Goal: Task Accomplishment & Management: Use online tool/utility

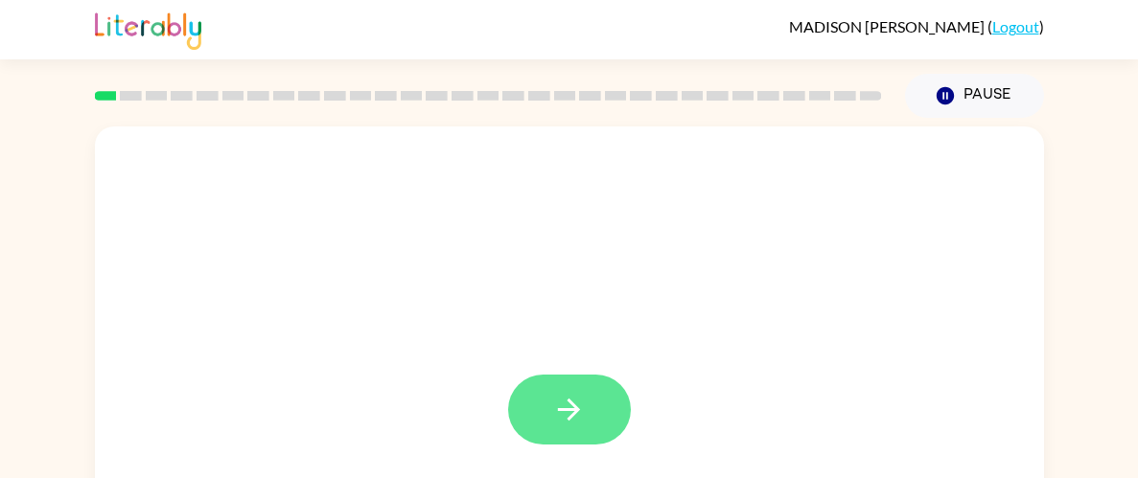
click at [555, 418] on icon "button" at bounding box center [569, 410] width 34 height 34
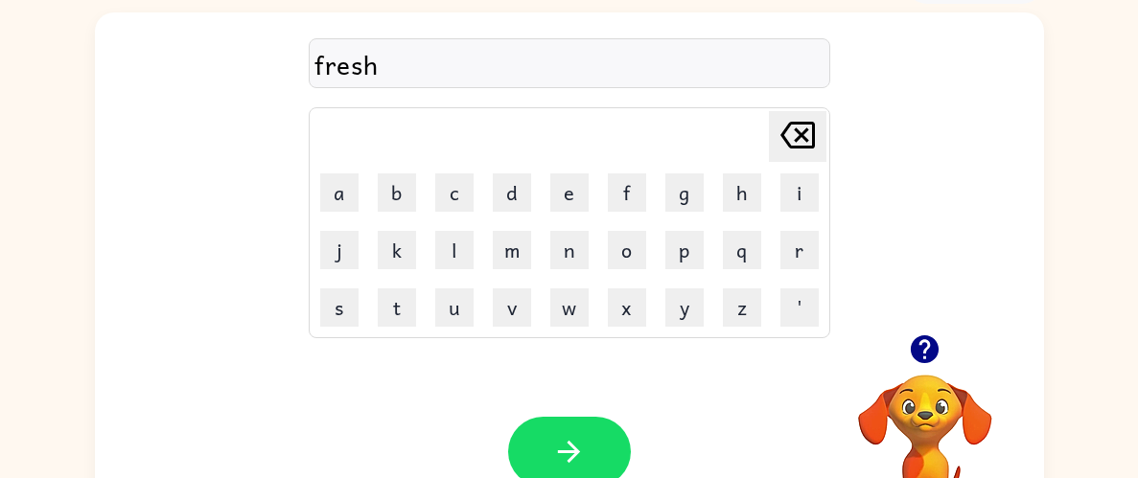
scroll to position [128, 0]
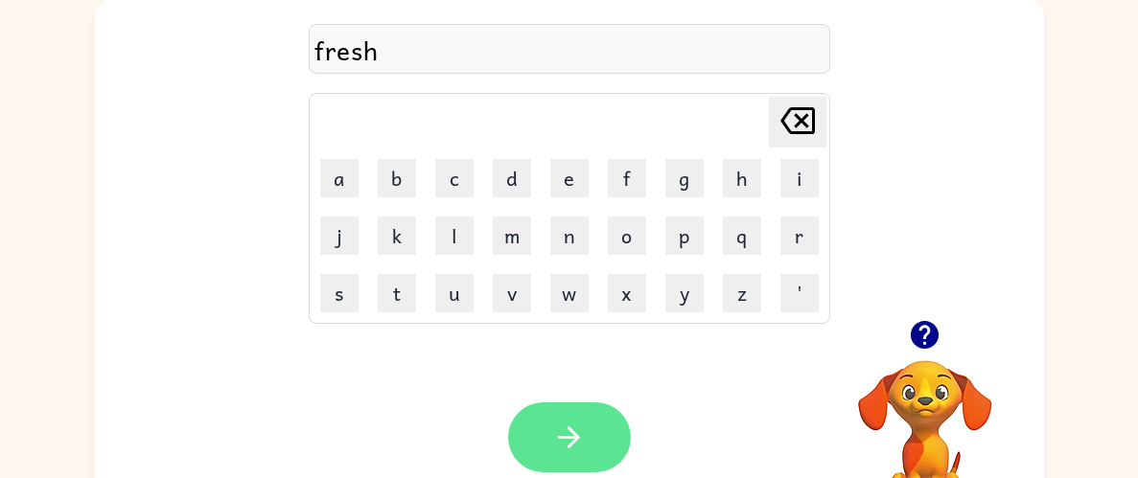
click at [609, 419] on button "button" at bounding box center [569, 437] width 123 height 70
click at [567, 446] on icon "button" at bounding box center [569, 437] width 22 height 22
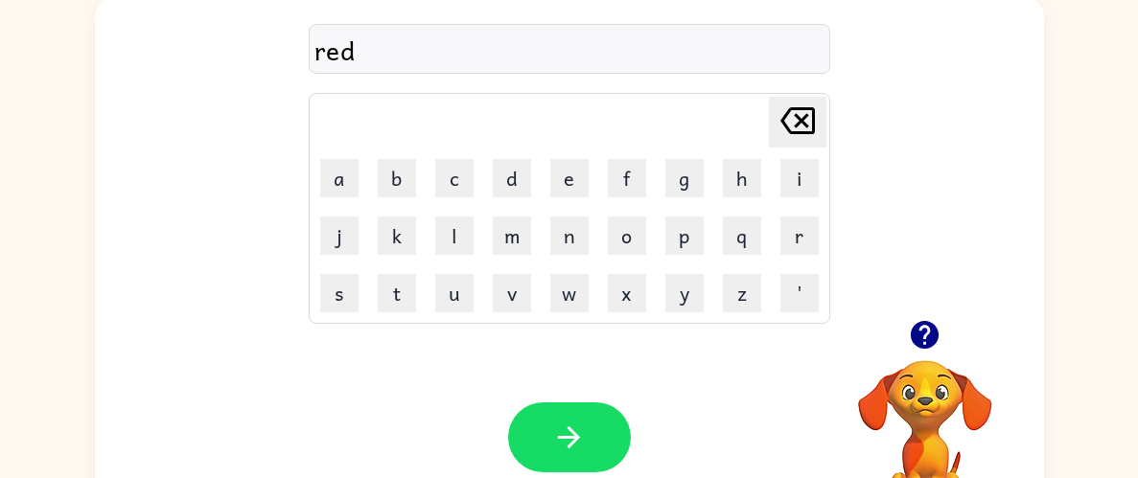
click at [408, 24] on div "red" at bounding box center [569, 49] width 521 height 50
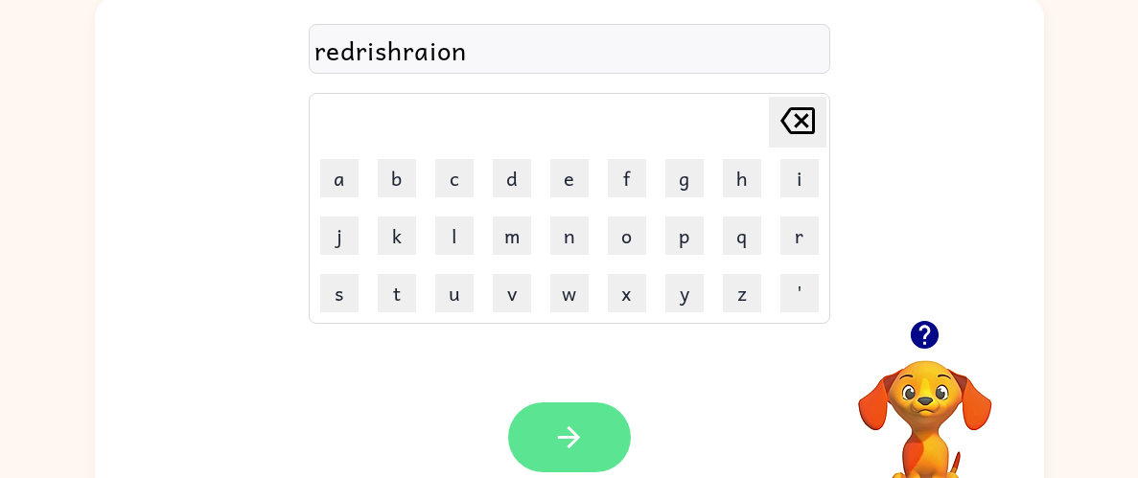
click at [588, 445] on button "button" at bounding box center [569, 437] width 123 height 70
click at [571, 442] on icon "button" at bounding box center [569, 437] width 22 height 22
click at [594, 464] on button "button" at bounding box center [569, 437] width 123 height 70
click at [595, 437] on button "button" at bounding box center [569, 437] width 123 height 70
click at [598, 442] on button "button" at bounding box center [569, 437] width 123 height 70
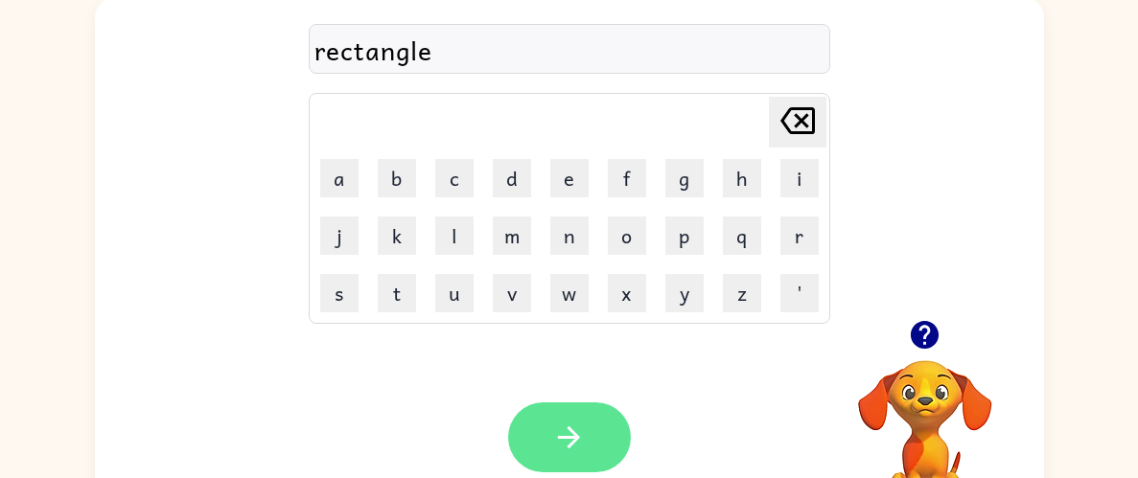
click at [609, 449] on button "button" at bounding box center [569, 437] width 123 height 70
click at [597, 449] on button "button" at bounding box center [569, 437] width 123 height 70
click at [589, 464] on button "button" at bounding box center [569, 437] width 123 height 70
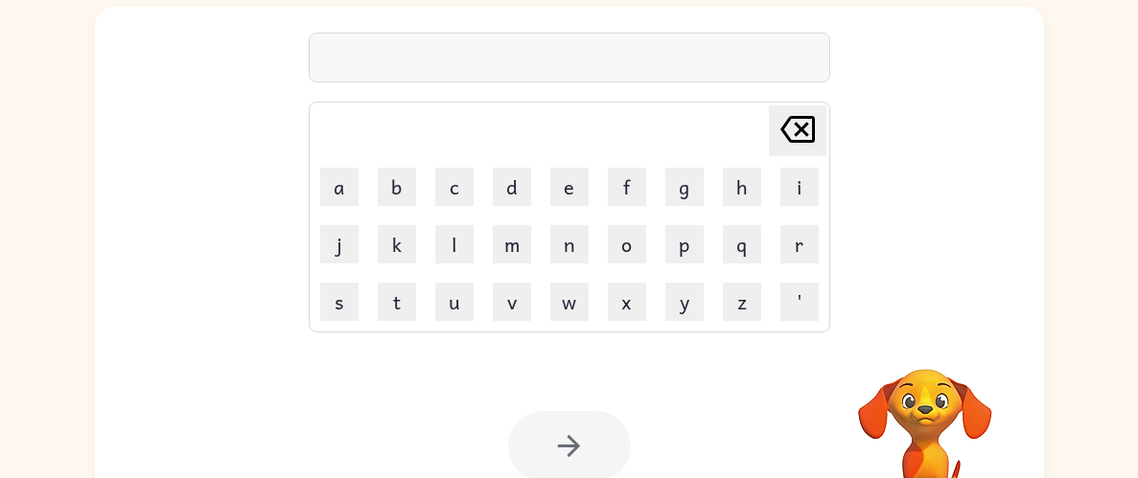
scroll to position [121, 0]
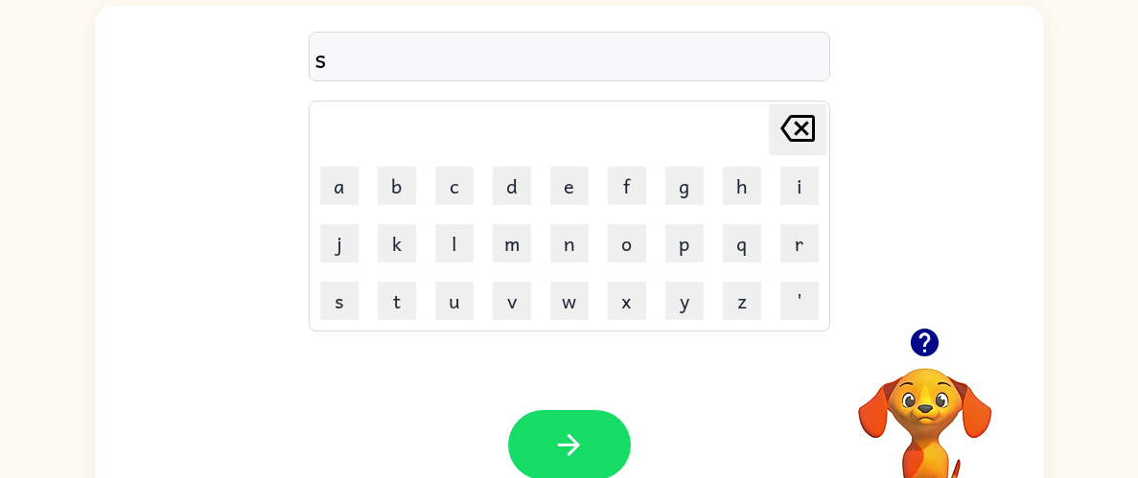
click at [933, 368] on video "Your browser must support playing .mp4 files to use Literably. Please try using…" at bounding box center [925, 434] width 192 height 192
click at [922, 343] on icon "button" at bounding box center [924, 343] width 28 height 28
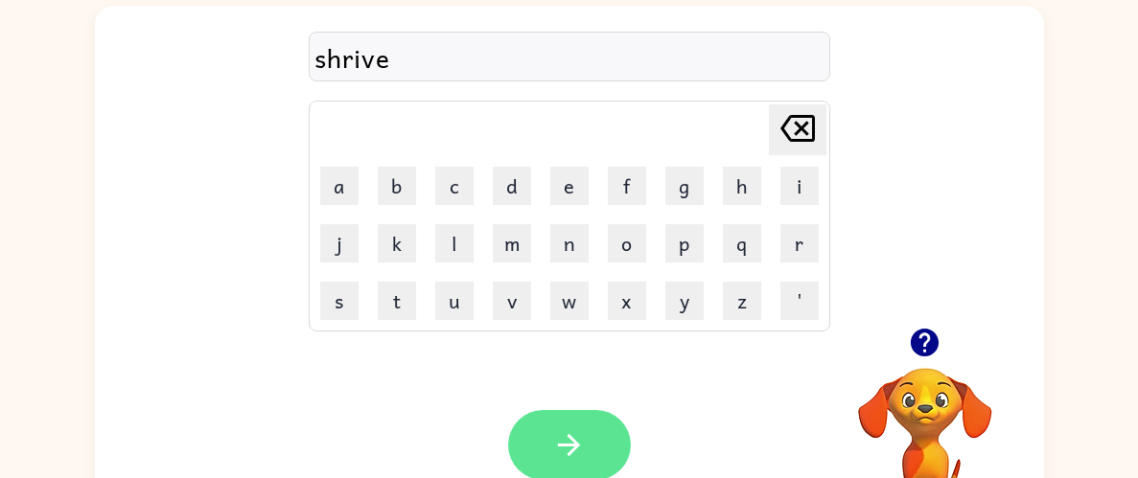
click at [585, 472] on button "button" at bounding box center [569, 445] width 123 height 70
click at [532, 440] on button "button" at bounding box center [569, 445] width 123 height 70
click at [604, 443] on button "button" at bounding box center [569, 445] width 123 height 70
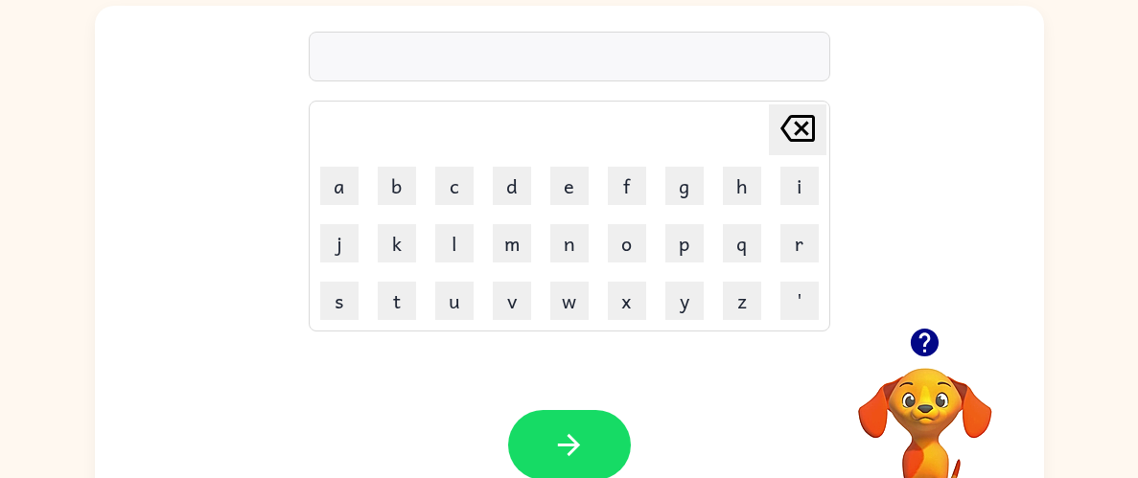
click at [928, 355] on icon "button" at bounding box center [924, 343] width 28 height 28
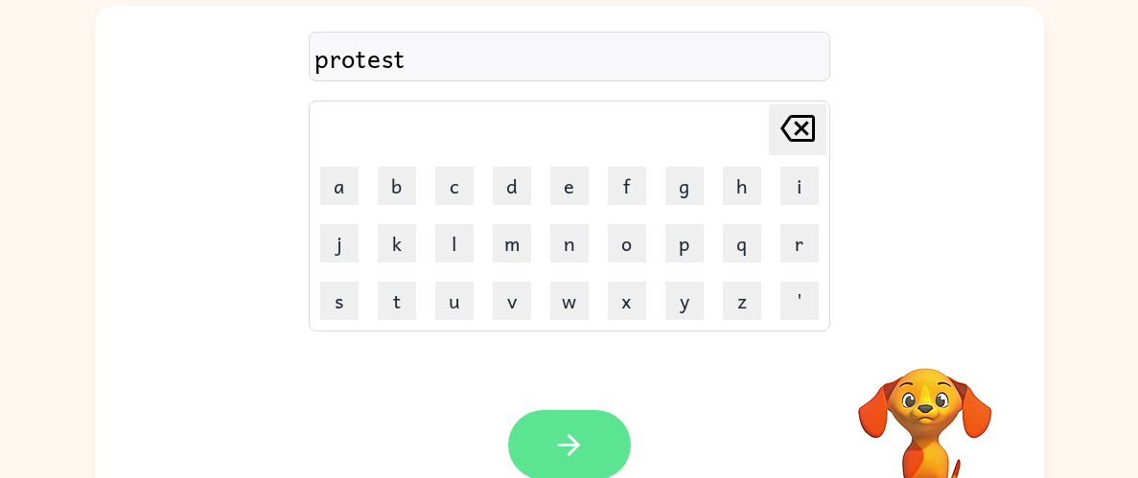
click at [588, 447] on button "button" at bounding box center [569, 445] width 123 height 70
click at [575, 448] on icon "button" at bounding box center [569, 445] width 22 height 22
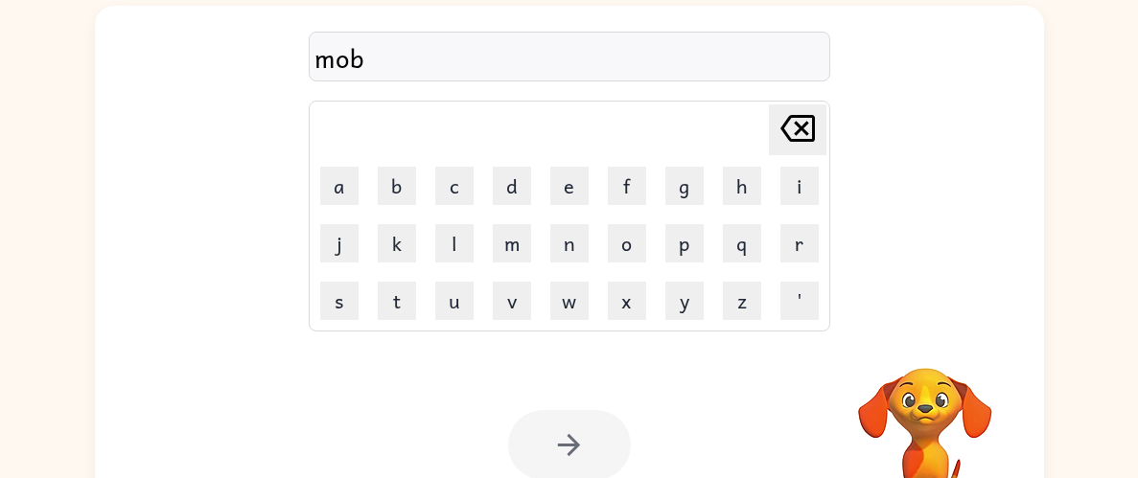
click at [585, 440] on div at bounding box center [569, 445] width 123 height 70
click at [571, 456] on div at bounding box center [569, 445] width 123 height 70
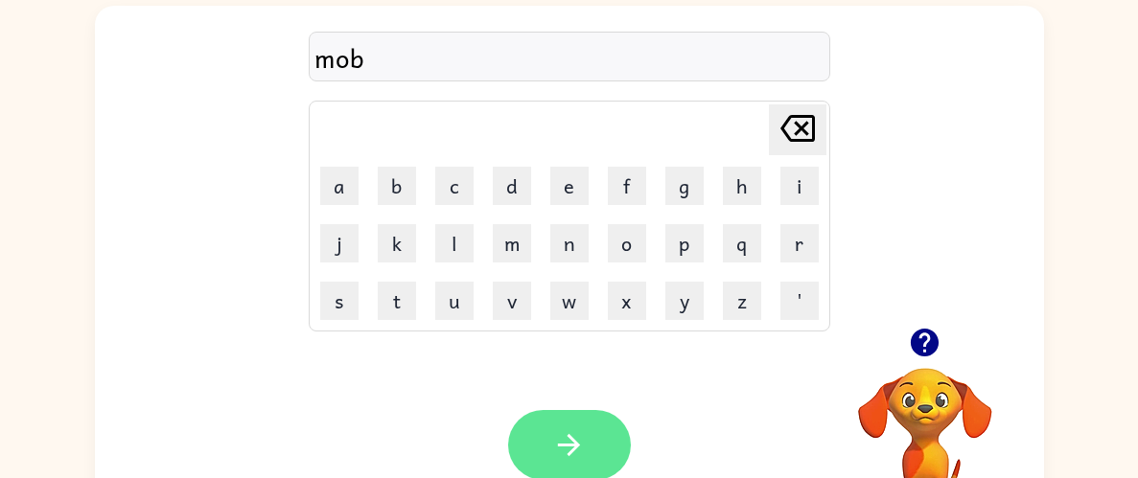
click at [585, 456] on icon "button" at bounding box center [569, 445] width 34 height 34
click at [602, 449] on button "button" at bounding box center [569, 445] width 123 height 70
click at [576, 457] on icon "button" at bounding box center [569, 445] width 34 height 34
click at [578, 464] on button "button" at bounding box center [569, 445] width 123 height 70
click at [591, 464] on button "button" at bounding box center [569, 445] width 123 height 70
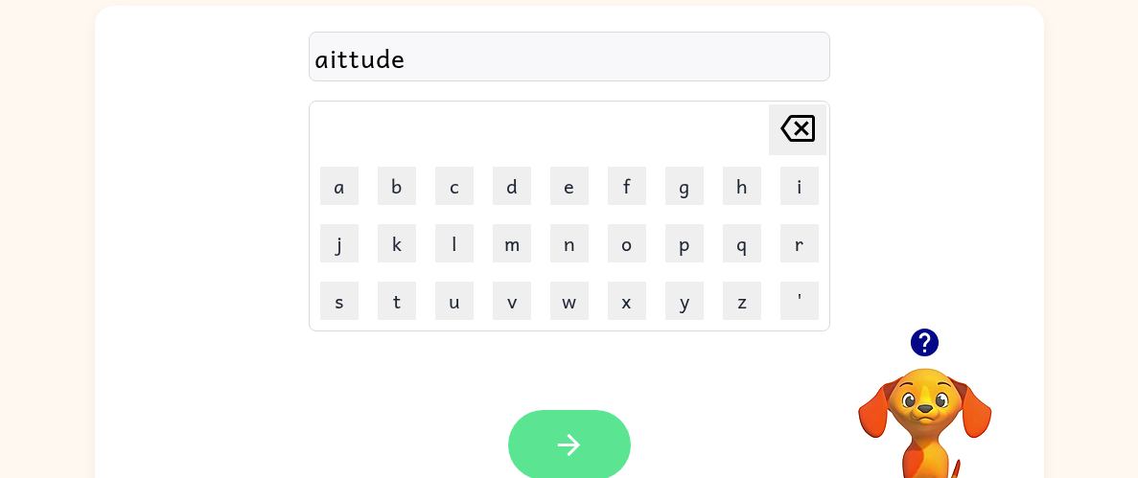
click at [592, 459] on button "button" at bounding box center [569, 445] width 123 height 70
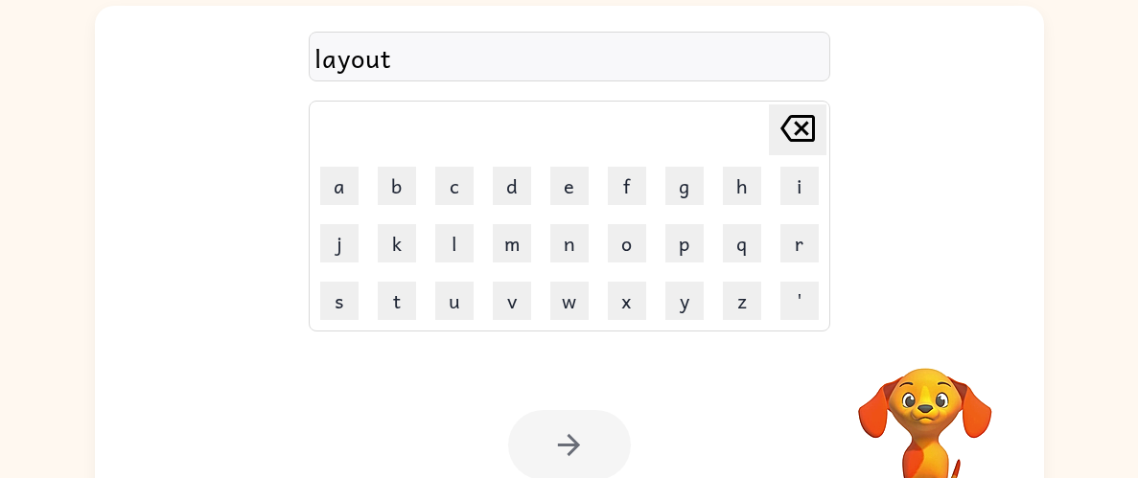
click at [571, 466] on div at bounding box center [569, 445] width 123 height 70
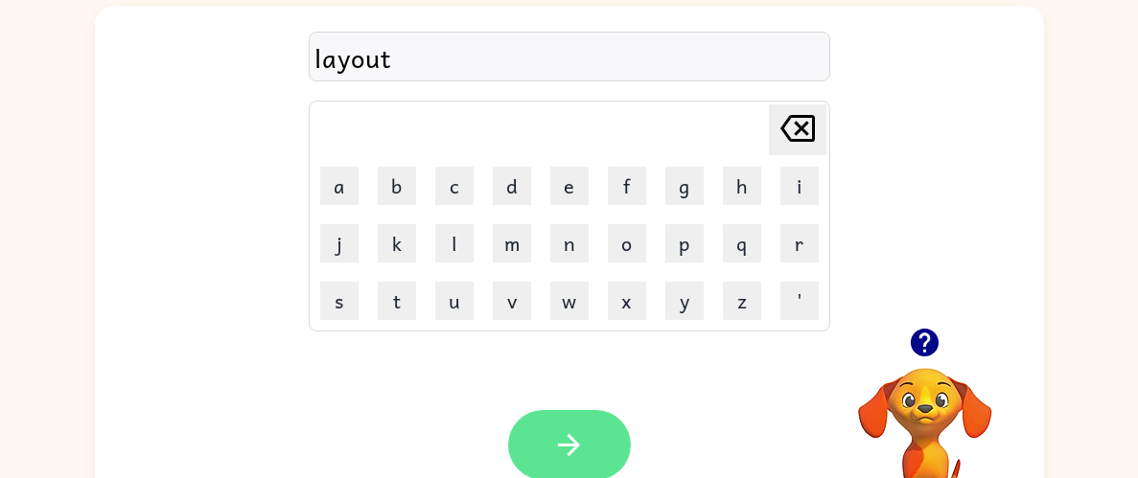
click at [573, 470] on button "button" at bounding box center [569, 445] width 123 height 70
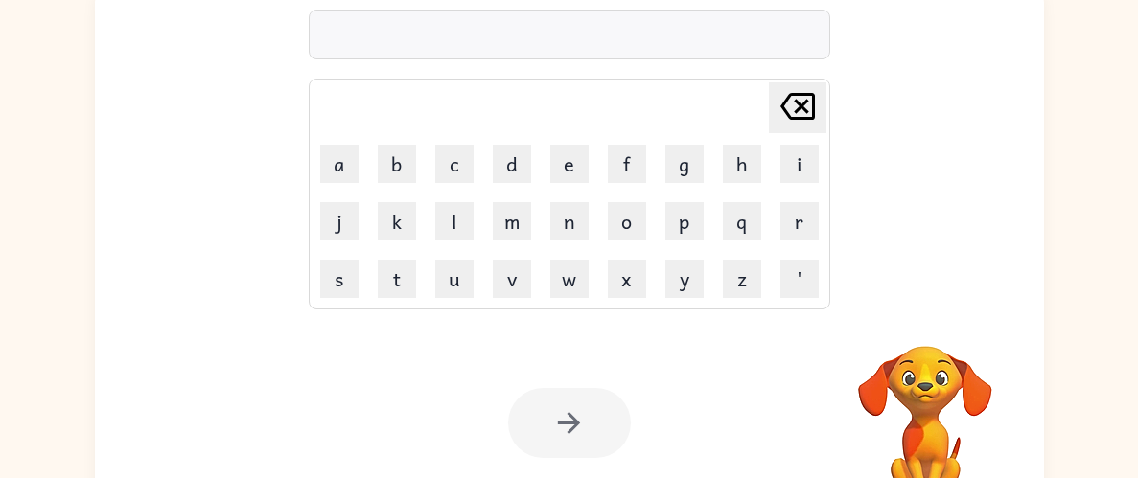
scroll to position [149, 0]
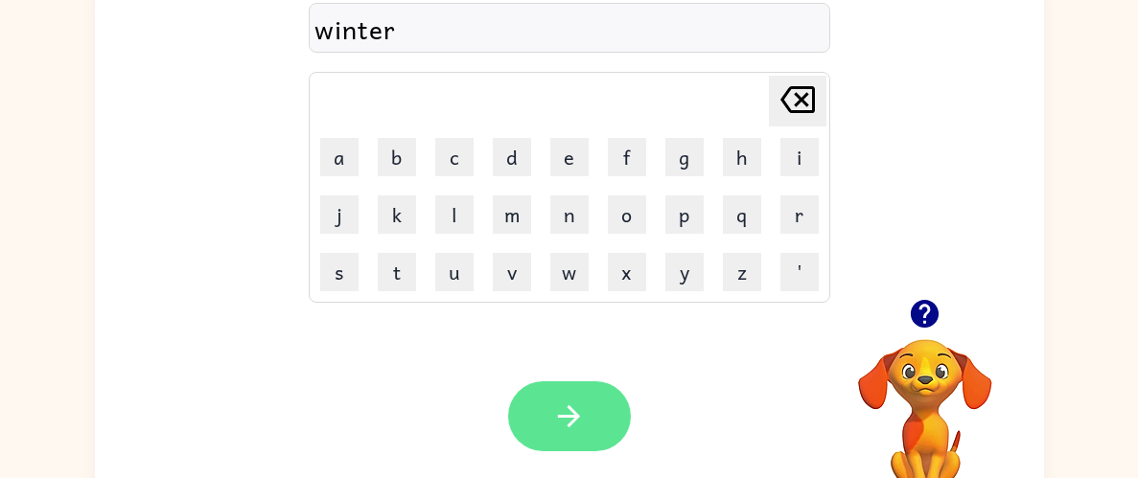
click at [594, 425] on button "button" at bounding box center [569, 416] width 123 height 70
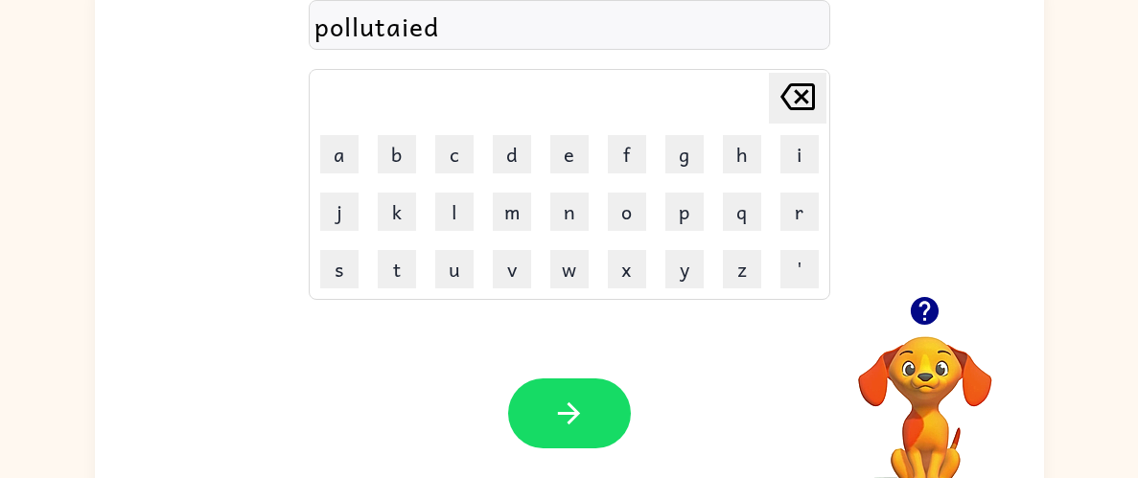
scroll to position [173, 0]
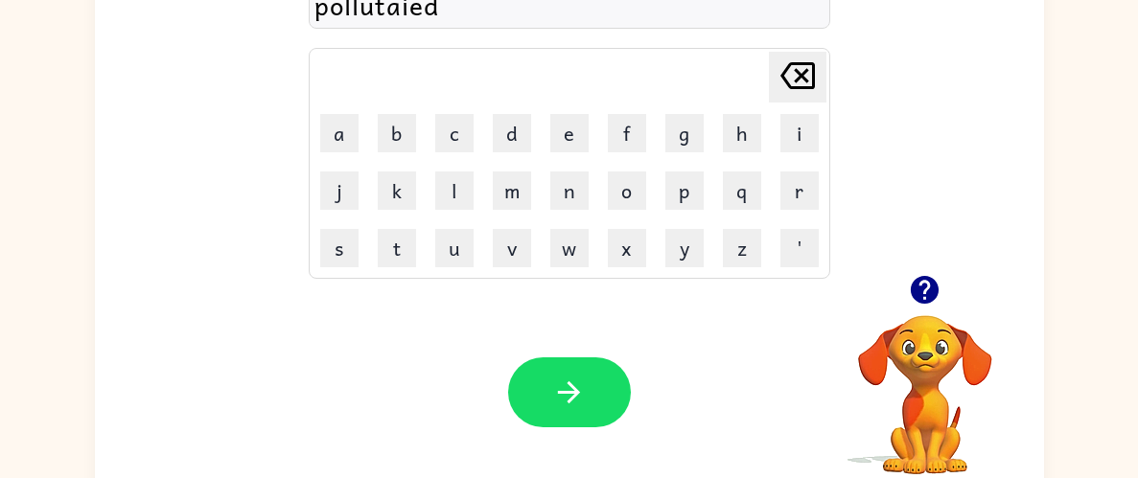
click at [627, 418] on div at bounding box center [569, 392] width 123 height 70
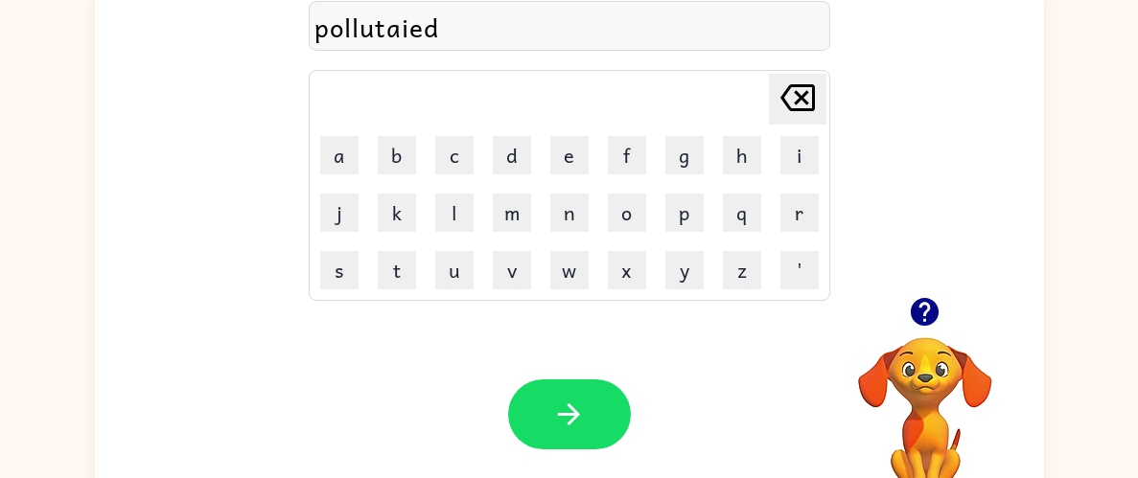
scroll to position [146, 0]
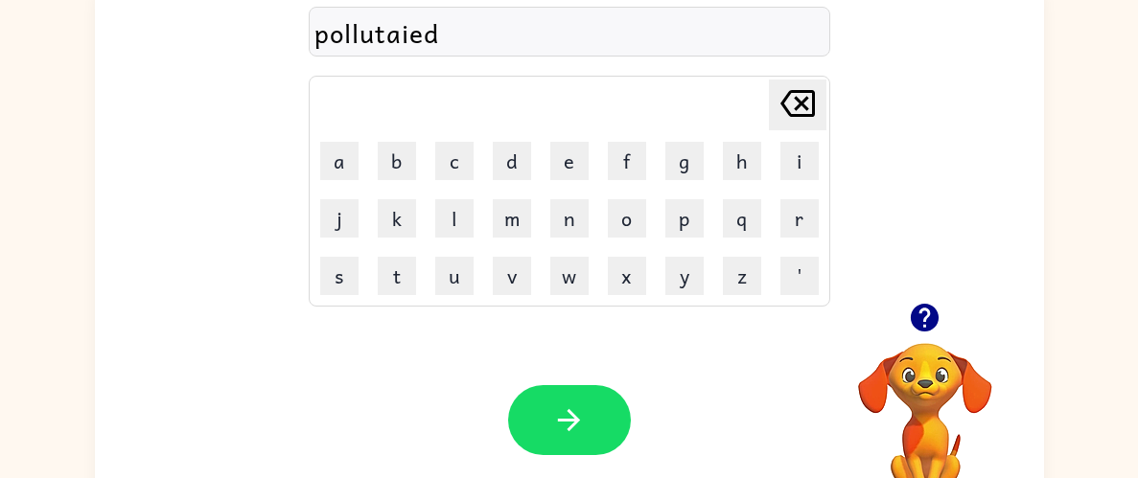
click at [430, 24] on div "pollutaied" at bounding box center [569, 32] width 510 height 40
click at [406, 41] on div "pollutaied" at bounding box center [569, 32] width 510 height 40
click at [400, 34] on div "pollutaied" at bounding box center [569, 32] width 510 height 40
click at [799, 98] on icon "Delete Delete last character input" at bounding box center [797, 103] width 46 height 46
click at [805, 107] on icon at bounding box center [797, 103] width 34 height 27
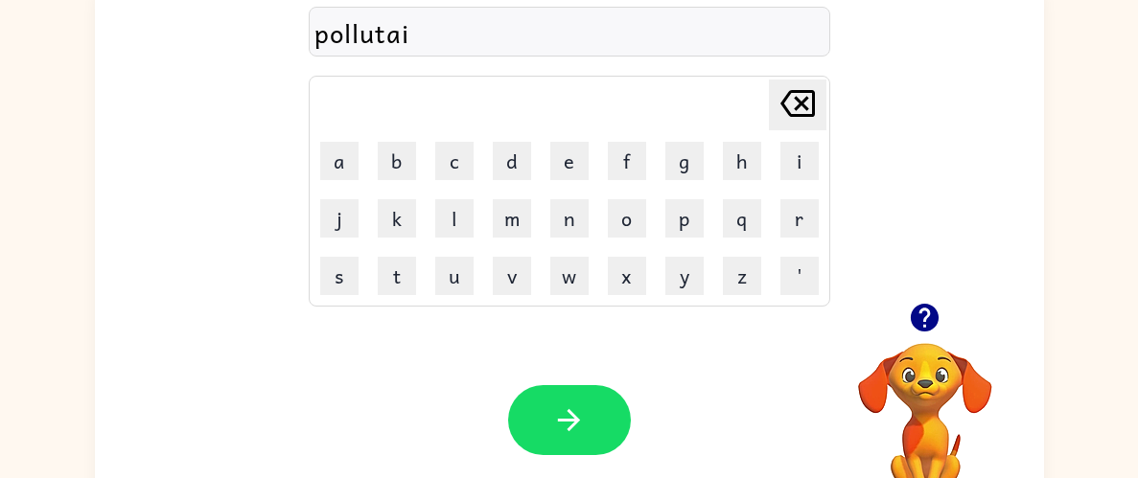
click at [812, 110] on icon at bounding box center [797, 103] width 34 height 27
click at [808, 111] on icon "Delete Delete last character input" at bounding box center [797, 103] width 46 height 46
type button "delete"
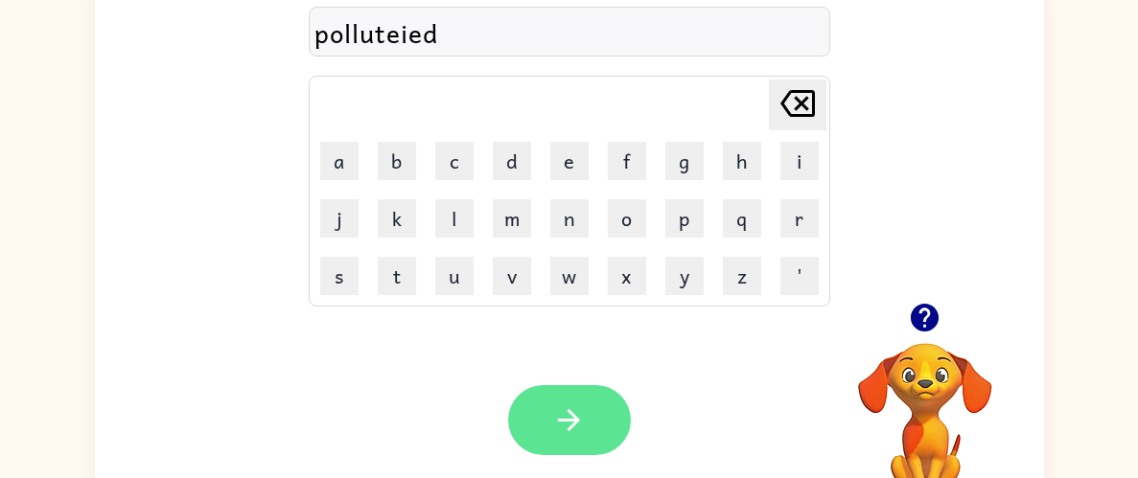
click at [594, 420] on button "button" at bounding box center [569, 420] width 123 height 70
click at [585, 438] on button "button" at bounding box center [569, 420] width 123 height 70
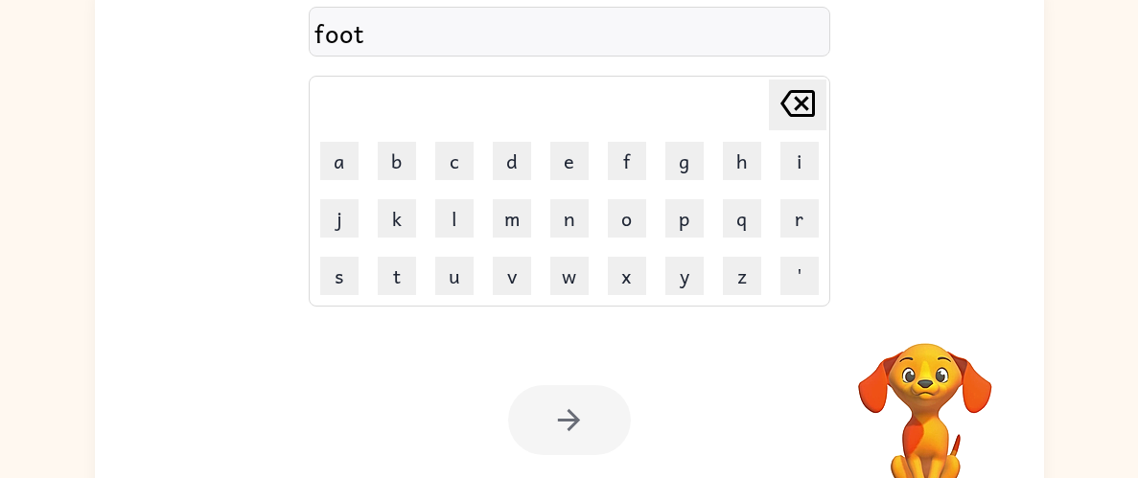
click at [572, 443] on div at bounding box center [569, 420] width 123 height 70
click at [576, 426] on div at bounding box center [569, 420] width 123 height 70
click at [578, 438] on div at bounding box center [569, 420] width 123 height 70
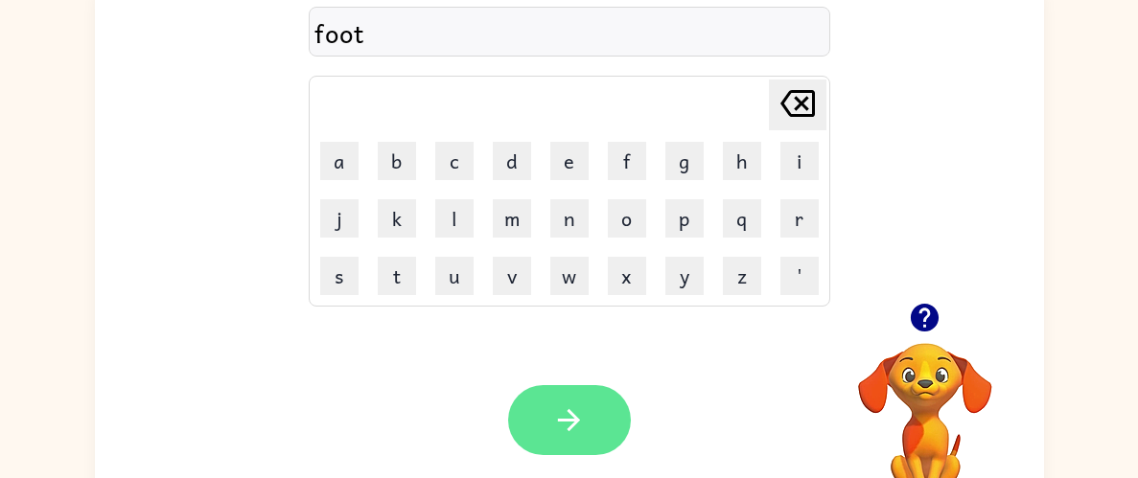
click at [572, 425] on icon "button" at bounding box center [569, 420] width 22 height 22
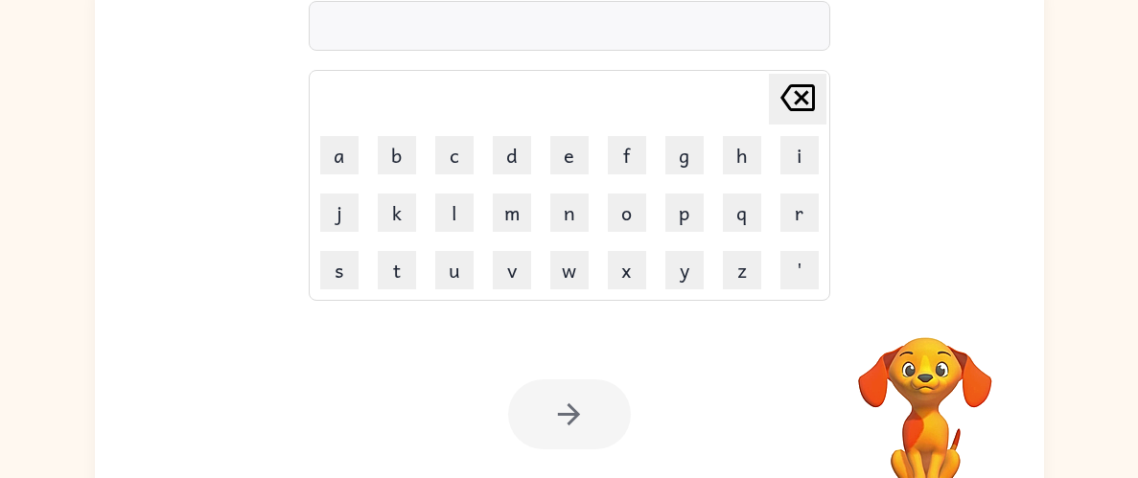
scroll to position [152, 0]
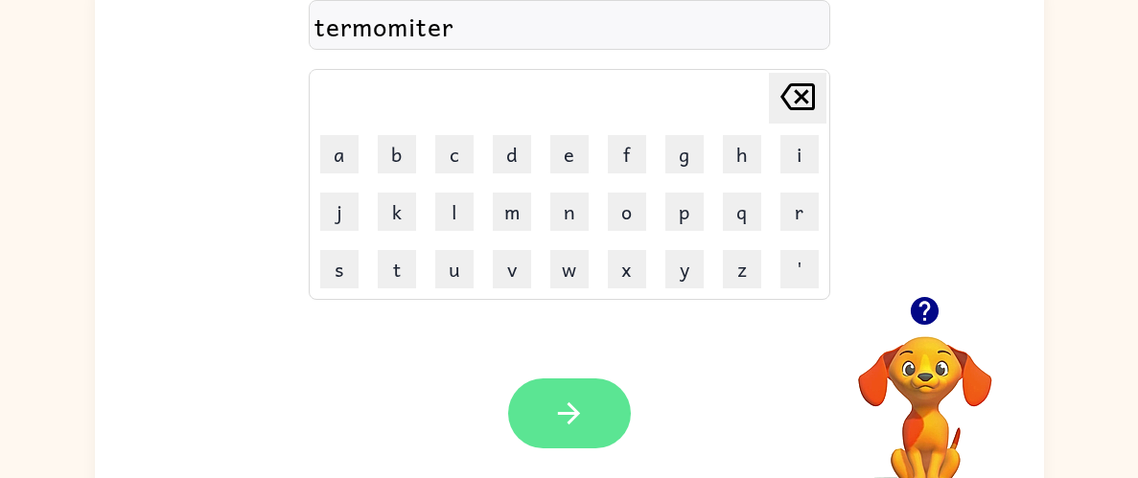
click at [562, 425] on icon "button" at bounding box center [569, 414] width 34 height 34
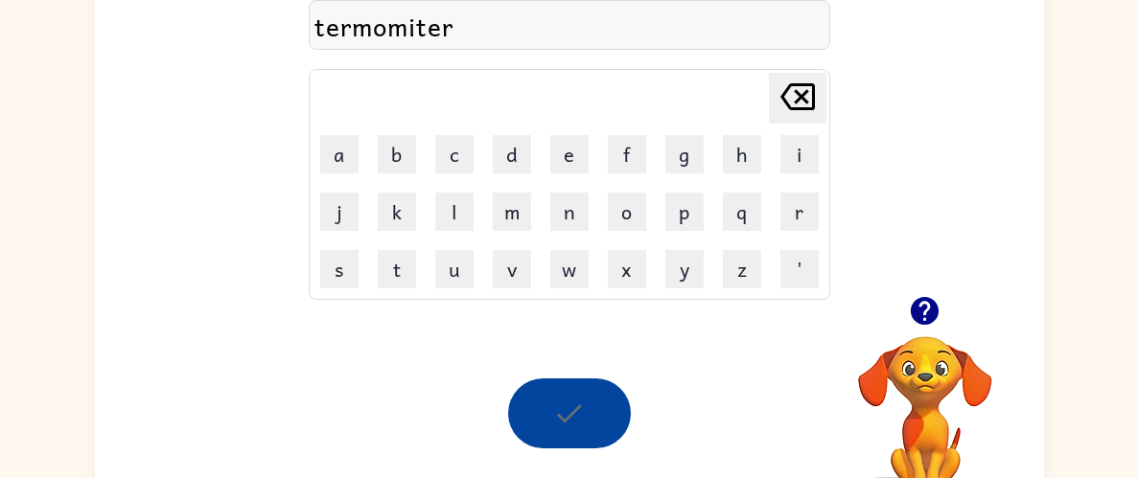
scroll to position [196, 0]
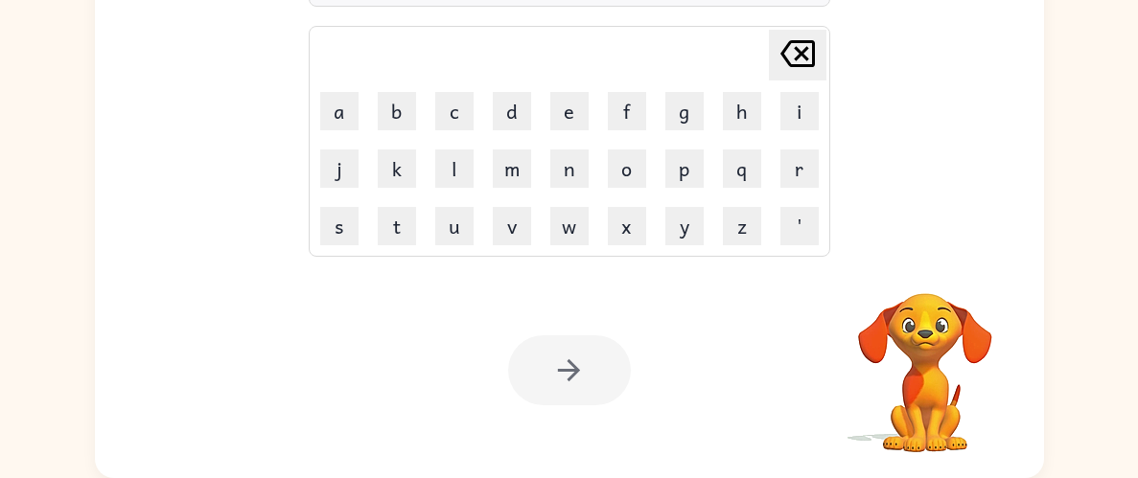
click at [585, 374] on div at bounding box center [569, 370] width 123 height 70
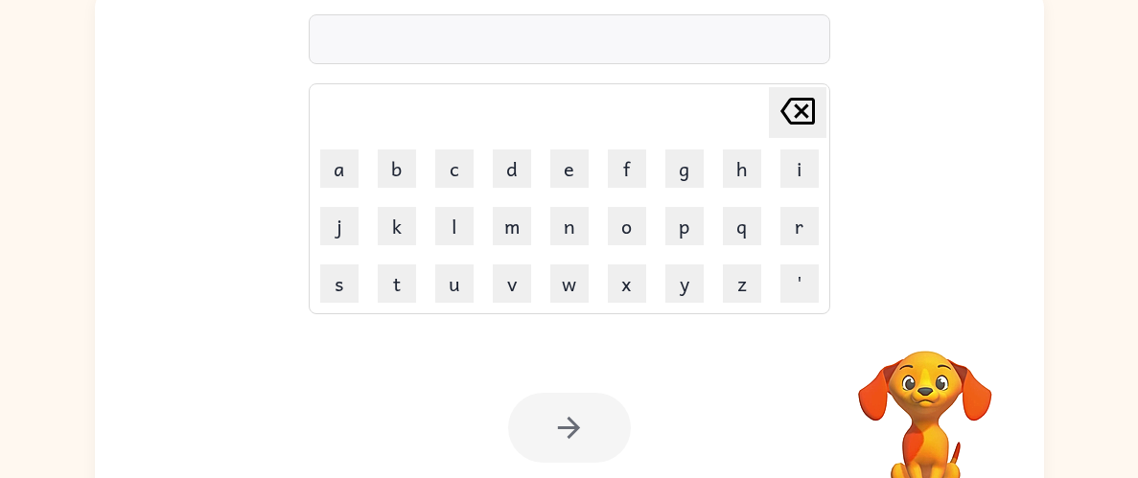
scroll to position [136, 0]
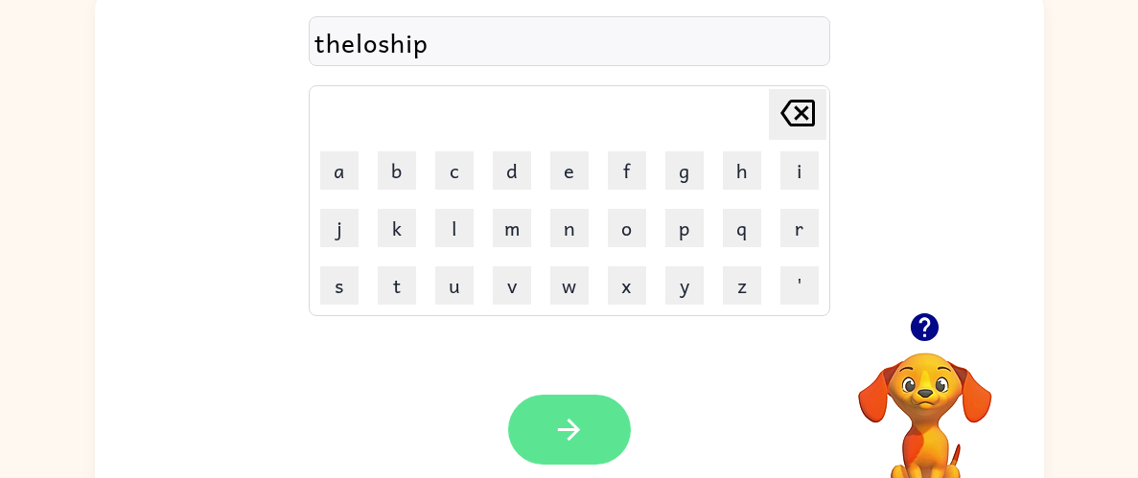
click at [569, 424] on icon "button" at bounding box center [569, 430] width 34 height 34
click at [586, 447] on button "button" at bounding box center [569, 430] width 123 height 70
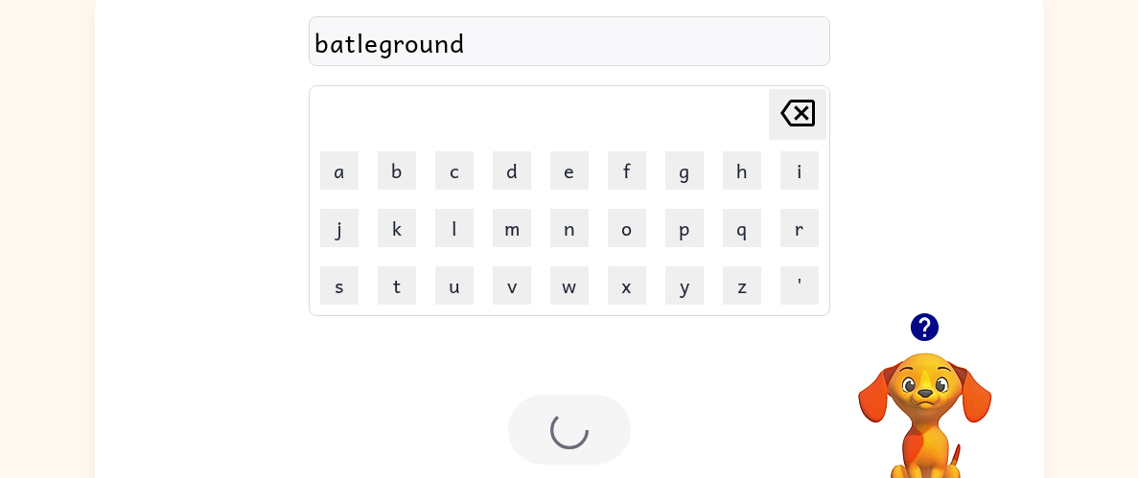
click at [400, 44] on div "batleground" at bounding box center [569, 42] width 510 height 40
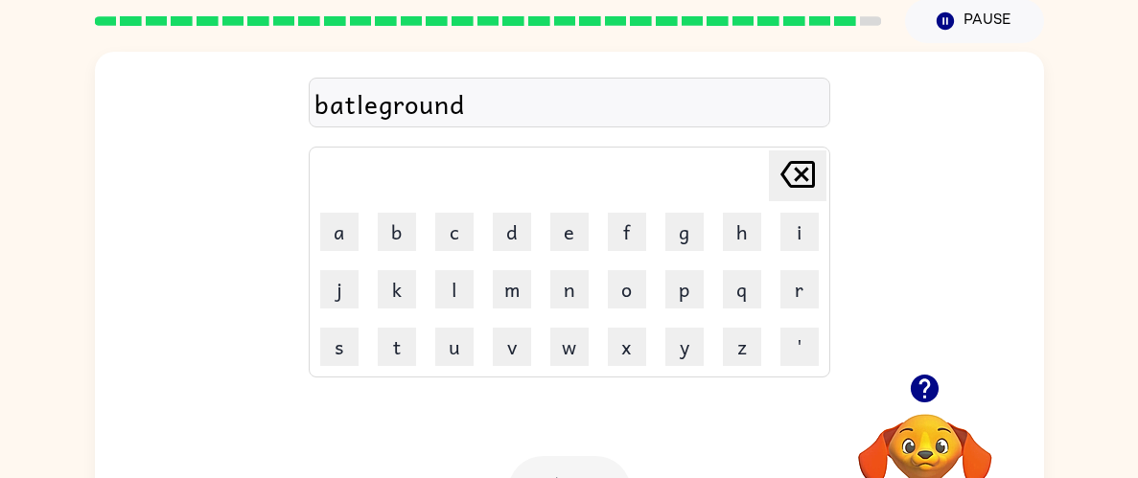
scroll to position [0, 0]
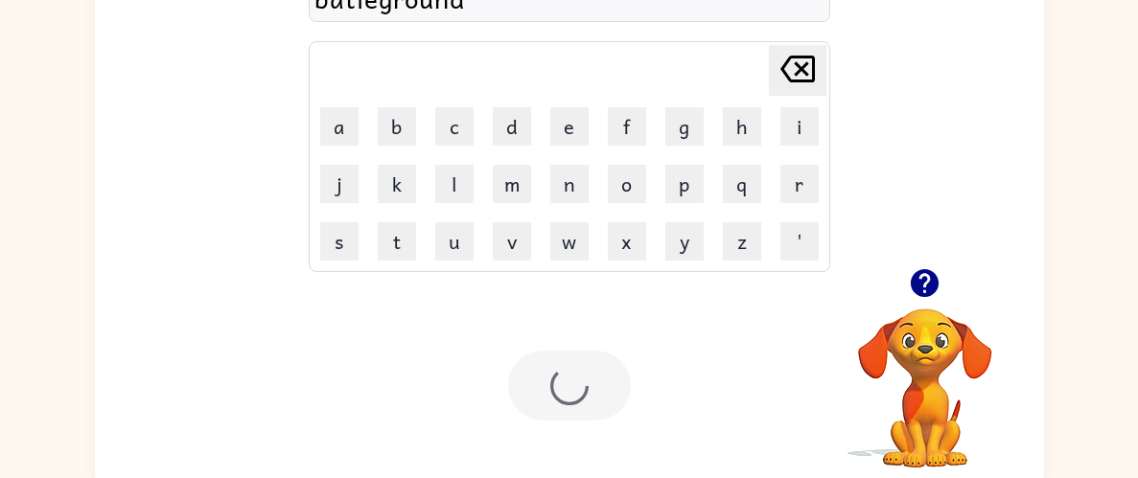
click at [709, 39] on div "batleground Delete Delete last character input a b c d e f g h i j k l m n o p …" at bounding box center [569, 107] width 521 height 329
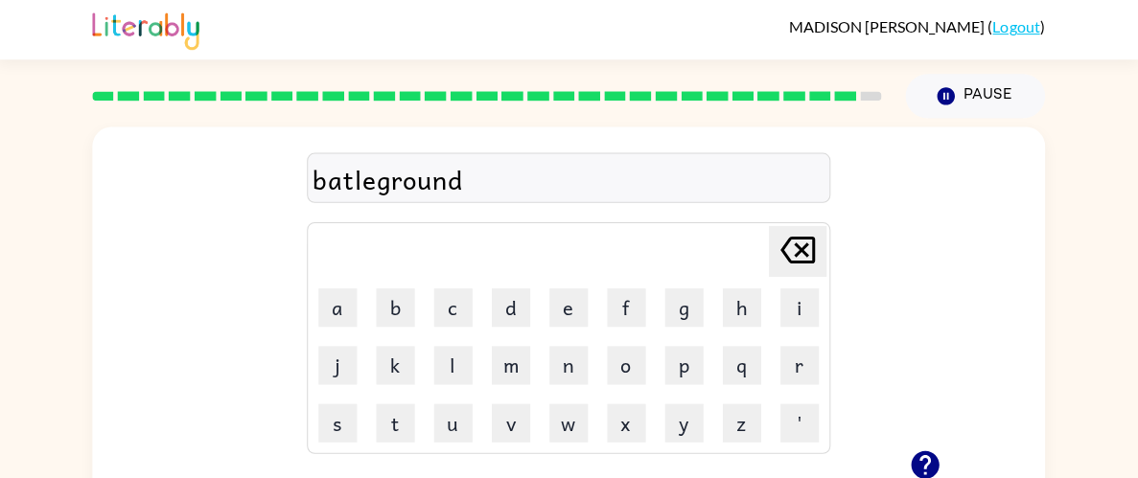
click at [565, 166] on div "batleground" at bounding box center [569, 178] width 510 height 40
click at [570, 185] on div "batleground" at bounding box center [569, 178] width 510 height 40
click at [590, 196] on div "batleground" at bounding box center [569, 178] width 510 height 40
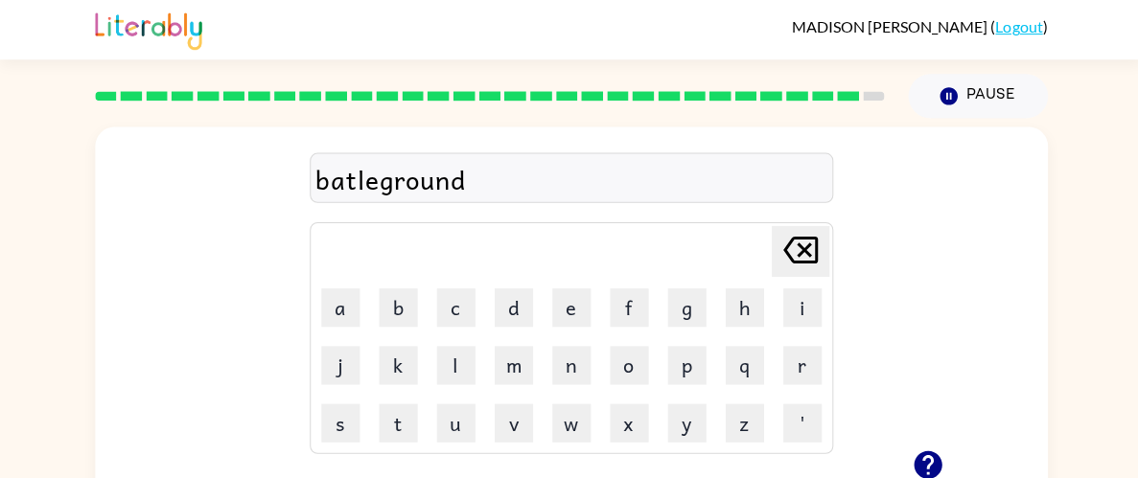
click at [597, 178] on div "batleground" at bounding box center [569, 178] width 510 height 40
click at [601, 176] on div "batleground" at bounding box center [569, 178] width 510 height 40
click at [614, 197] on div "batleground" at bounding box center [569, 178] width 510 height 40
click at [609, 188] on div "batleground" at bounding box center [569, 178] width 510 height 40
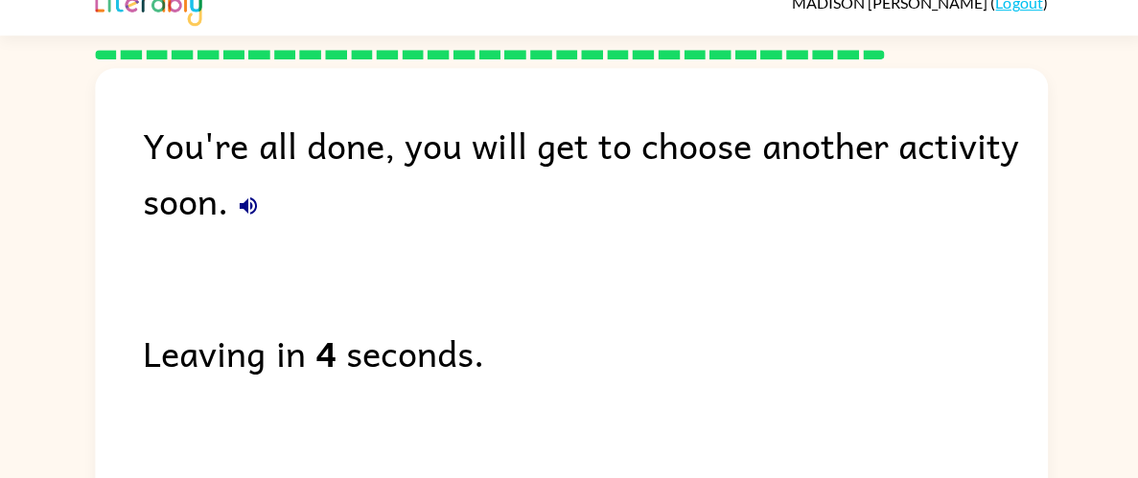
scroll to position [18, 0]
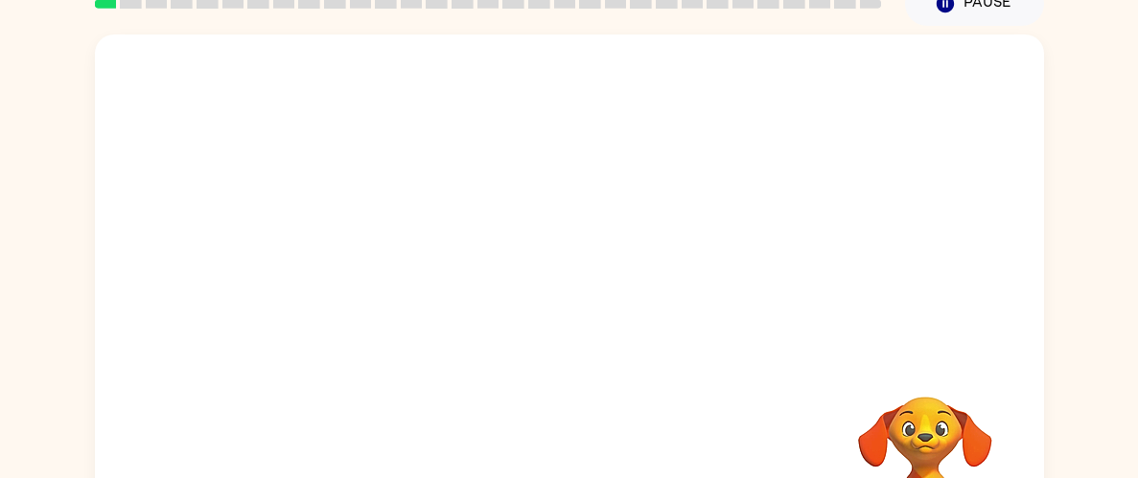
scroll to position [90, 0]
click at [331, 267] on video "Your browser must support playing .mp4 files to use Literably. Please try using…" at bounding box center [569, 197] width 949 height 322
click at [336, 276] on video "Your browser must support playing .mp4 files to use Literably. Please try using…" at bounding box center [569, 197] width 949 height 322
click at [344, 284] on video "Your browser must support playing .mp4 files to use Literably. Please try using…" at bounding box center [569, 197] width 949 height 322
click at [337, 285] on video "Your browser must support playing .mp4 files to use Literably. Please try using…" at bounding box center [569, 197] width 949 height 322
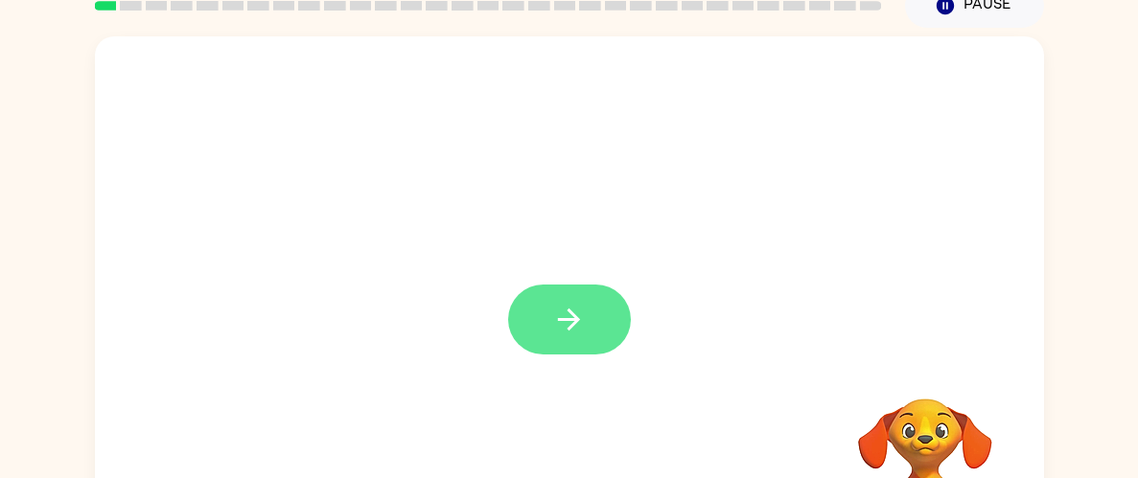
click at [611, 333] on button "button" at bounding box center [569, 320] width 123 height 70
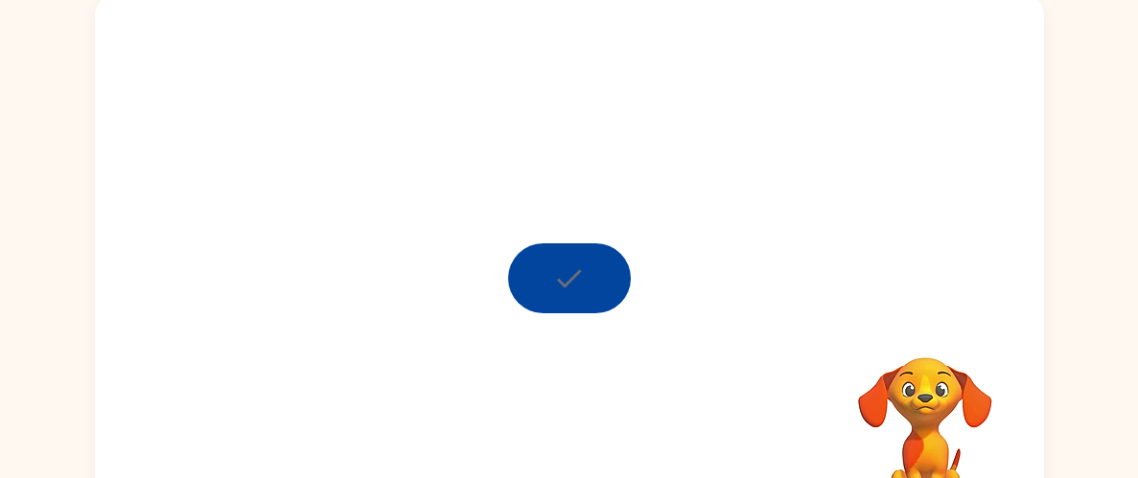
scroll to position [129, 0]
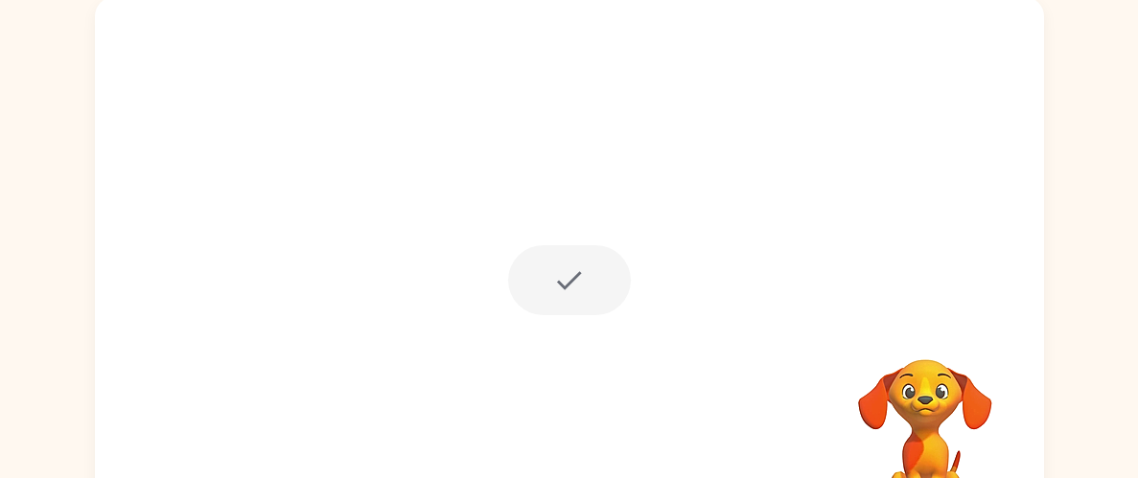
click at [564, 282] on div at bounding box center [569, 280] width 123 height 70
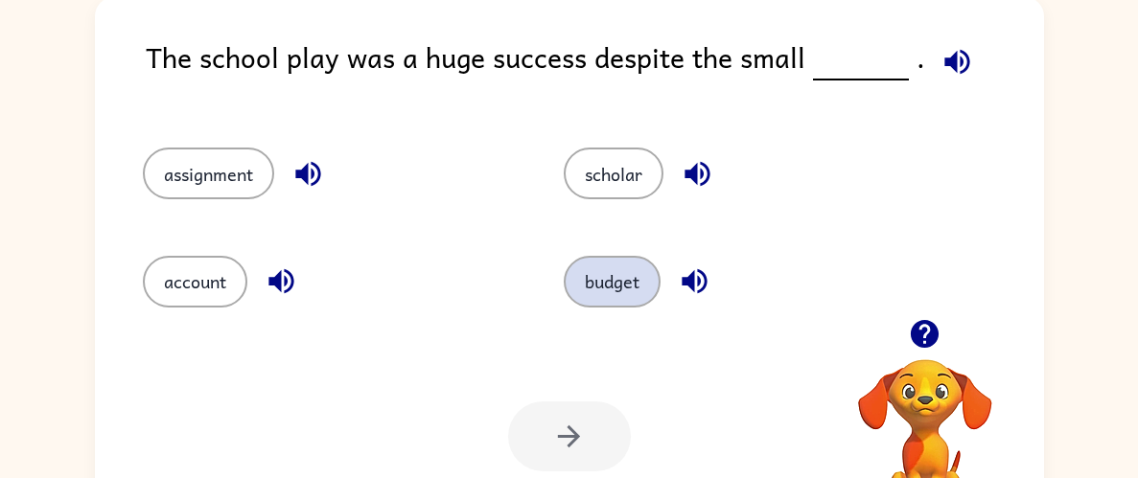
click at [600, 256] on button "budget" at bounding box center [611, 282] width 97 height 52
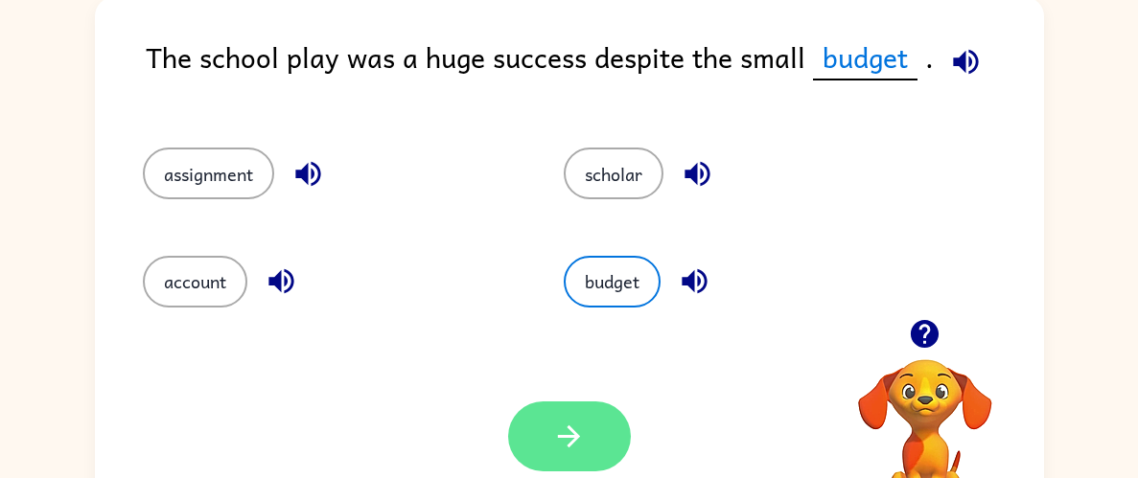
click at [561, 459] on button "button" at bounding box center [569, 437] width 123 height 70
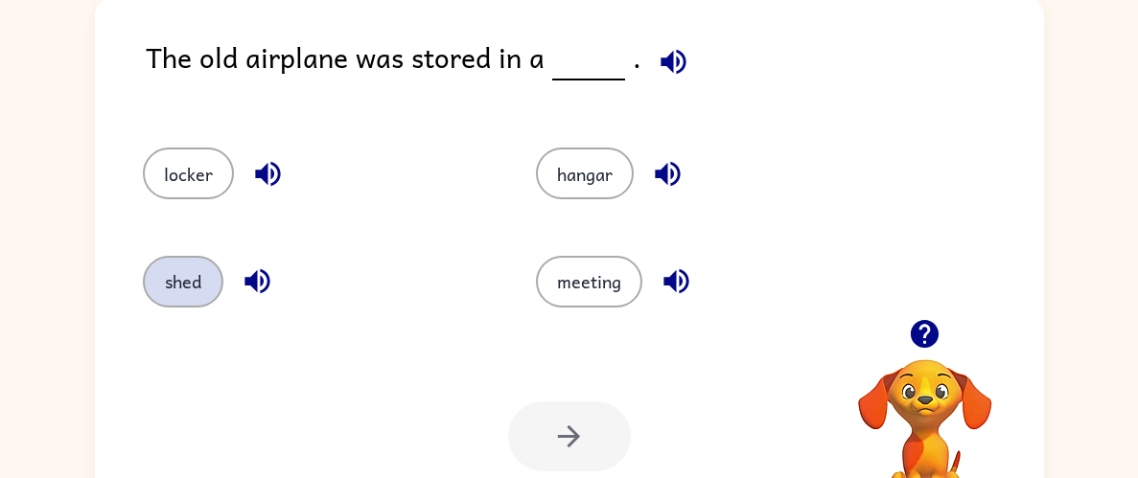
click at [147, 280] on button "shed" at bounding box center [183, 282] width 80 height 52
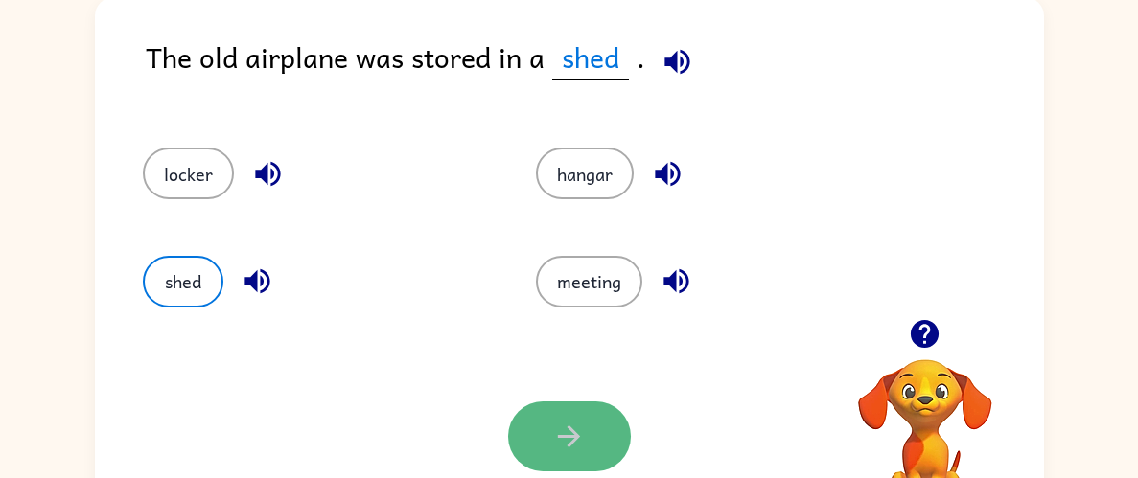
click at [517, 440] on button "button" at bounding box center [569, 437] width 123 height 70
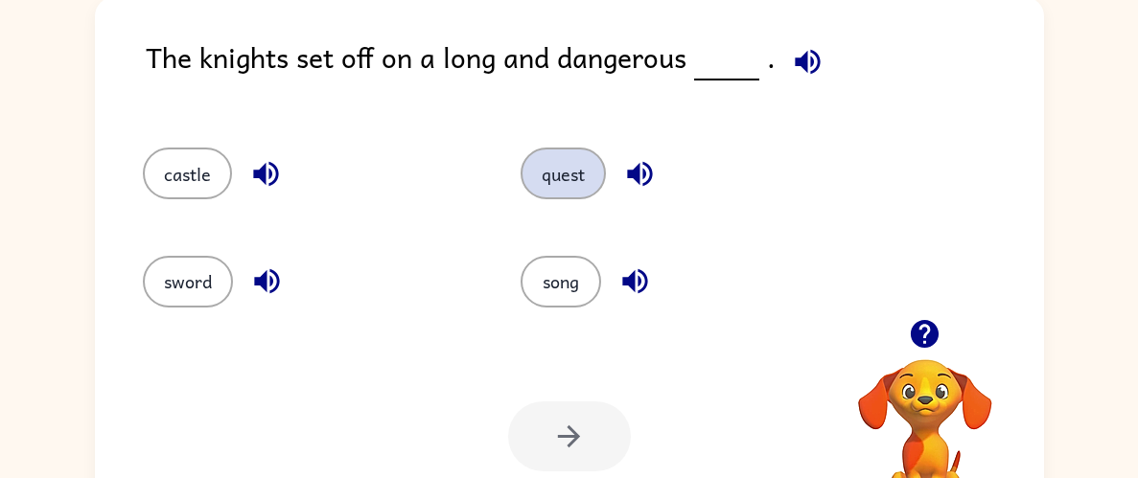
click at [531, 180] on button "quest" at bounding box center [562, 174] width 85 height 52
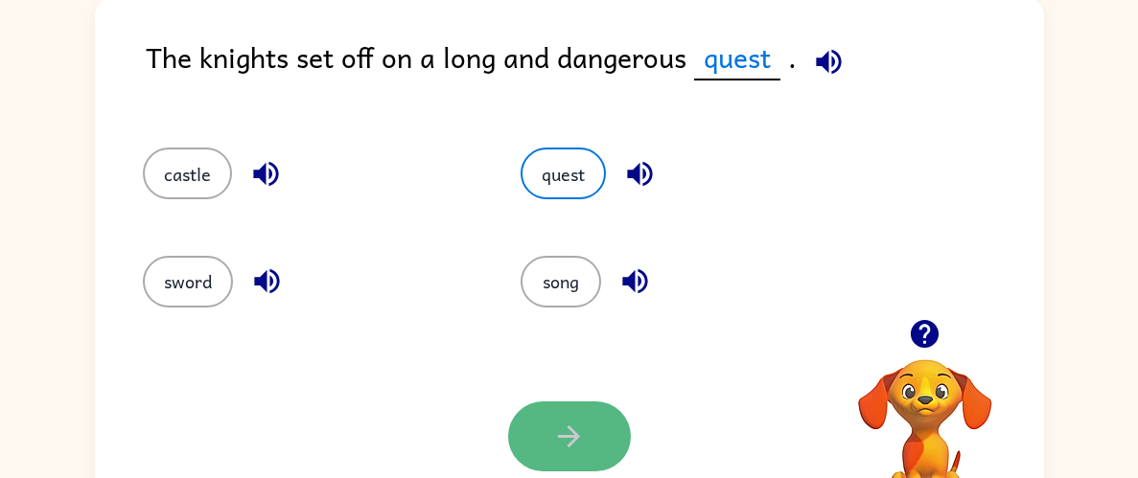
click at [552, 447] on icon "button" at bounding box center [569, 437] width 34 height 34
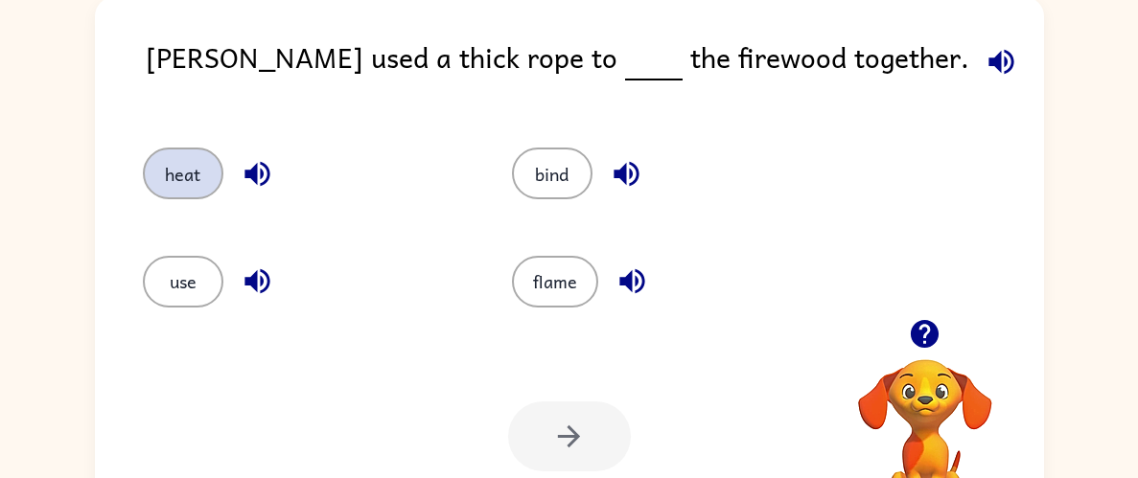
click at [190, 161] on button "heat" at bounding box center [183, 174] width 80 height 52
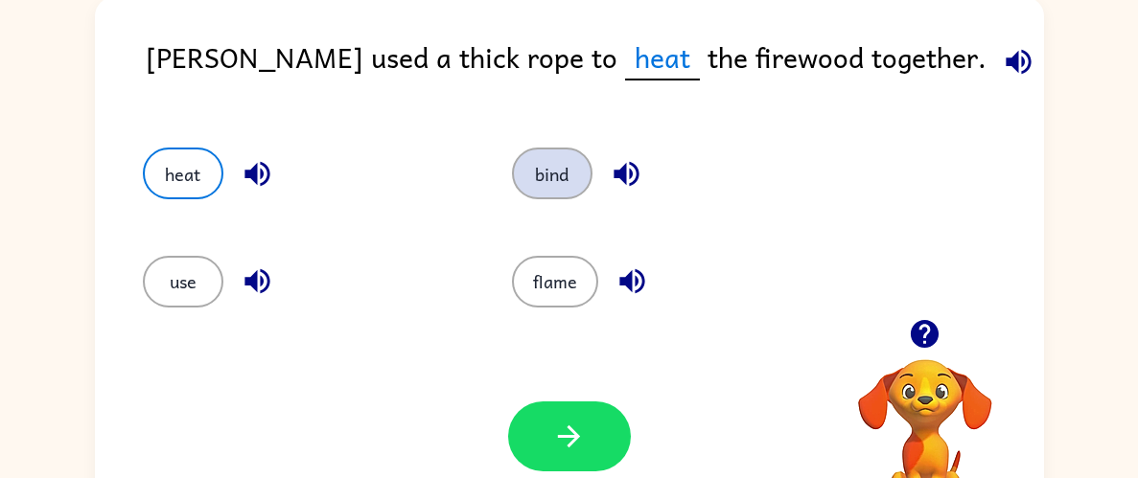
click at [564, 179] on button "bind" at bounding box center [552, 174] width 80 height 52
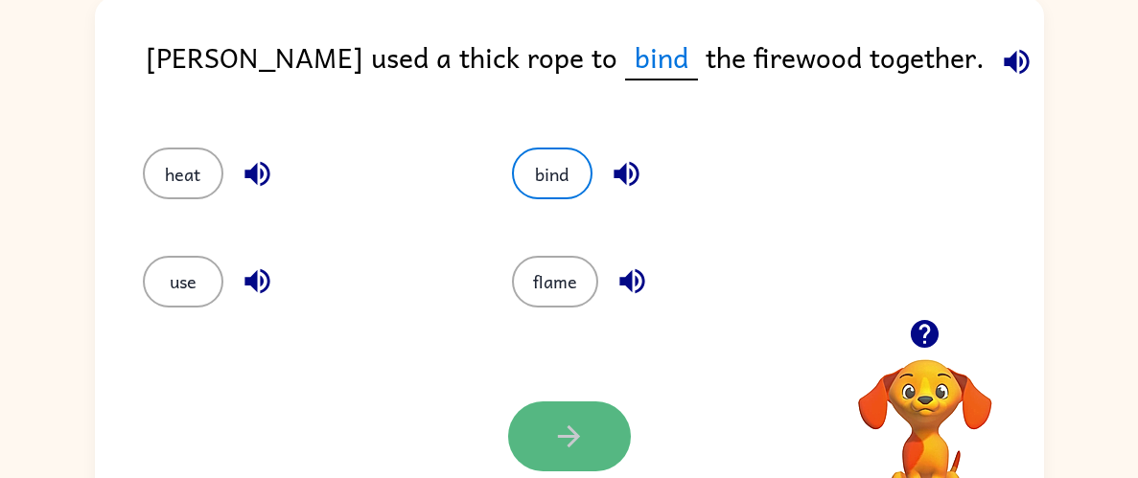
click at [587, 439] on button "button" at bounding box center [569, 437] width 123 height 70
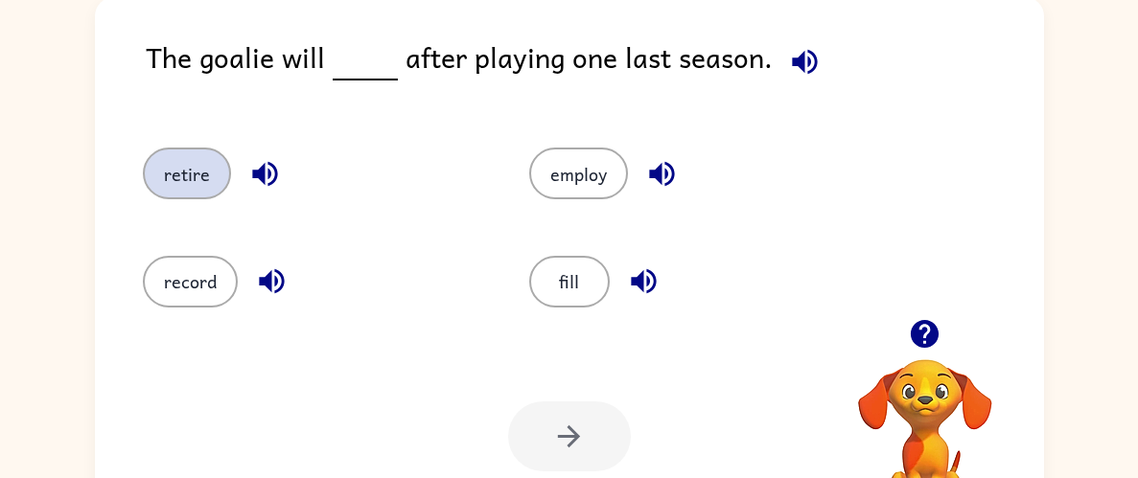
click at [161, 191] on button "retire" at bounding box center [187, 174] width 88 height 52
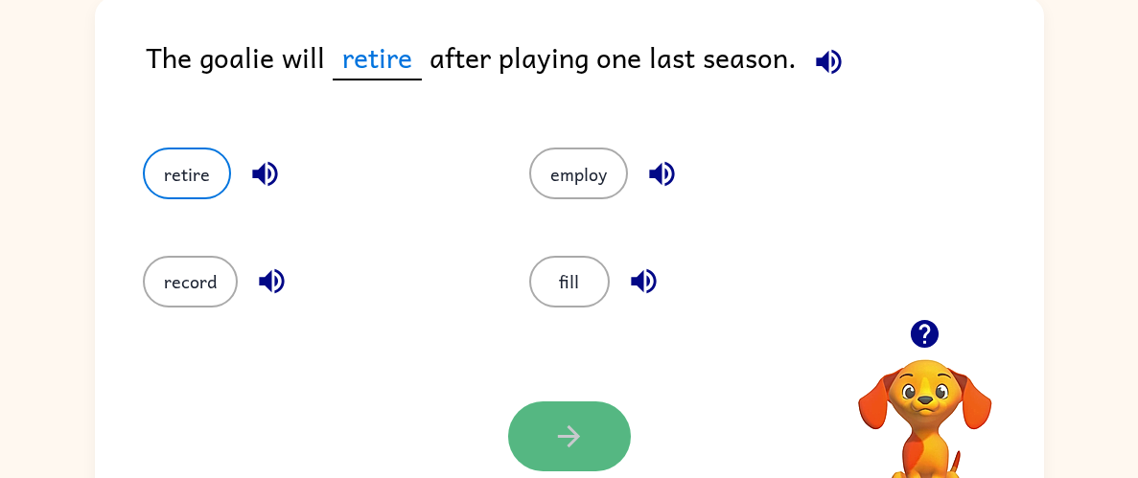
click at [570, 453] on button "button" at bounding box center [569, 437] width 123 height 70
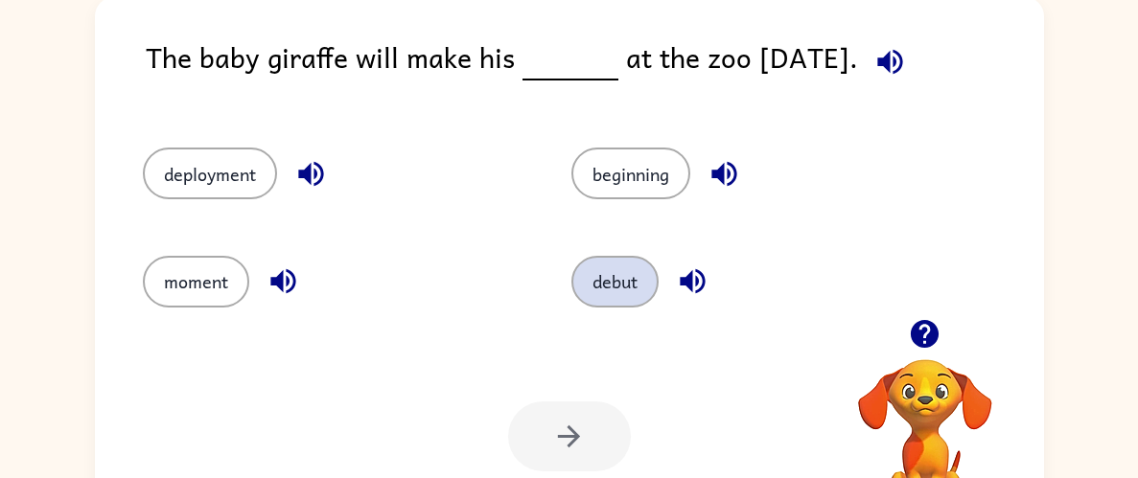
click at [620, 272] on button "debut" at bounding box center [614, 282] width 87 height 52
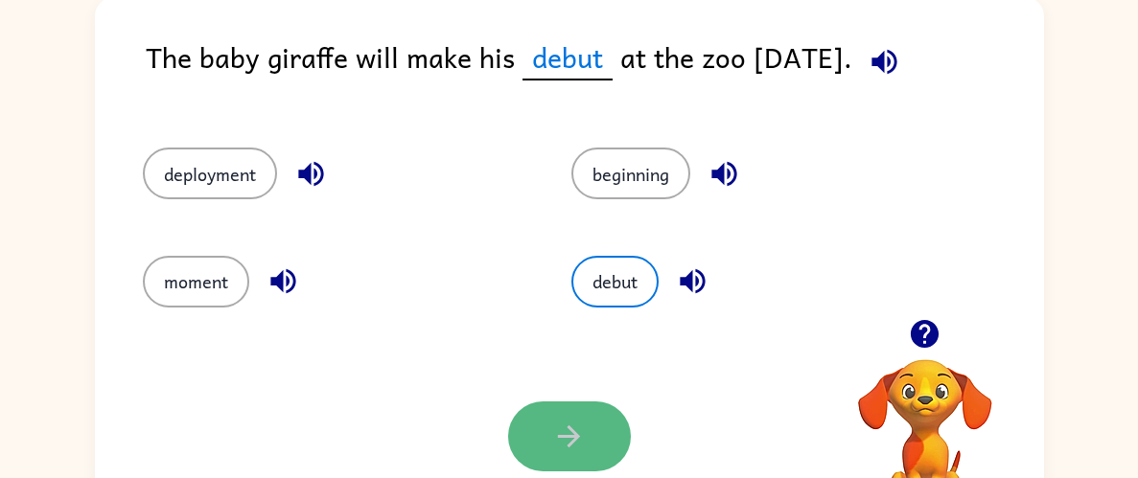
click at [567, 436] on icon "button" at bounding box center [569, 436] width 22 height 22
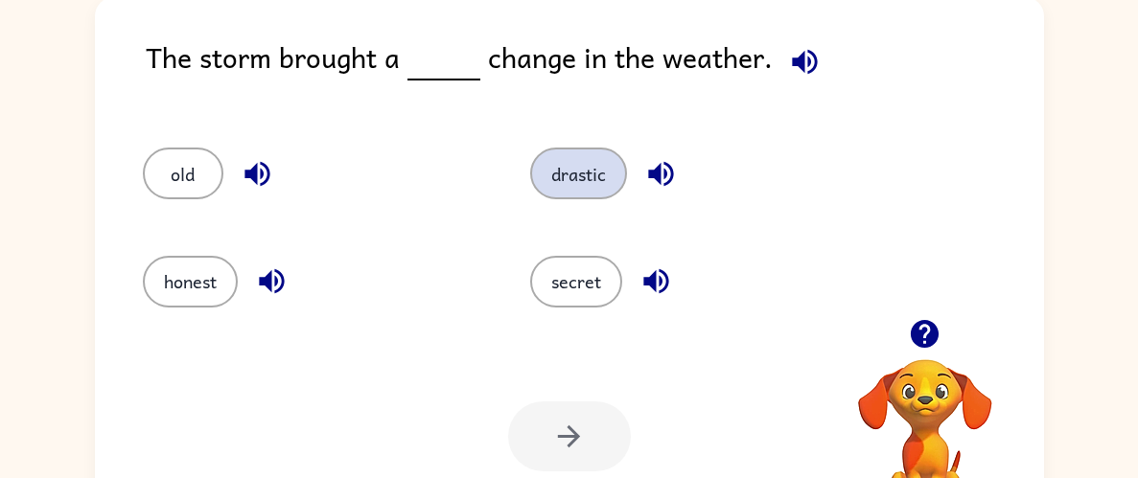
click at [577, 168] on button "drastic" at bounding box center [578, 174] width 97 height 52
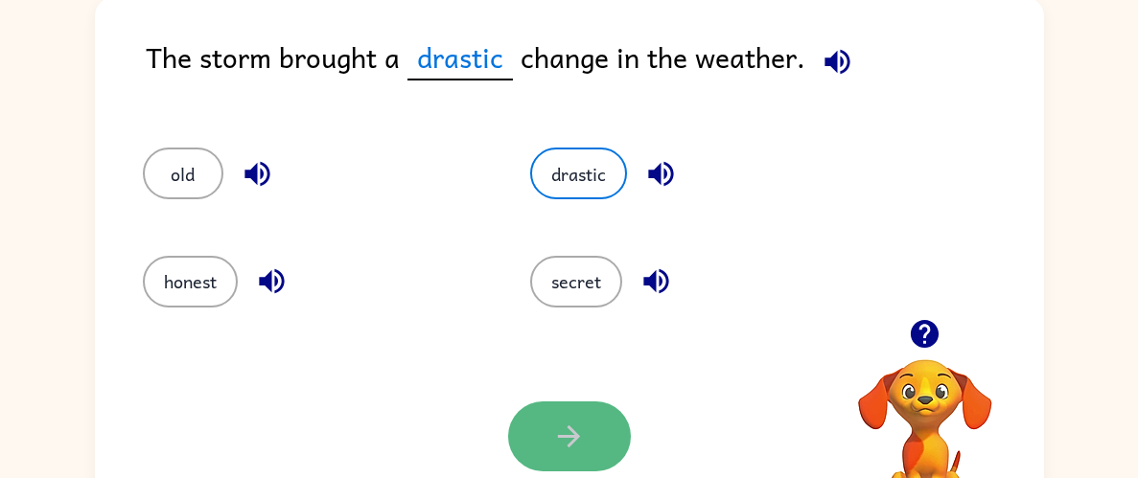
click at [555, 448] on icon "button" at bounding box center [569, 437] width 34 height 34
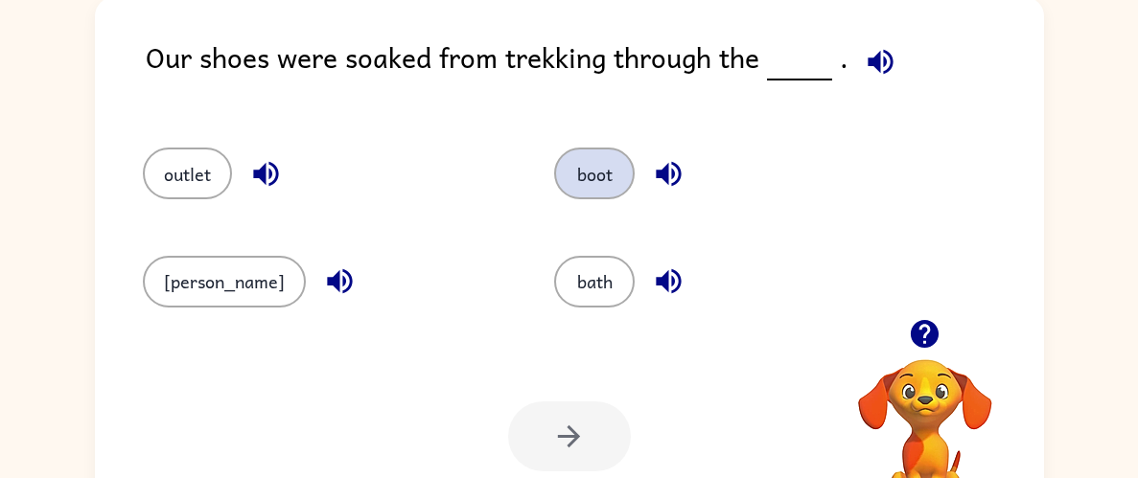
click at [557, 175] on button "boot" at bounding box center [594, 174] width 80 height 52
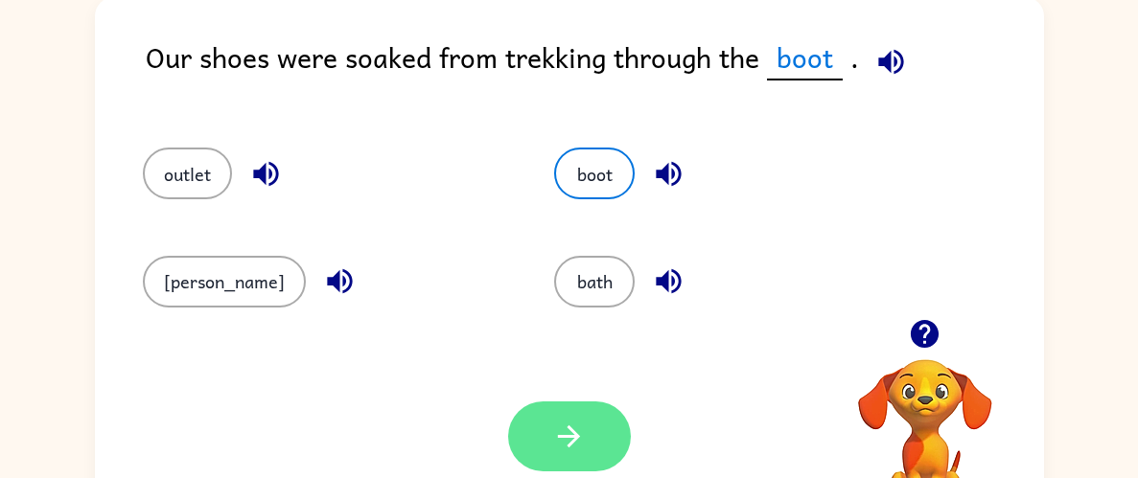
click at [575, 430] on icon "button" at bounding box center [569, 437] width 34 height 34
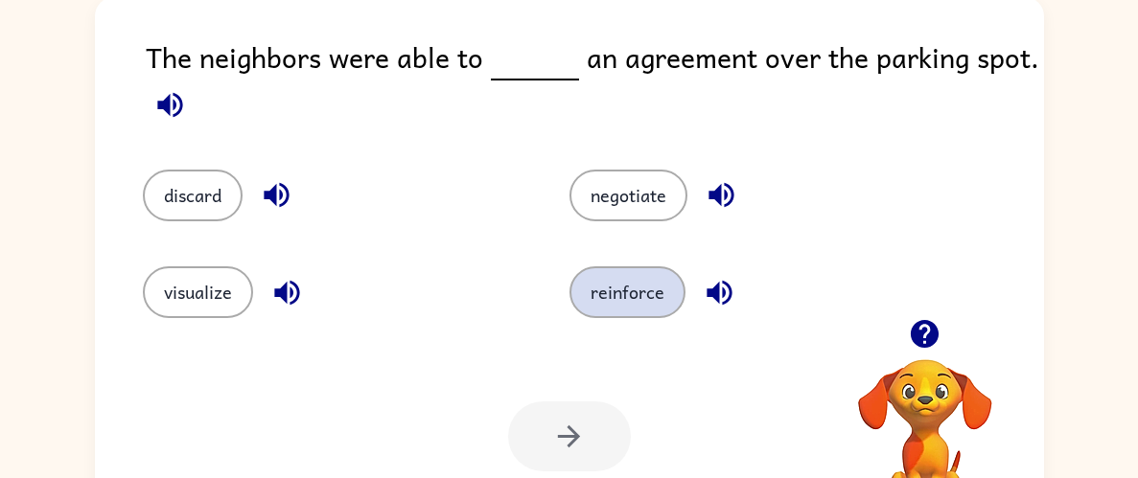
click at [622, 303] on button "reinforce" at bounding box center [627, 292] width 116 height 52
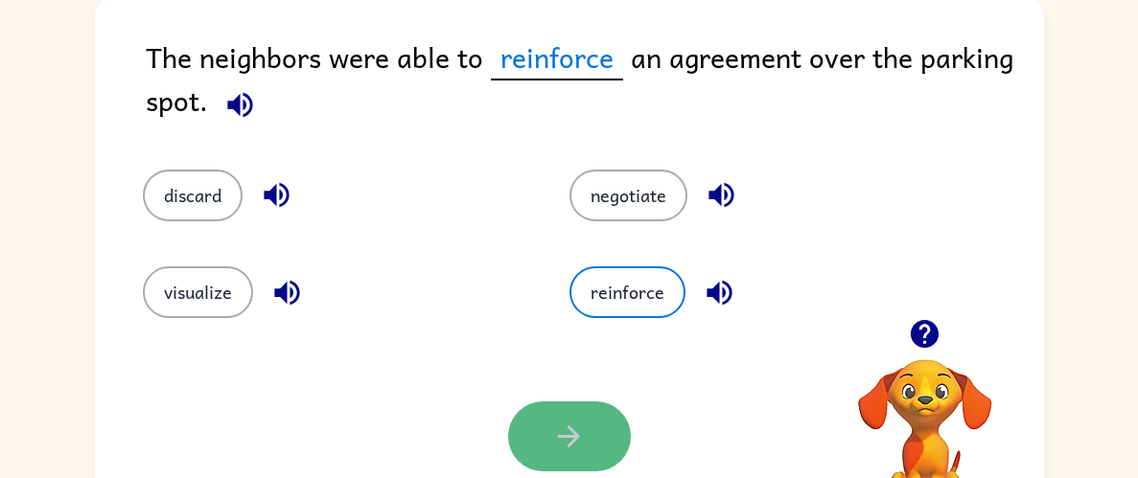
click at [577, 404] on button "button" at bounding box center [569, 437] width 123 height 70
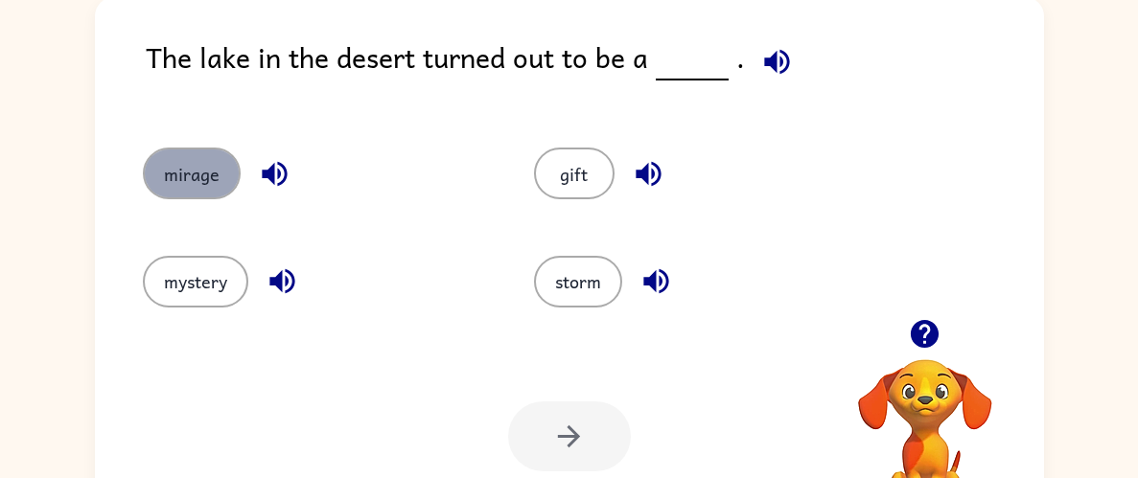
click at [177, 168] on button "mirage" at bounding box center [192, 174] width 98 height 52
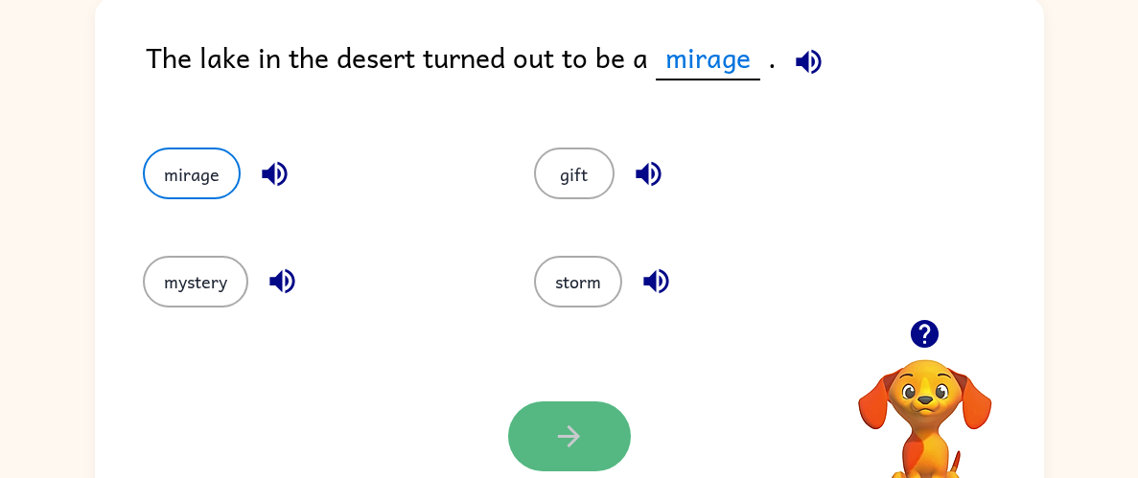
click at [613, 439] on button "button" at bounding box center [569, 437] width 123 height 70
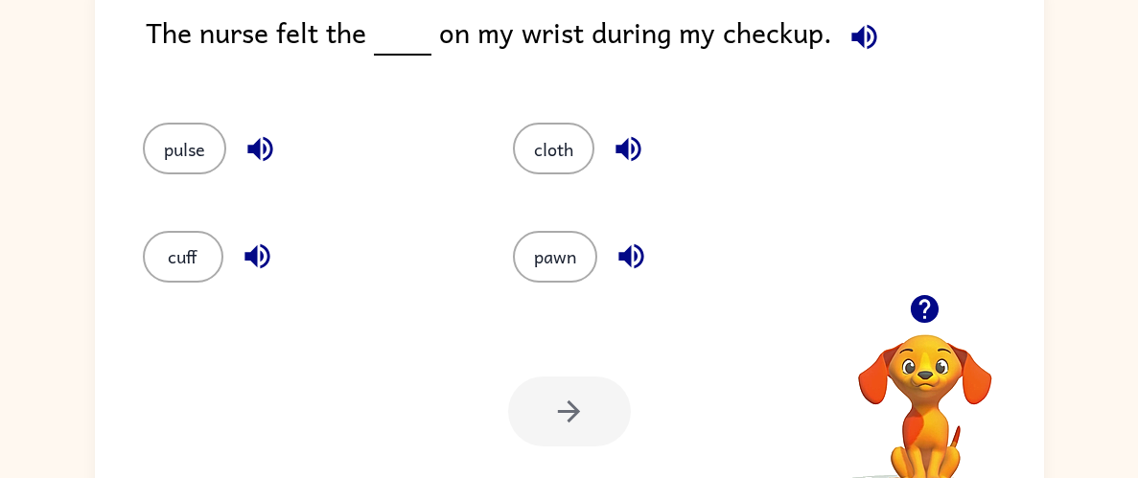
scroll to position [153, 0]
click at [160, 134] on button "pulse" at bounding box center [184, 150] width 83 height 52
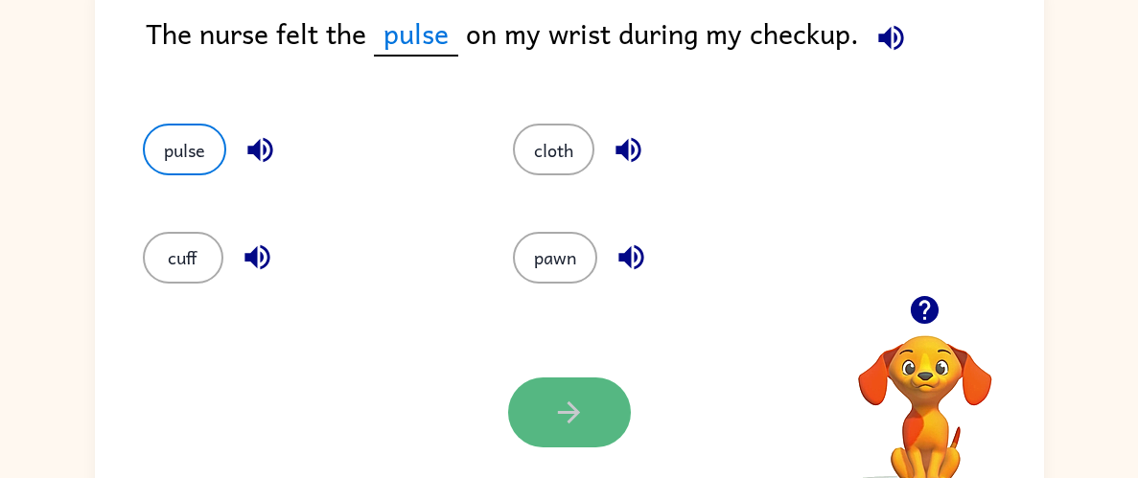
click at [596, 398] on button "button" at bounding box center [569, 413] width 123 height 70
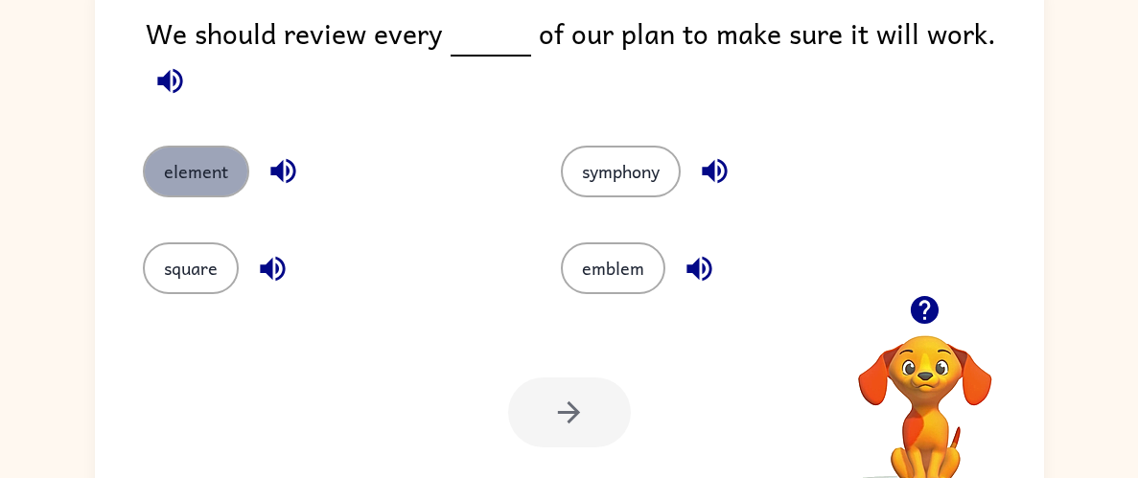
click at [192, 146] on button "element" at bounding box center [196, 172] width 106 height 52
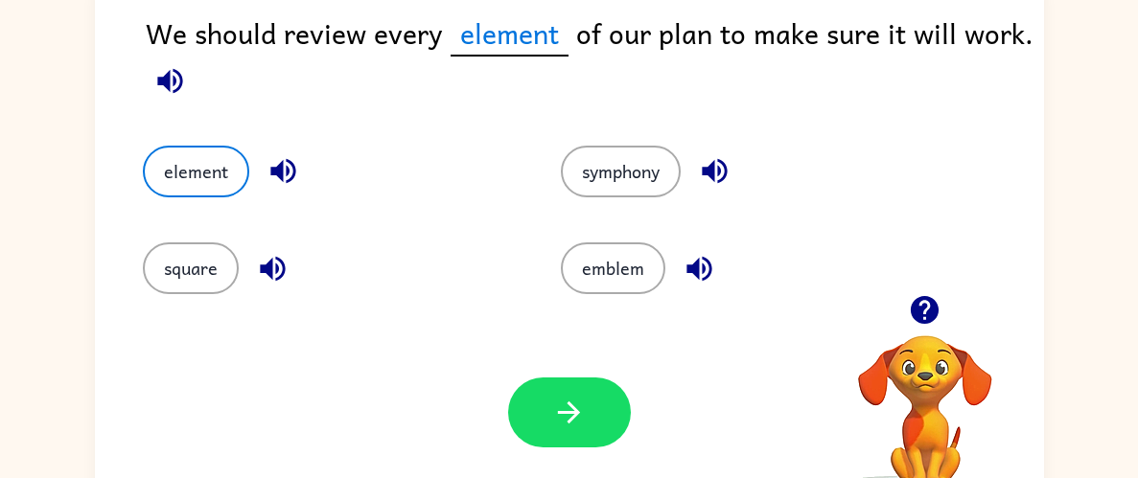
click at [494, 411] on div "Your browser must support playing .mp4 files to use Literably. Please try using…" at bounding box center [569, 413] width 949 height 216
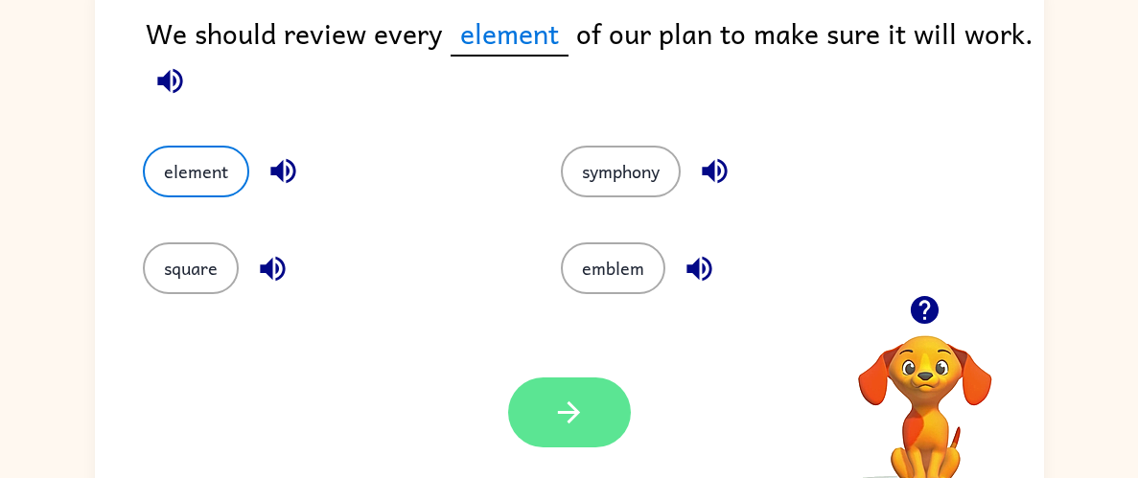
click at [557, 411] on icon "button" at bounding box center [569, 413] width 34 height 34
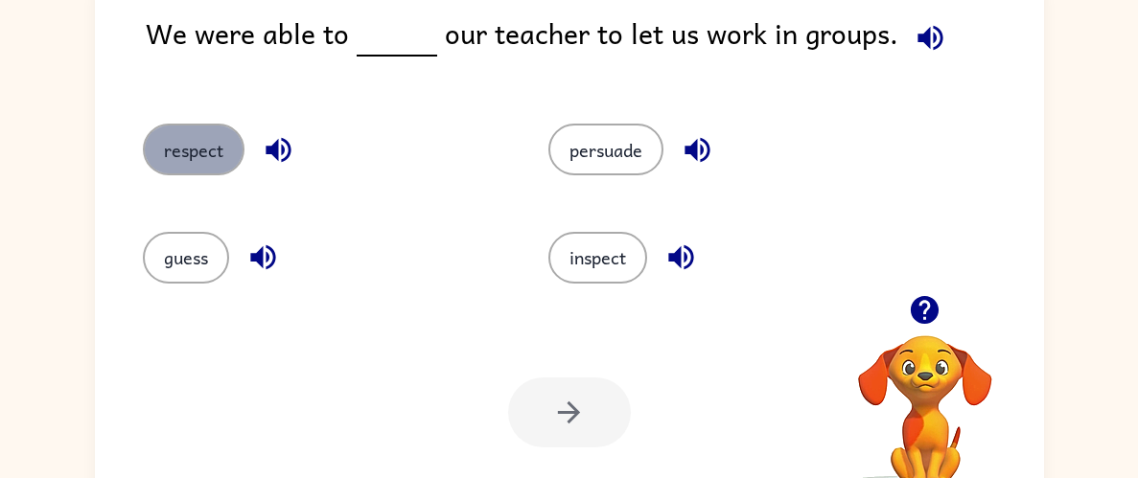
click at [172, 149] on button "respect" at bounding box center [194, 150] width 102 height 52
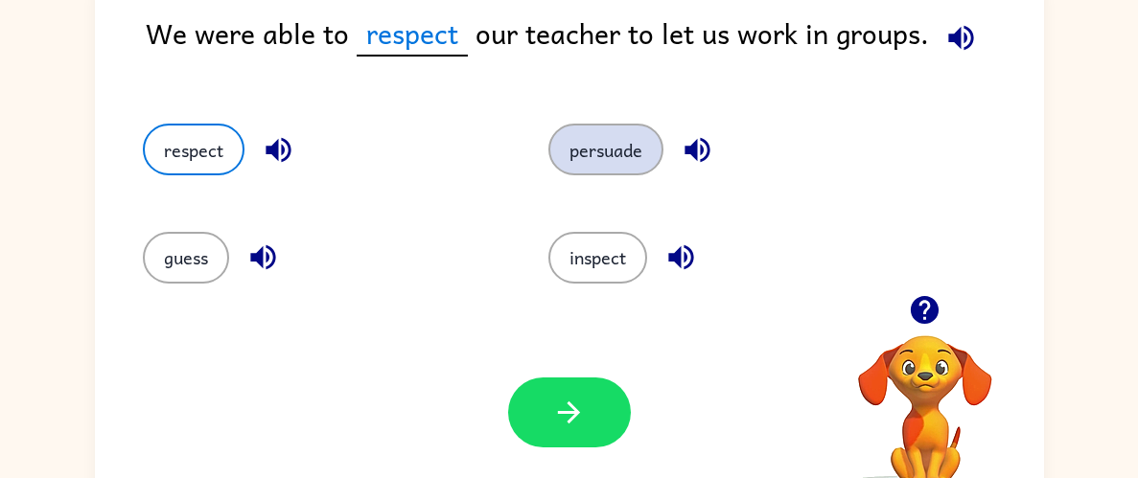
click at [618, 127] on button "persuade" at bounding box center [605, 150] width 115 height 52
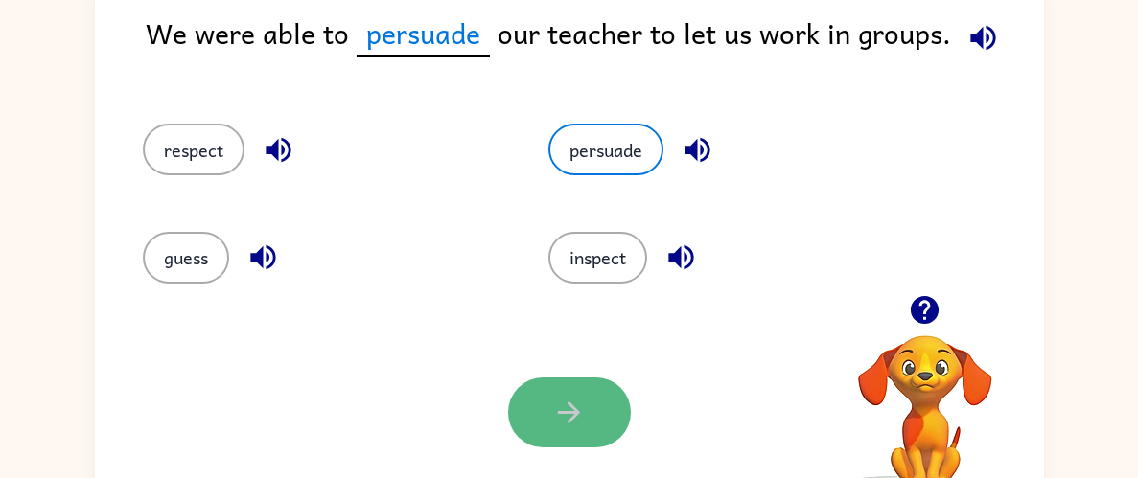
click at [549, 415] on button "button" at bounding box center [569, 413] width 123 height 70
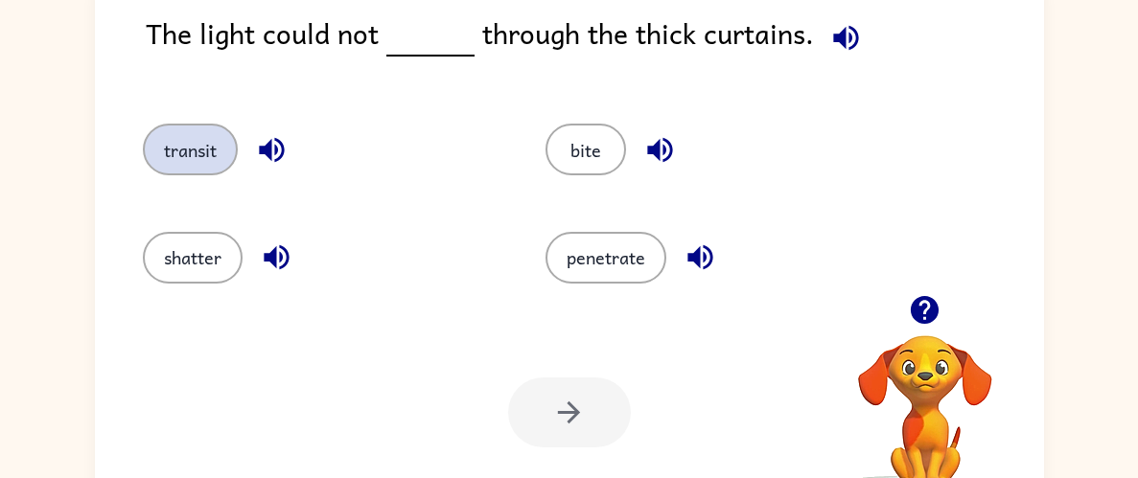
click at [153, 147] on button "transit" at bounding box center [190, 150] width 95 height 52
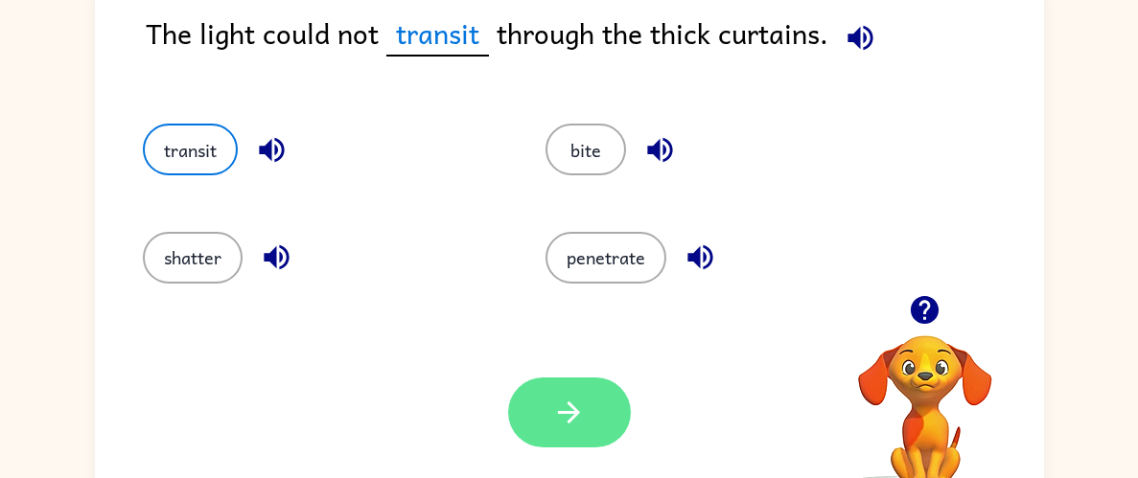
click at [574, 398] on icon "button" at bounding box center [569, 413] width 34 height 34
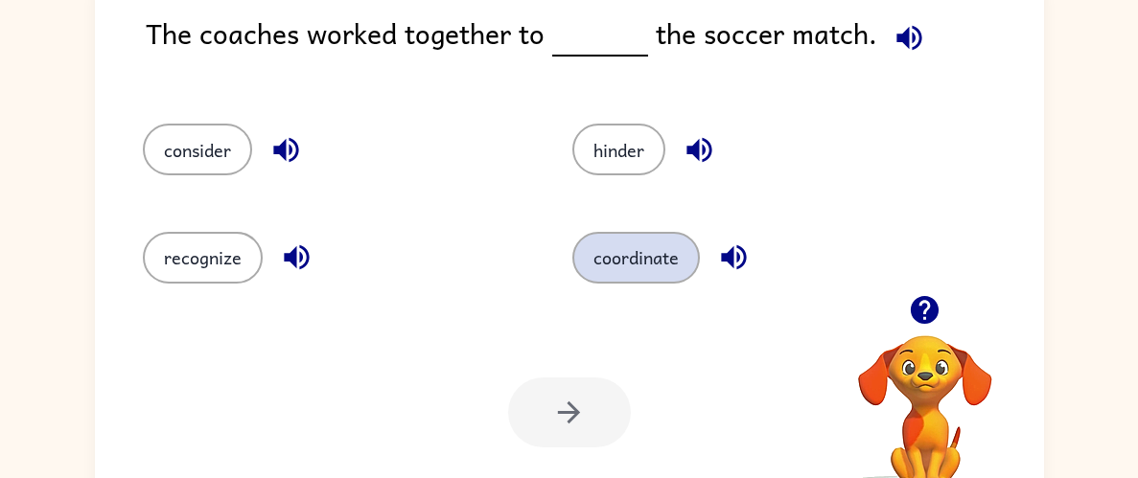
click at [611, 273] on button "coordinate" at bounding box center [635, 258] width 127 height 52
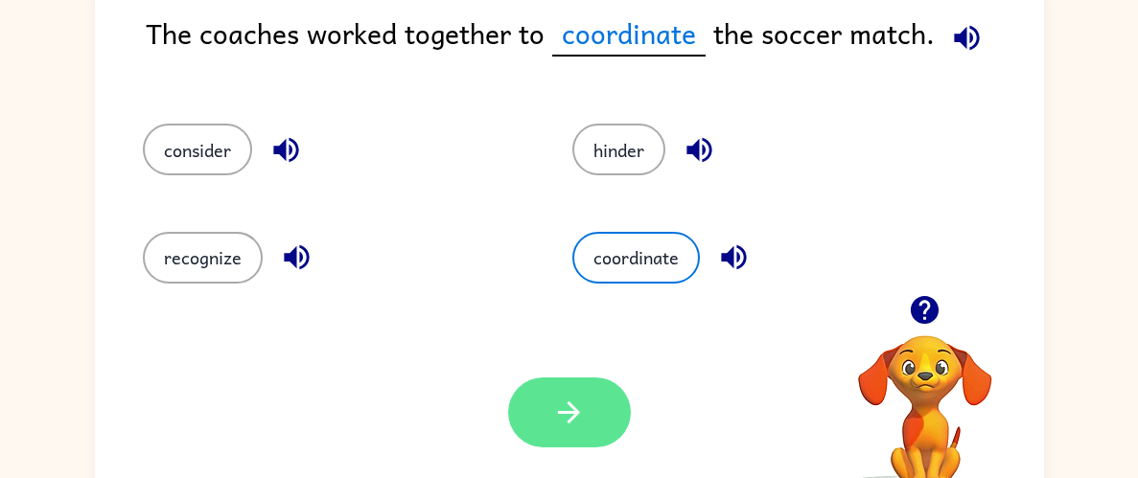
click at [530, 415] on button "button" at bounding box center [569, 413] width 123 height 70
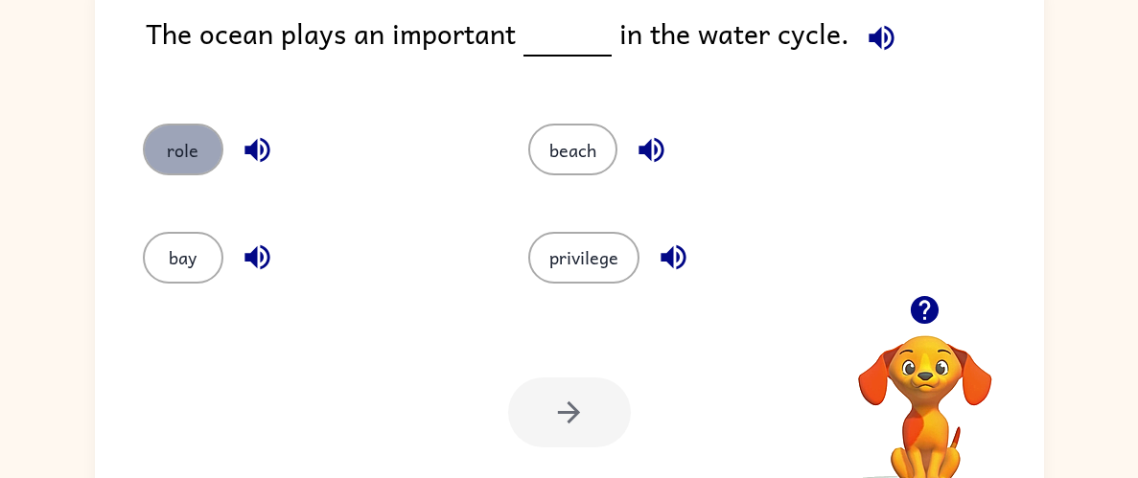
click at [190, 136] on button "role" at bounding box center [183, 150] width 80 height 52
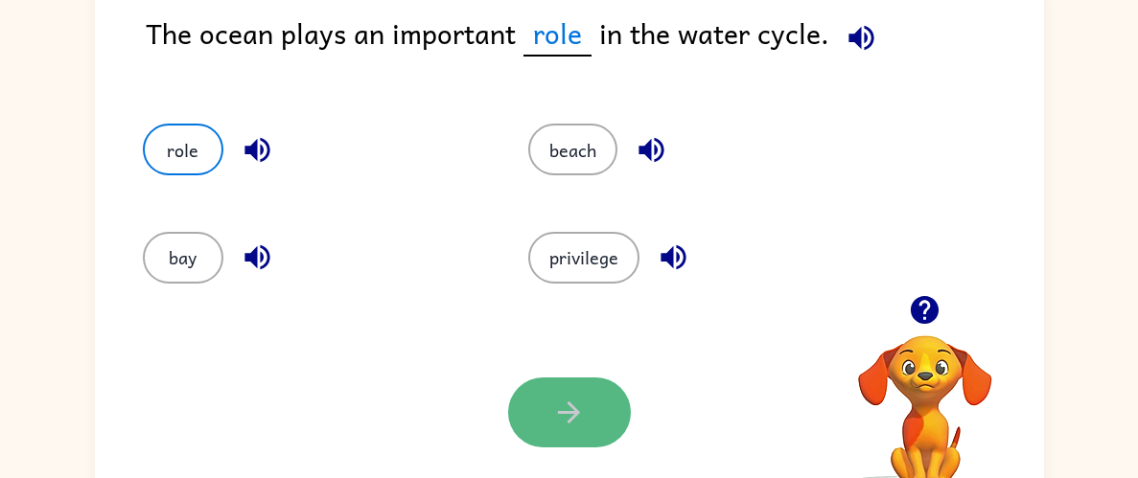
click at [587, 411] on button "button" at bounding box center [569, 413] width 123 height 70
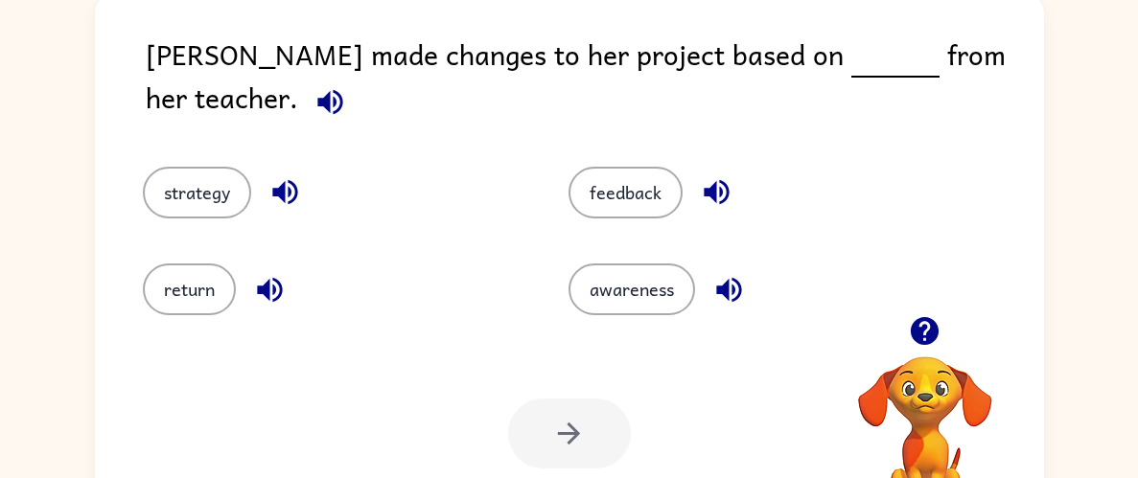
scroll to position [138, 0]
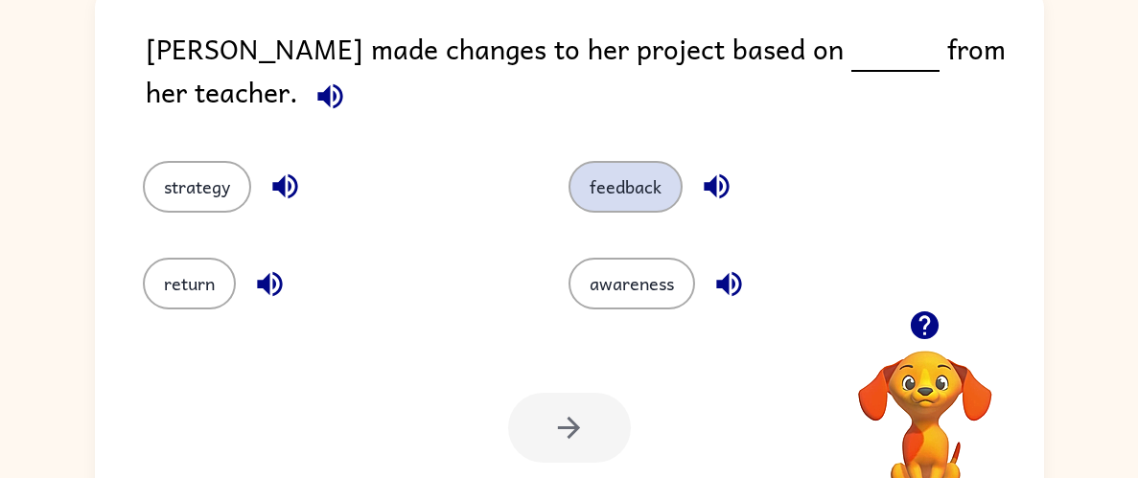
click at [625, 186] on button "feedback" at bounding box center [625, 187] width 114 height 52
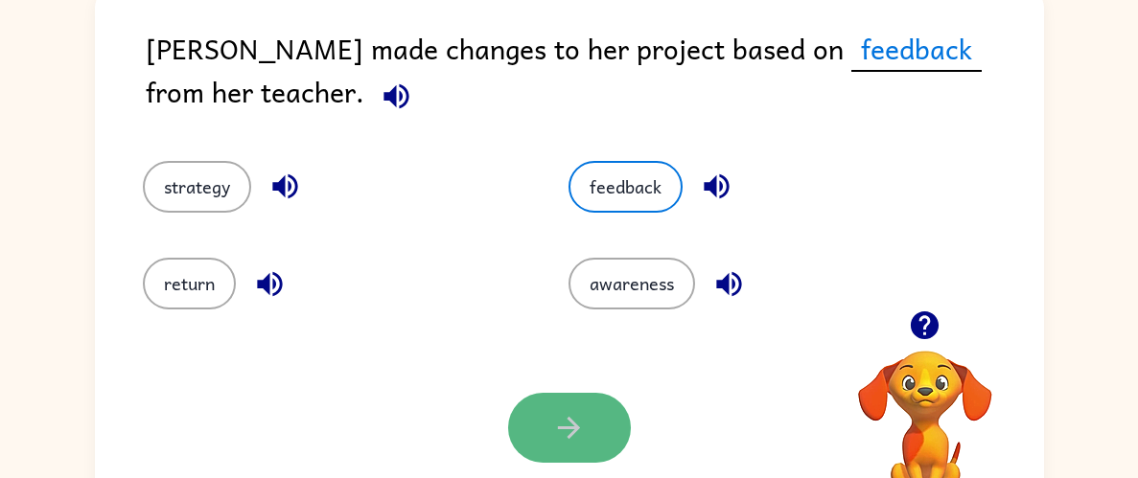
click at [596, 438] on button "button" at bounding box center [569, 428] width 123 height 70
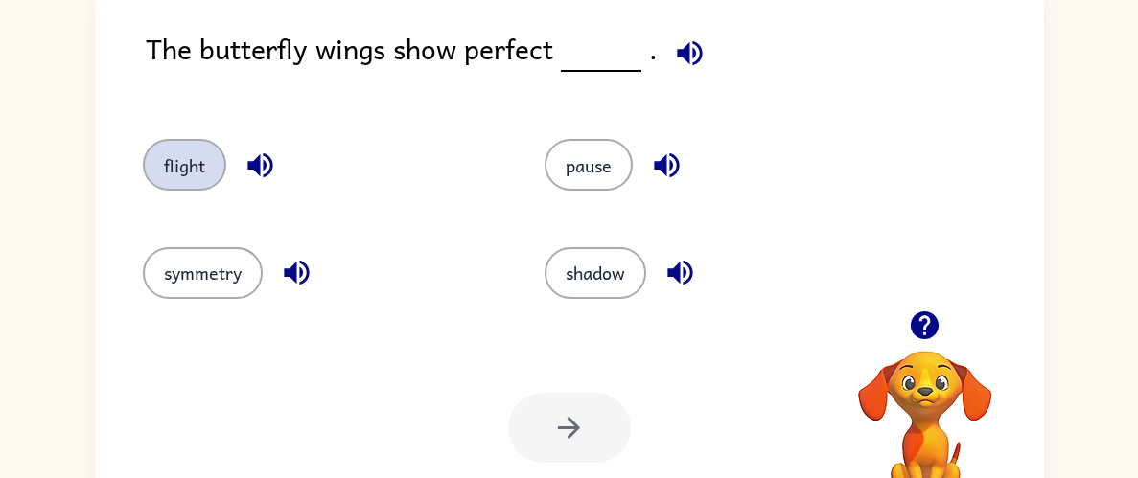
click at [188, 165] on button "flight" at bounding box center [184, 165] width 83 height 52
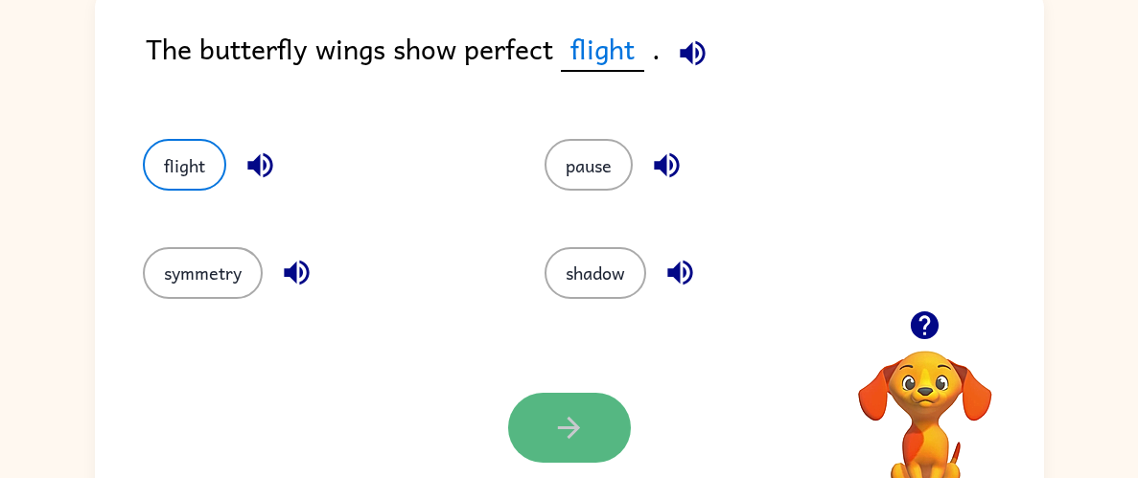
click at [598, 438] on button "button" at bounding box center [569, 428] width 123 height 70
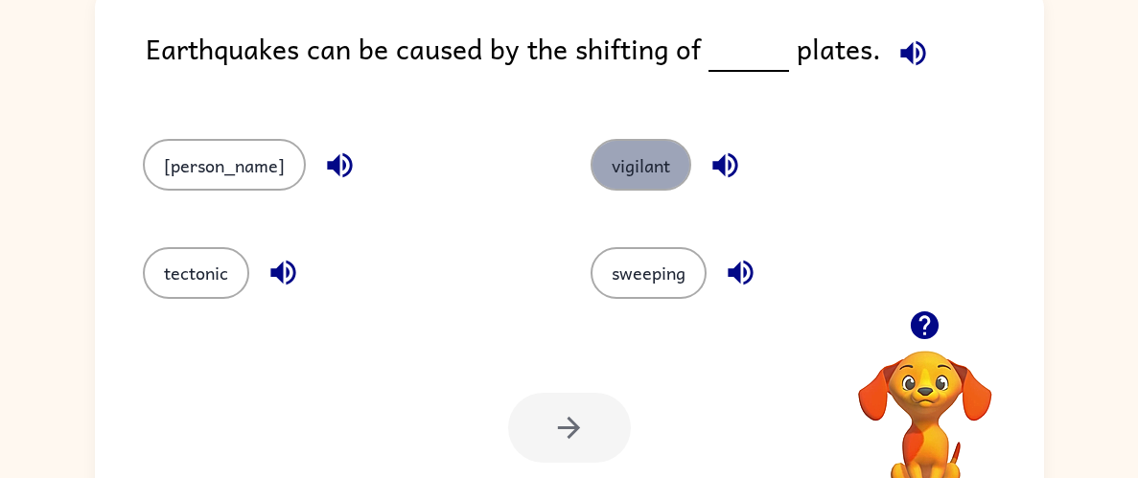
click at [603, 177] on button "vigilant" at bounding box center [640, 165] width 101 height 52
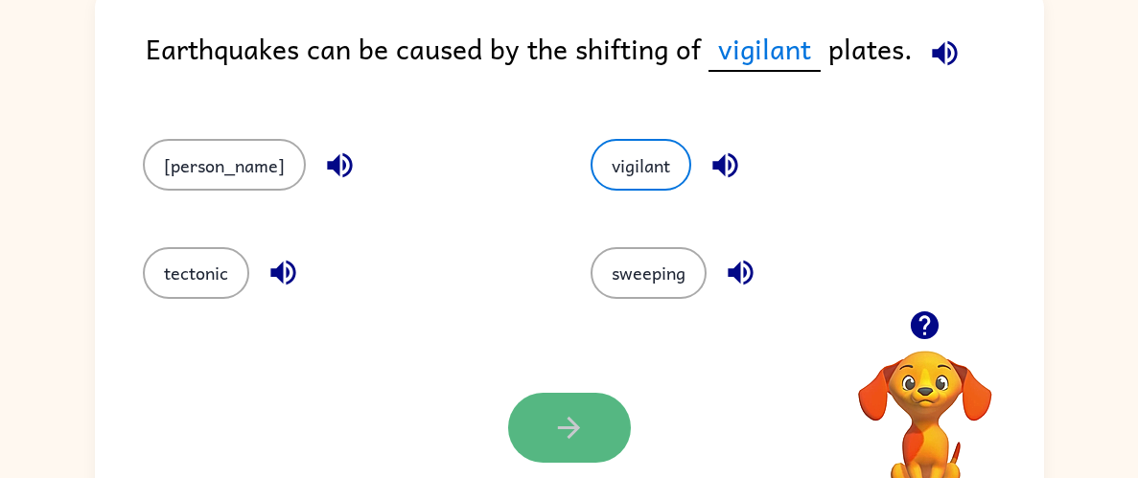
click at [603, 408] on button "button" at bounding box center [569, 428] width 123 height 70
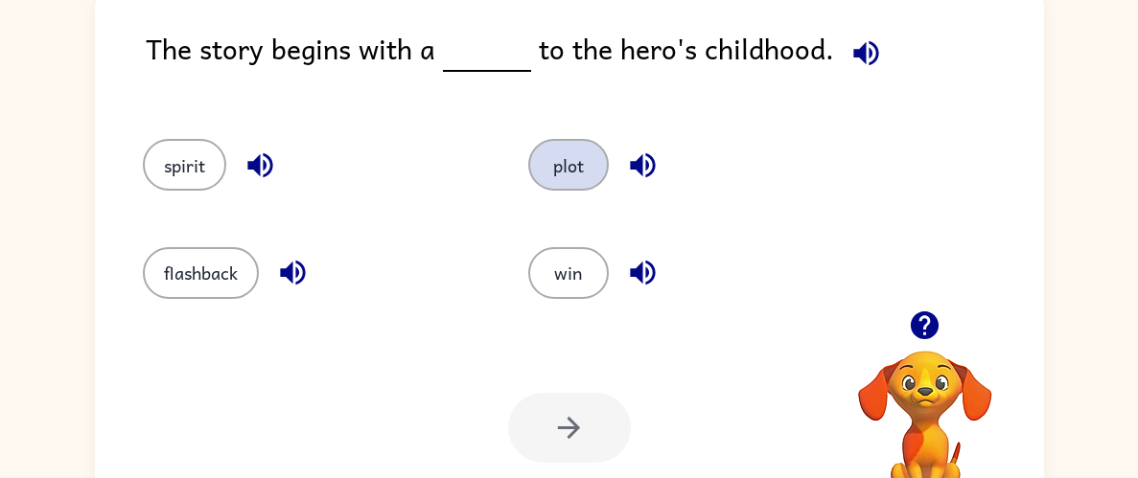
click at [567, 161] on button "plot" at bounding box center [568, 165] width 80 height 52
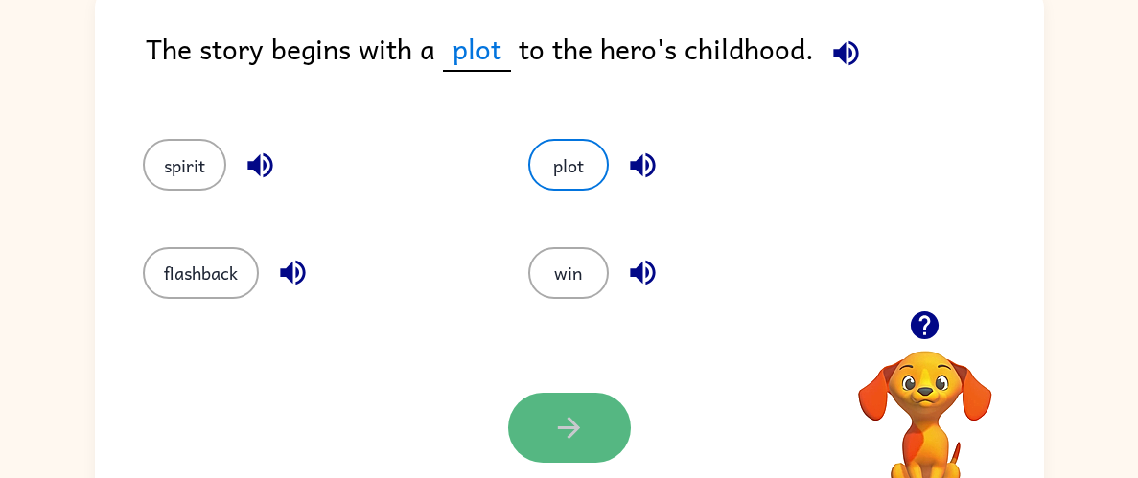
click at [579, 401] on button "button" at bounding box center [569, 428] width 123 height 70
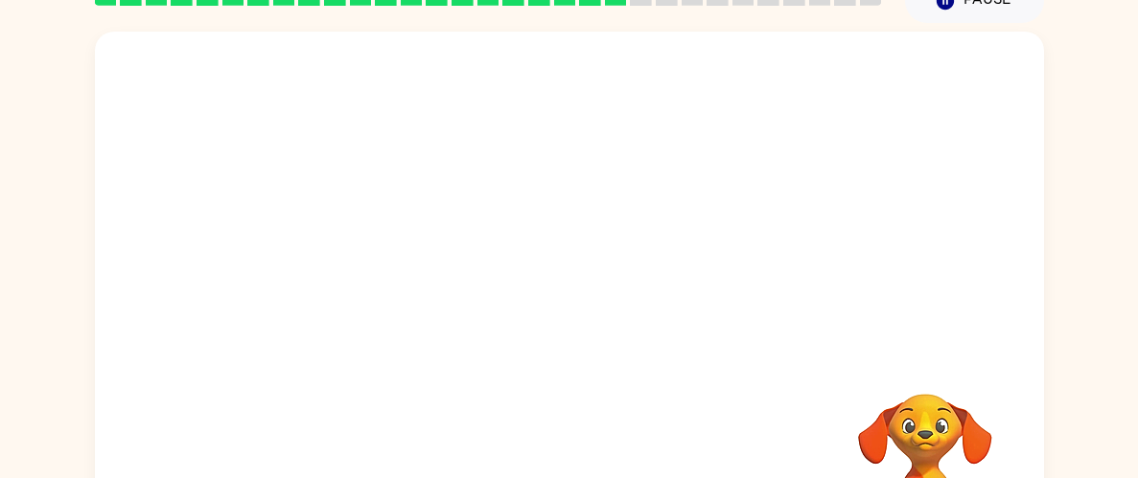
scroll to position [95, 0]
click at [389, 294] on video "Your browser must support playing .mp4 files to use Literably. Please try using…" at bounding box center [569, 193] width 949 height 322
click at [380, 295] on video "Your browser must support playing .mp4 files to use Literably. Please try using…" at bounding box center [569, 193] width 949 height 322
click at [452, 293] on video "Your browser must support playing .mp4 files to use Literably. Please try using…" at bounding box center [569, 193] width 949 height 322
click at [403, 285] on video "Your browser must support playing .mp4 files to use Literably. Please try using…" at bounding box center [569, 193] width 949 height 322
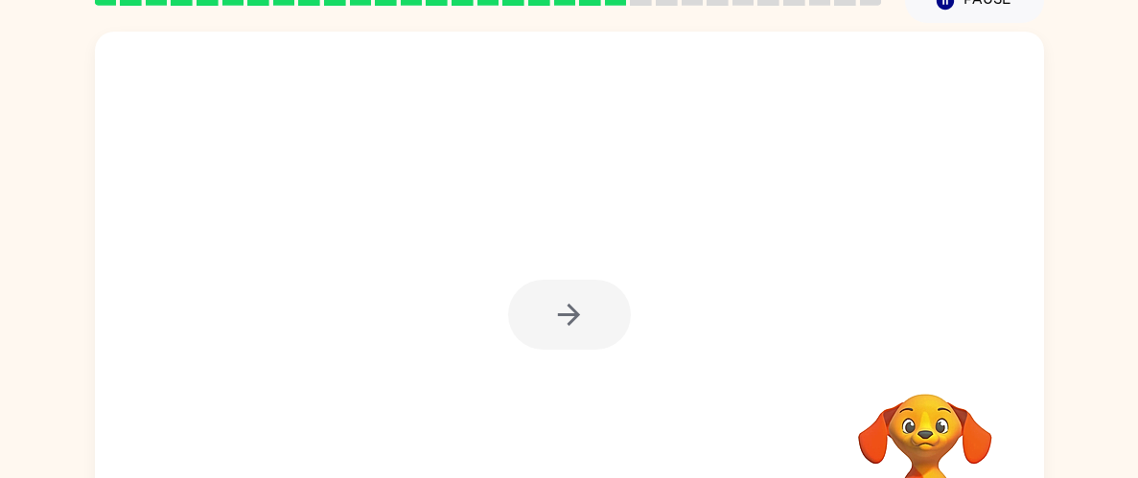
click at [569, 331] on div at bounding box center [569, 315] width 123 height 70
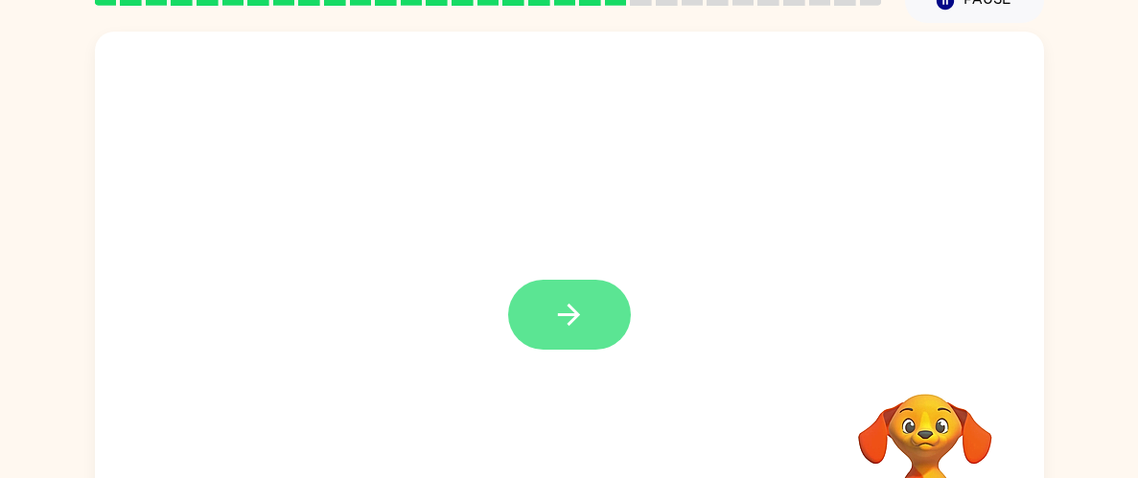
click at [570, 331] on icon "button" at bounding box center [569, 315] width 34 height 34
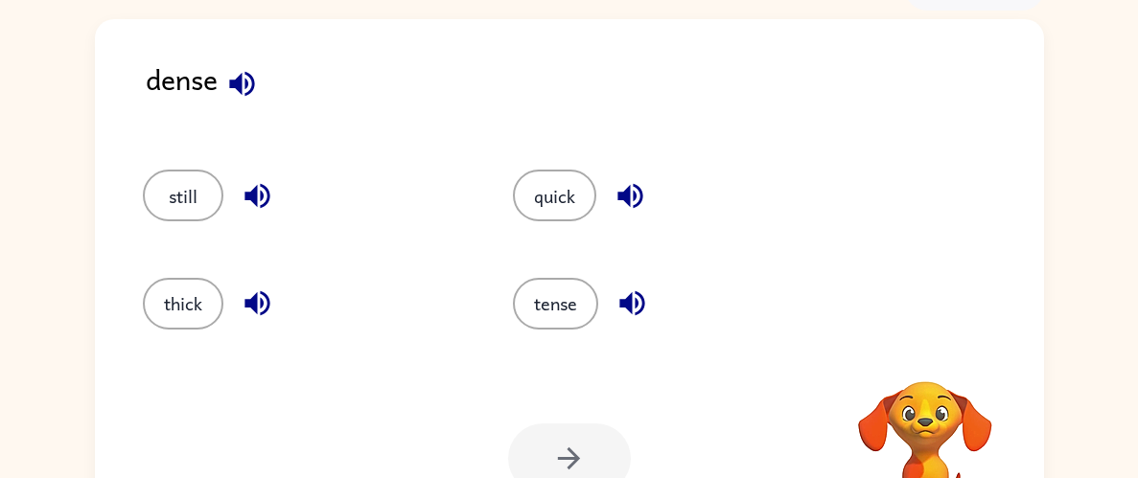
scroll to position [114, 0]
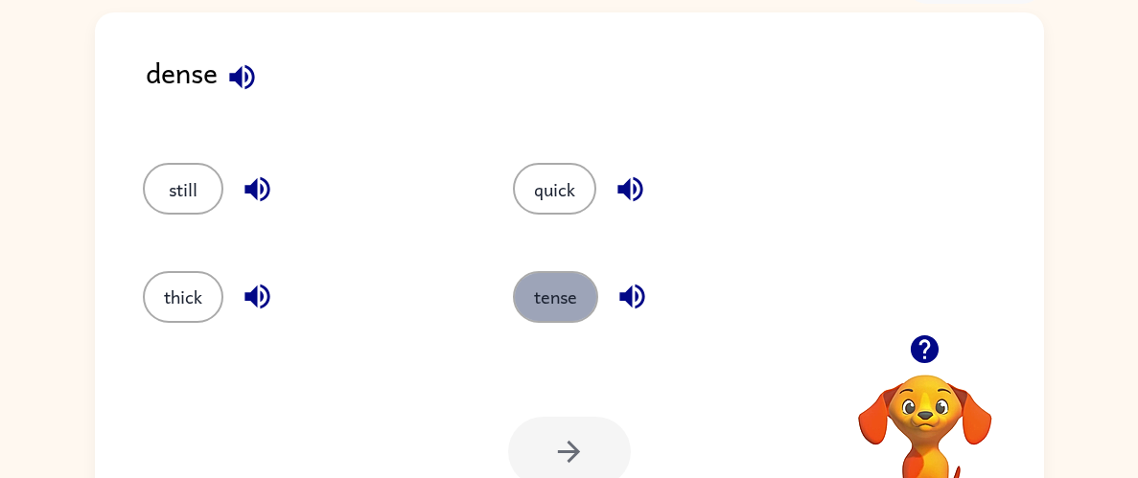
click at [555, 295] on button "tense" at bounding box center [555, 297] width 85 height 52
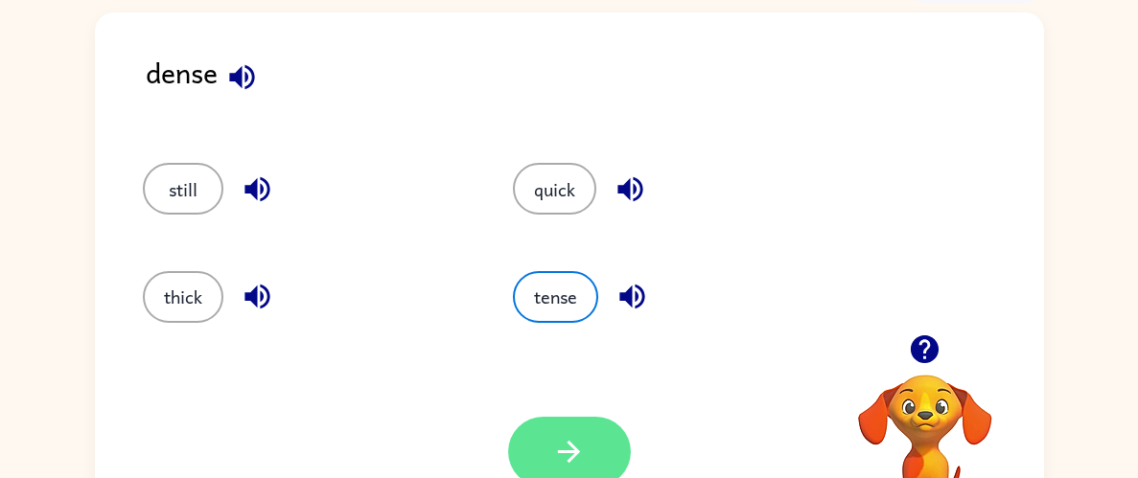
click at [580, 455] on icon "button" at bounding box center [569, 452] width 34 height 34
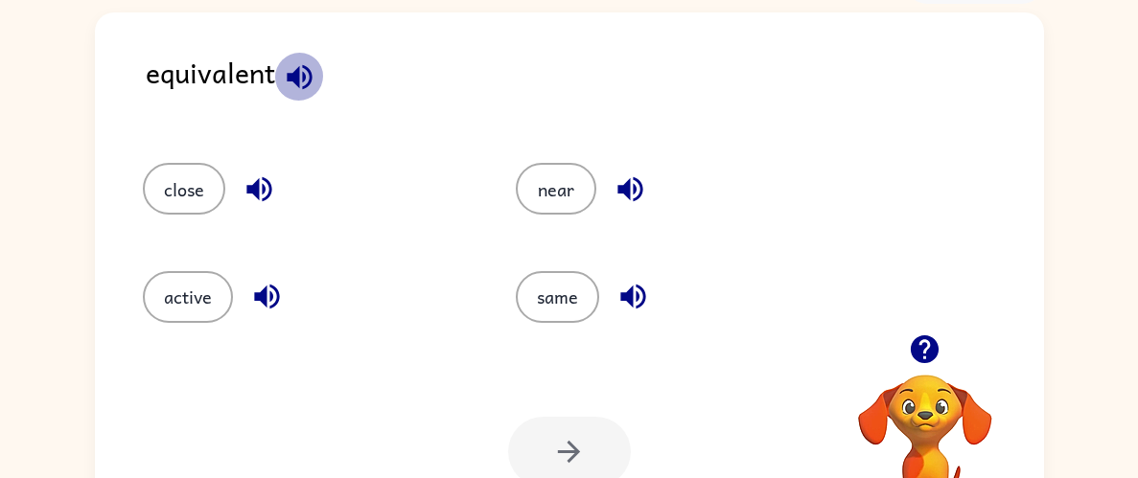
click at [294, 84] on icon "button" at bounding box center [300, 77] width 34 height 34
click at [548, 198] on button "near" at bounding box center [556, 189] width 80 height 52
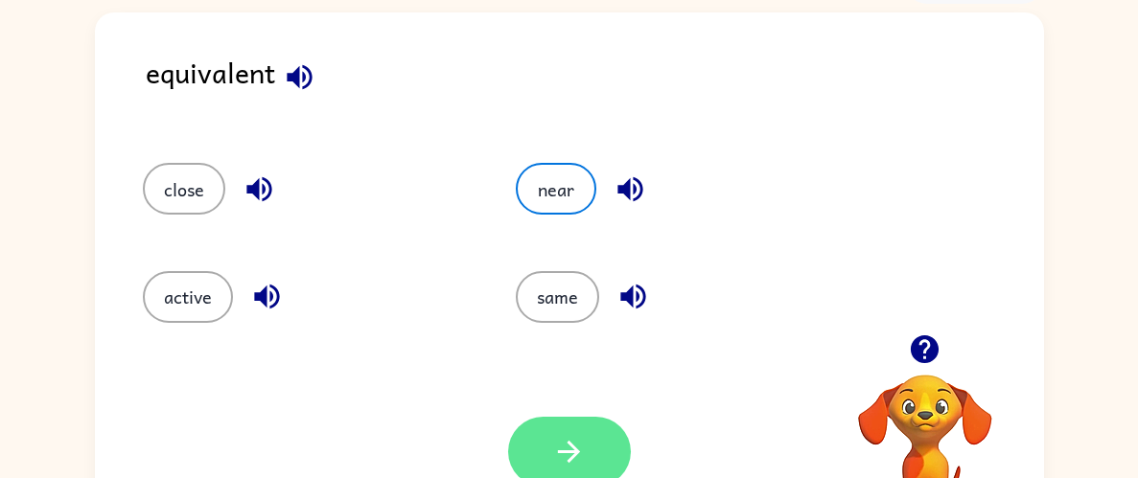
click at [579, 429] on button "button" at bounding box center [569, 452] width 123 height 70
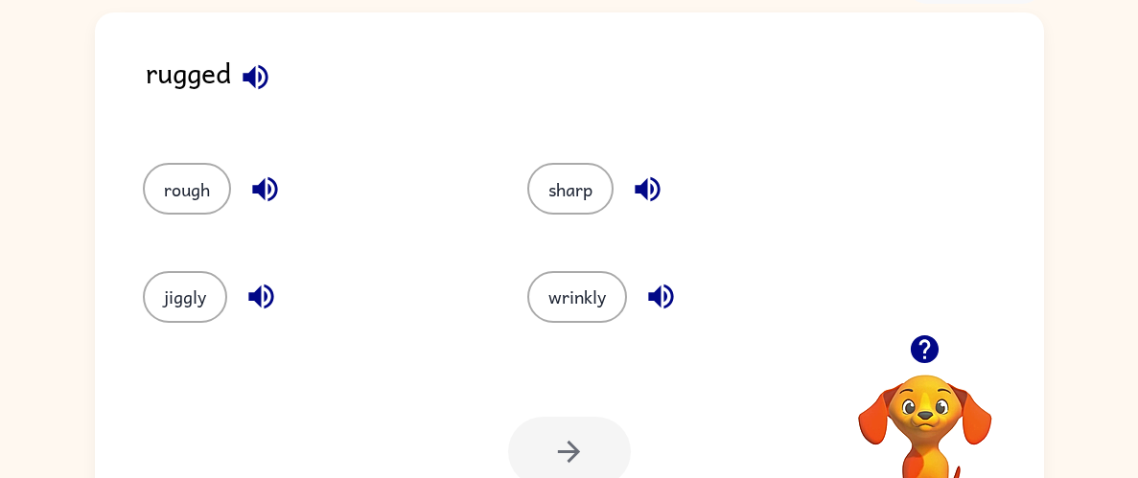
click at [250, 86] on icon "button" at bounding box center [256, 77] width 34 height 34
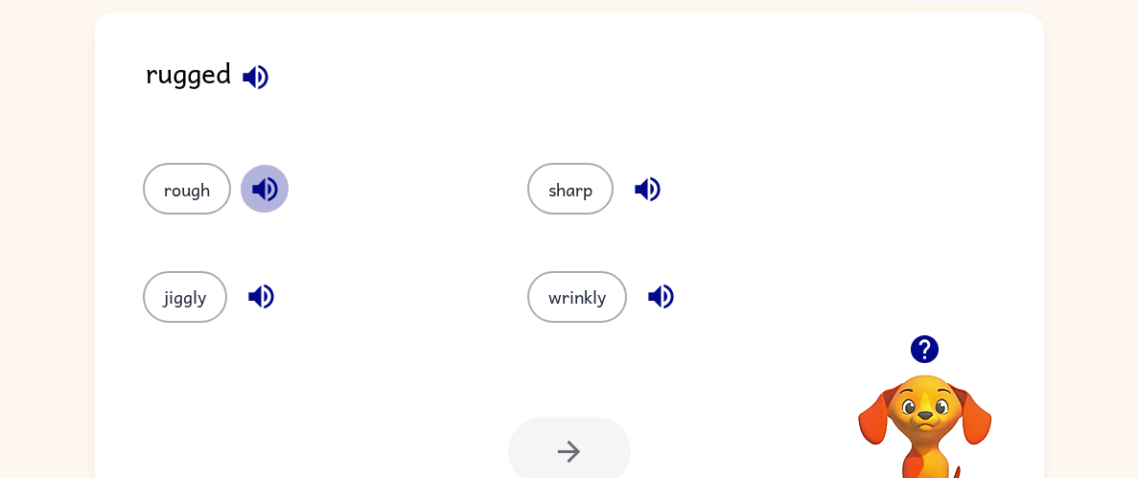
click at [275, 183] on icon "button" at bounding box center [264, 189] width 25 height 25
click at [575, 446] on div at bounding box center [569, 452] width 123 height 70
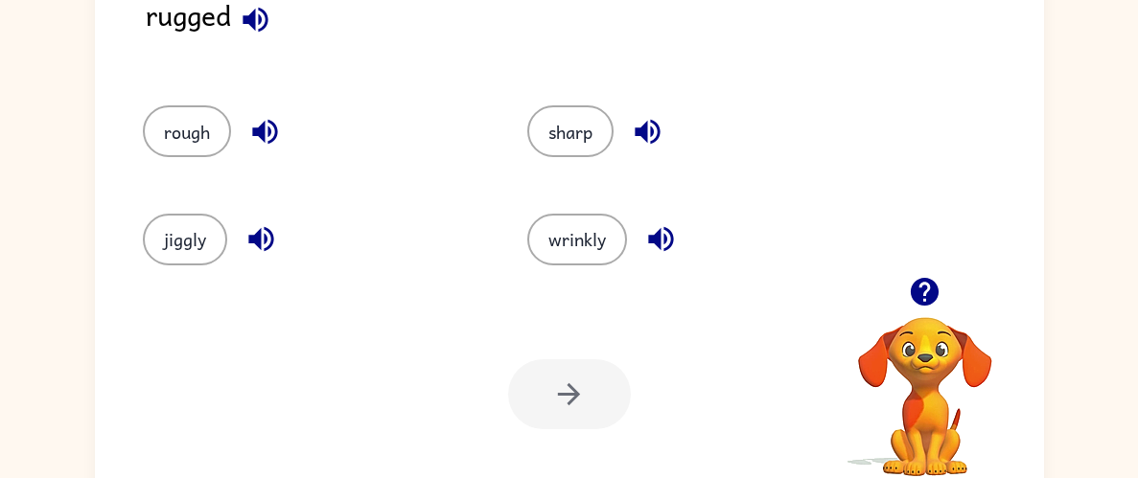
scroll to position [174, 0]
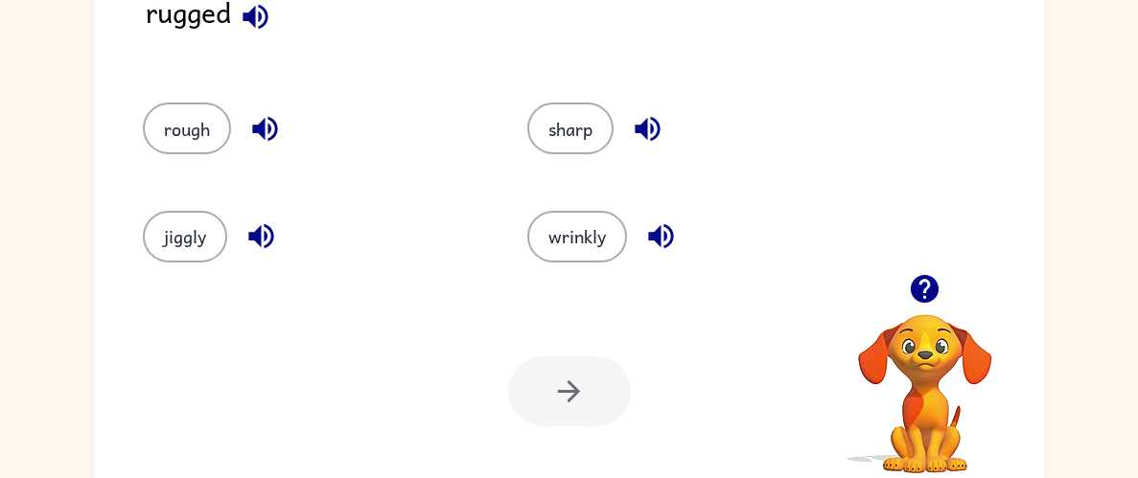
click at [553, 388] on div at bounding box center [569, 391] width 123 height 70
click at [183, 115] on button "rough" at bounding box center [187, 129] width 88 height 52
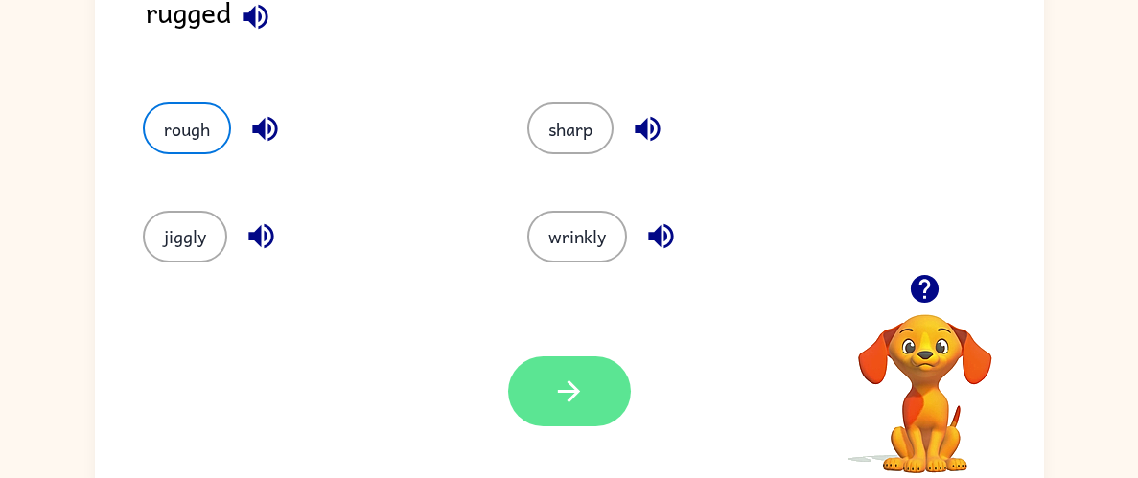
click at [591, 368] on button "button" at bounding box center [569, 391] width 123 height 70
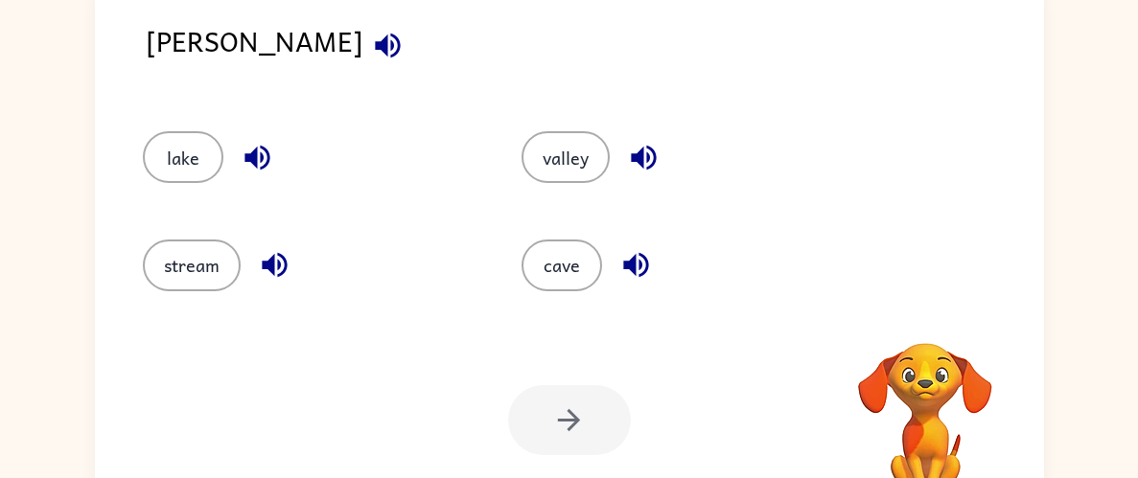
scroll to position [152, 0]
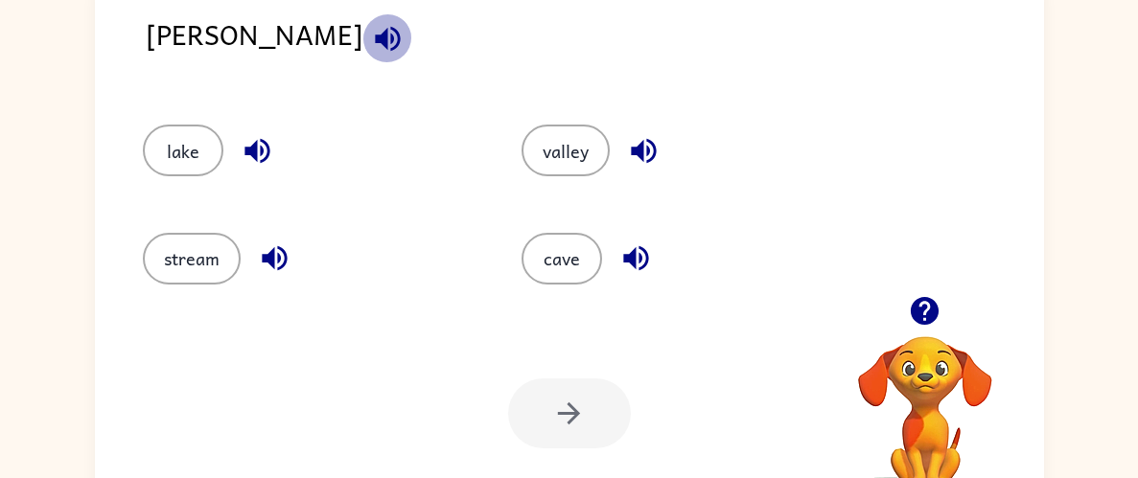
click at [375, 38] on icon "button" at bounding box center [387, 38] width 25 height 25
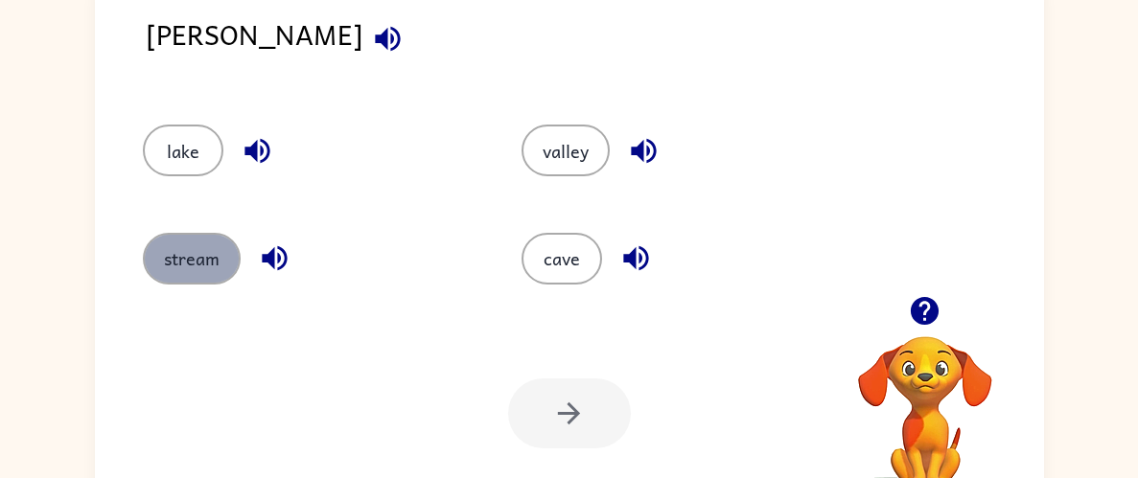
click at [195, 239] on button "stream" at bounding box center [192, 259] width 98 height 52
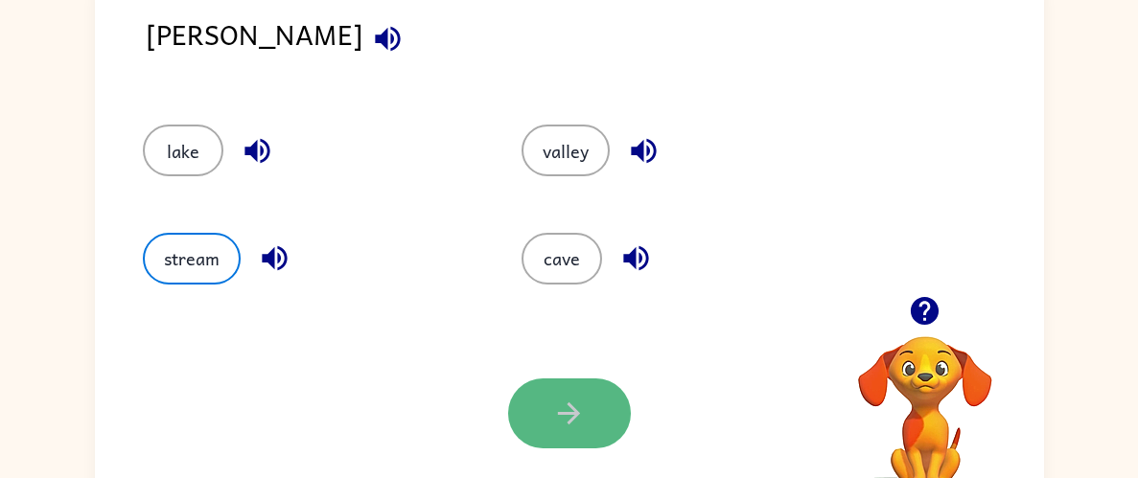
click at [563, 397] on icon "button" at bounding box center [569, 414] width 34 height 34
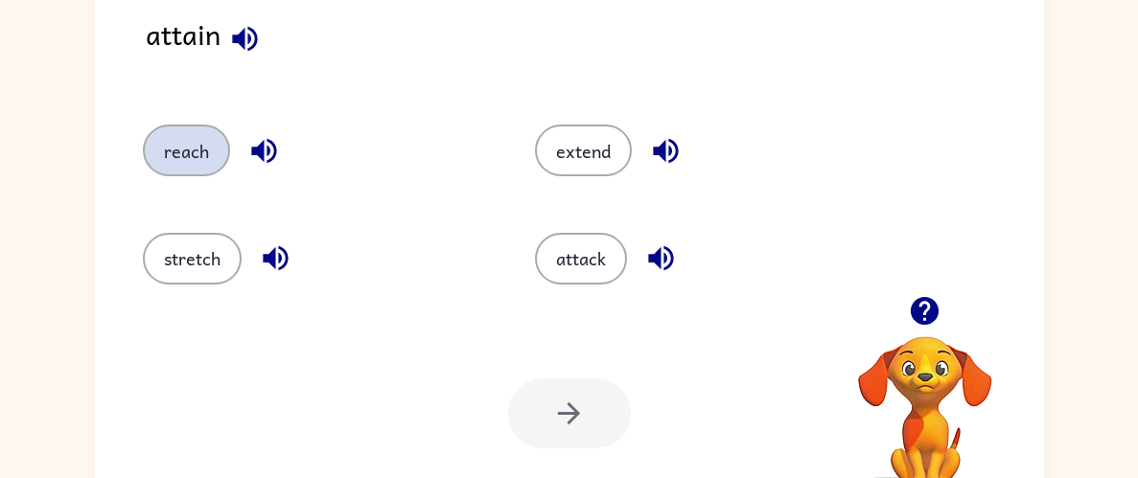
click at [196, 135] on button "reach" at bounding box center [186, 151] width 87 height 52
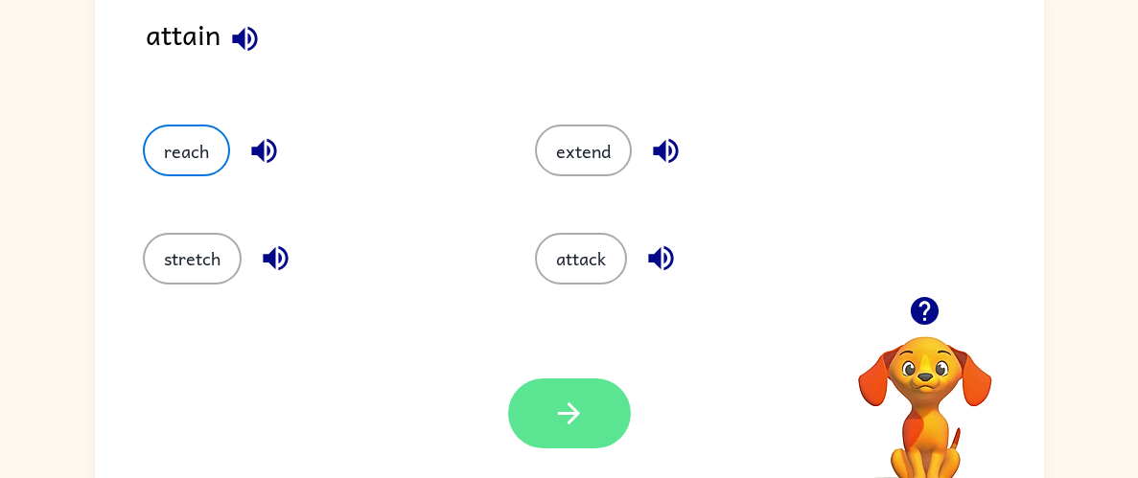
click at [581, 420] on icon "button" at bounding box center [569, 414] width 34 height 34
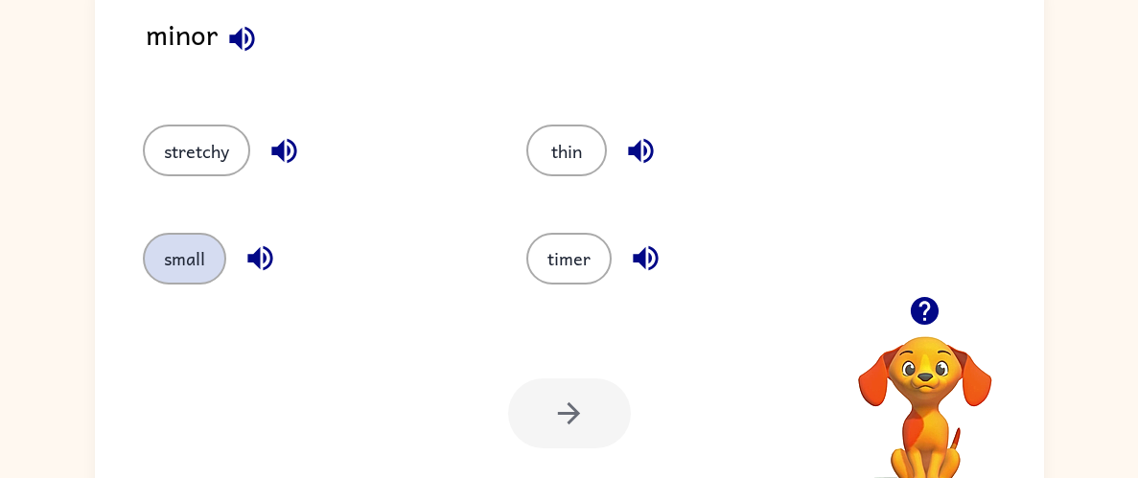
click at [172, 253] on button "small" at bounding box center [184, 259] width 83 height 52
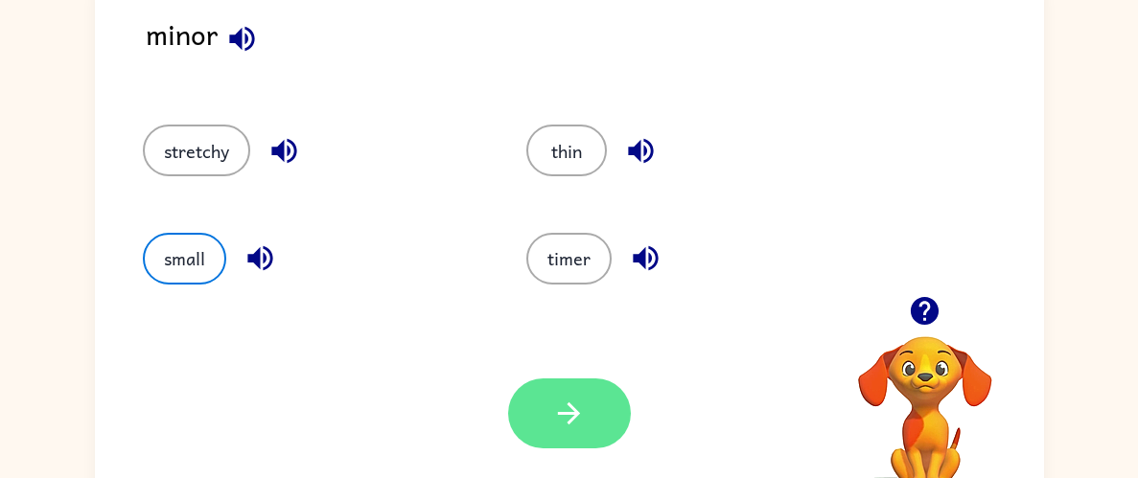
click at [560, 426] on icon "button" at bounding box center [569, 414] width 34 height 34
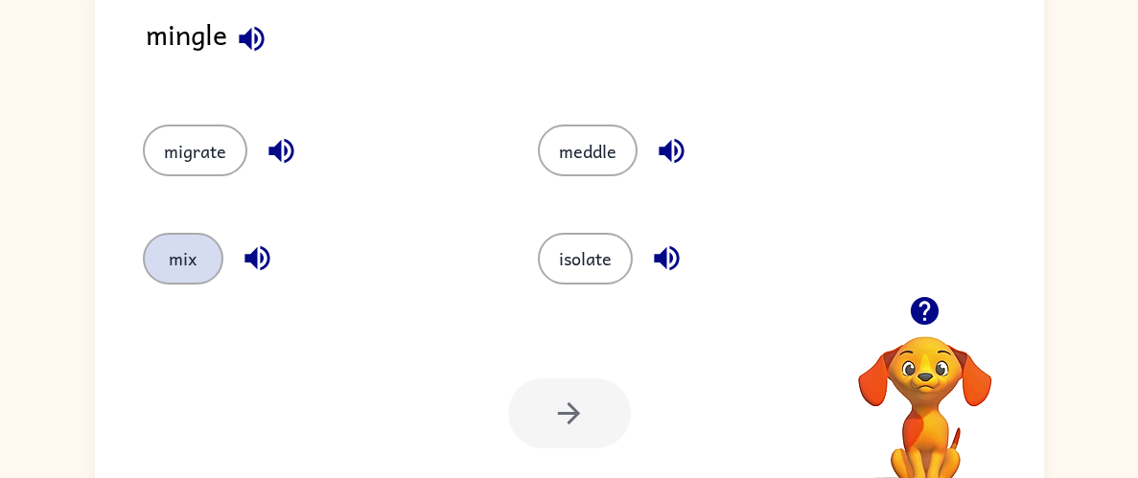
click at [195, 250] on button "mix" at bounding box center [183, 259] width 80 height 52
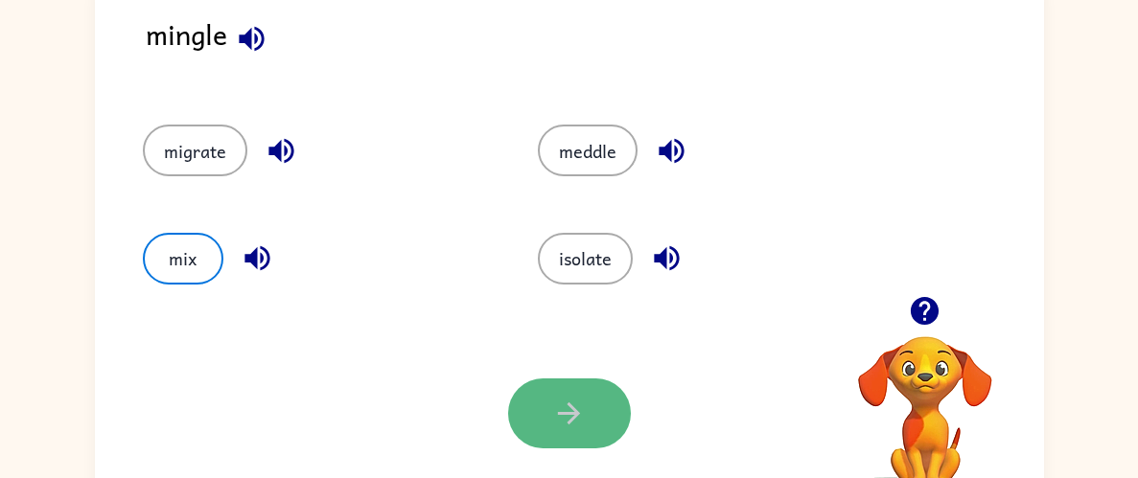
click at [595, 388] on button "button" at bounding box center [569, 414] width 123 height 70
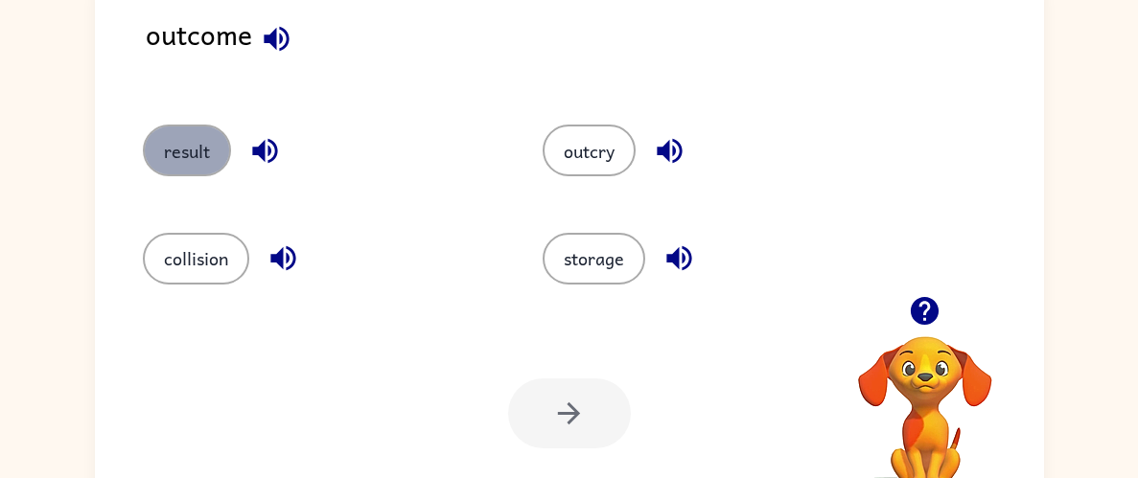
click at [174, 140] on button "result" at bounding box center [187, 151] width 88 height 52
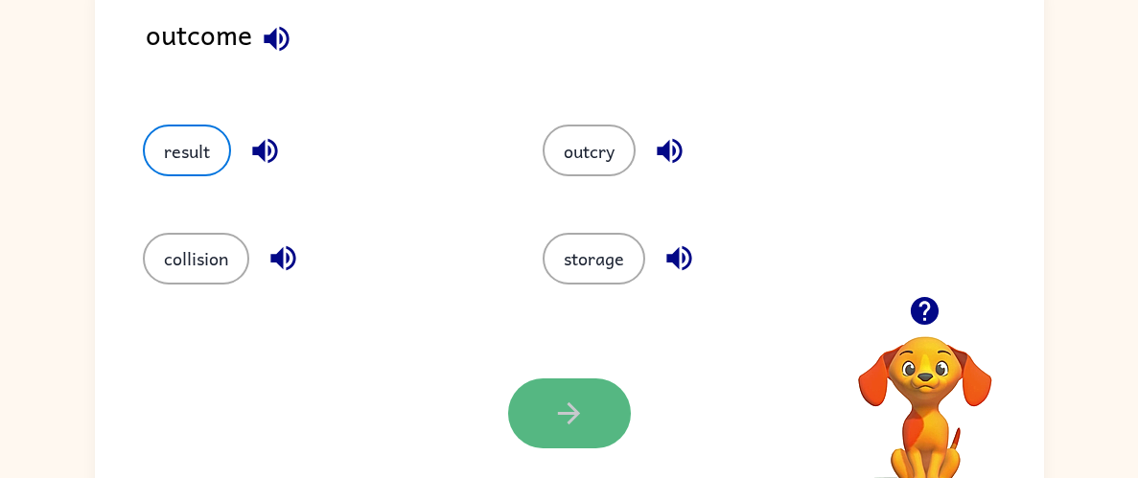
click at [559, 417] on icon "button" at bounding box center [569, 414] width 34 height 34
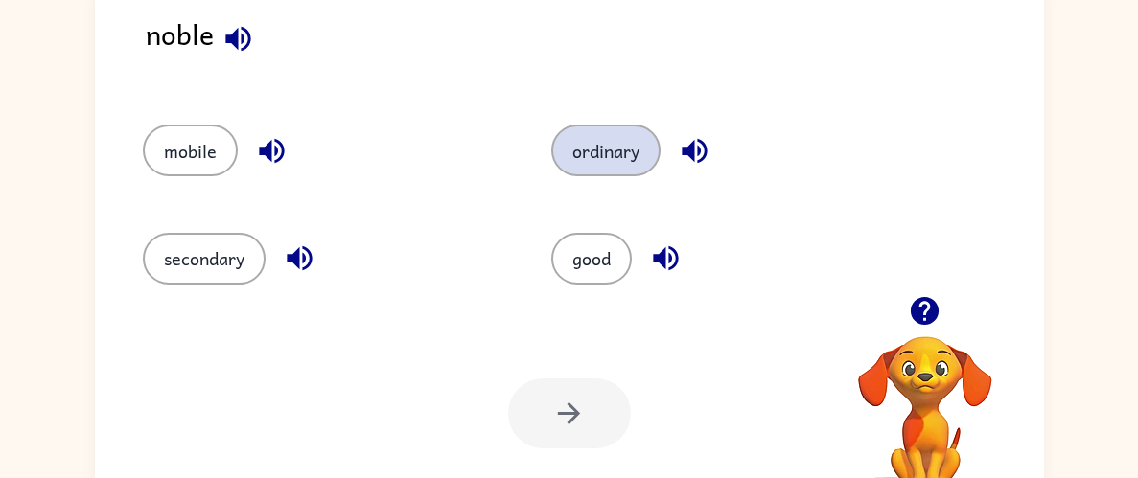
click at [578, 151] on button "ordinary" at bounding box center [605, 151] width 109 height 52
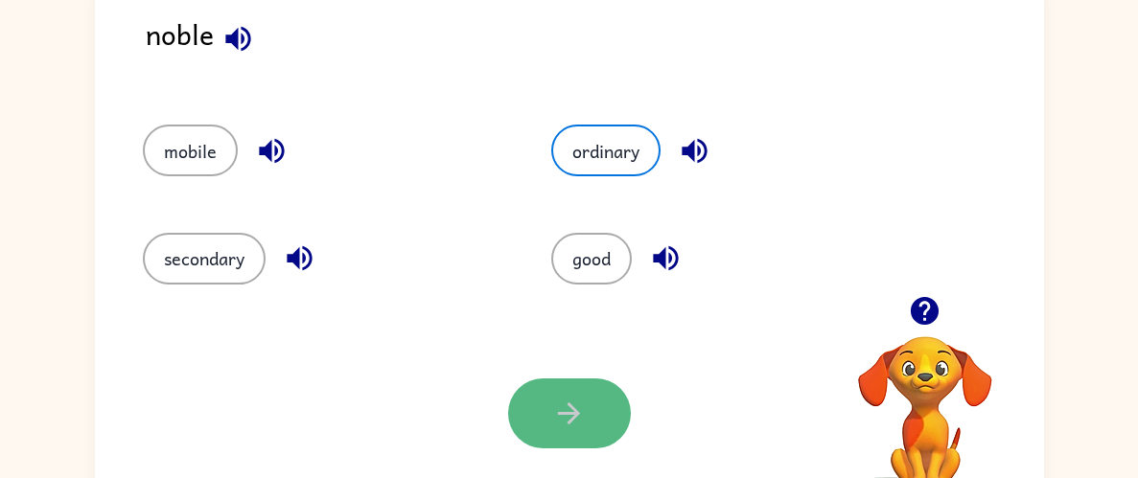
click at [574, 392] on button "button" at bounding box center [569, 414] width 123 height 70
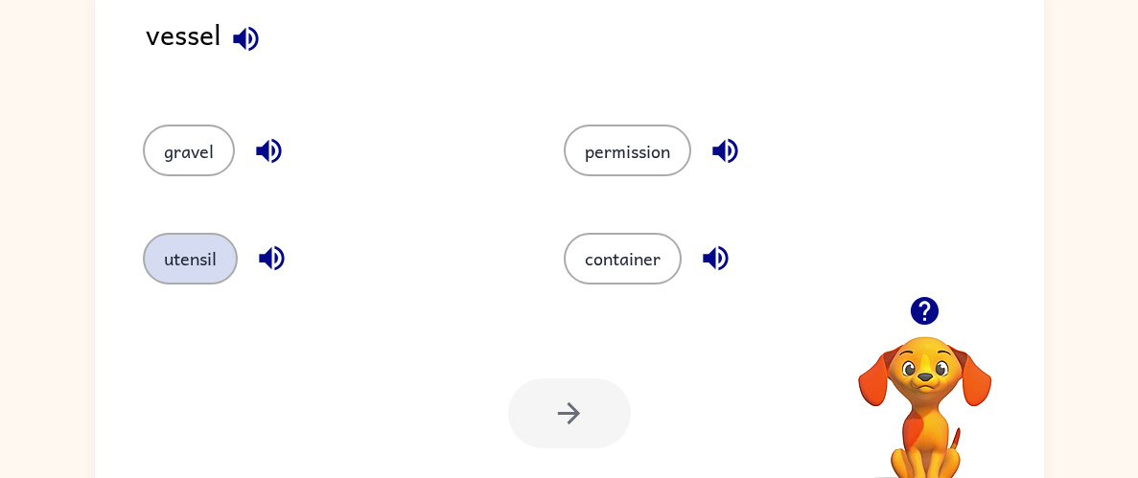
click at [181, 264] on button "utensil" at bounding box center [190, 259] width 95 height 52
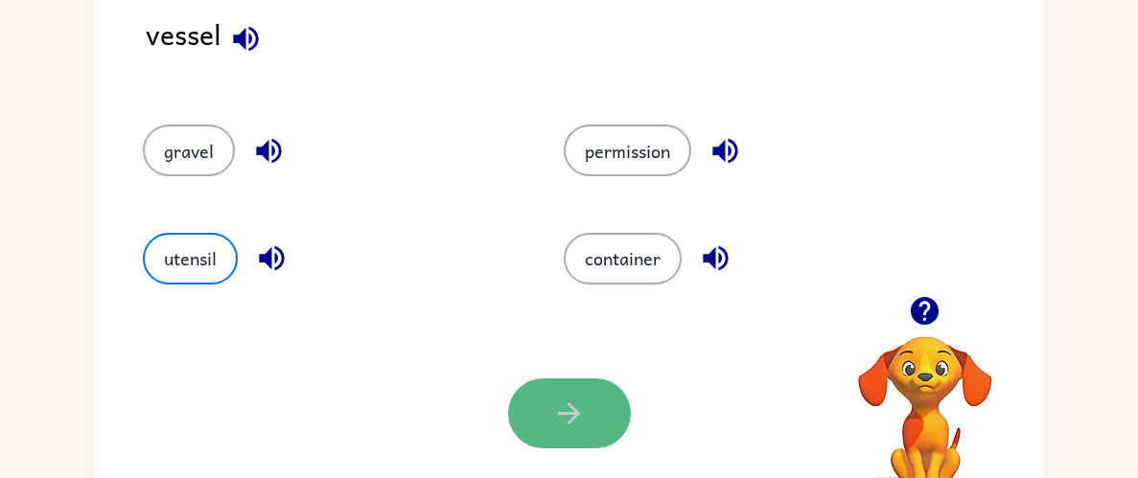
click at [577, 397] on icon "button" at bounding box center [569, 414] width 34 height 34
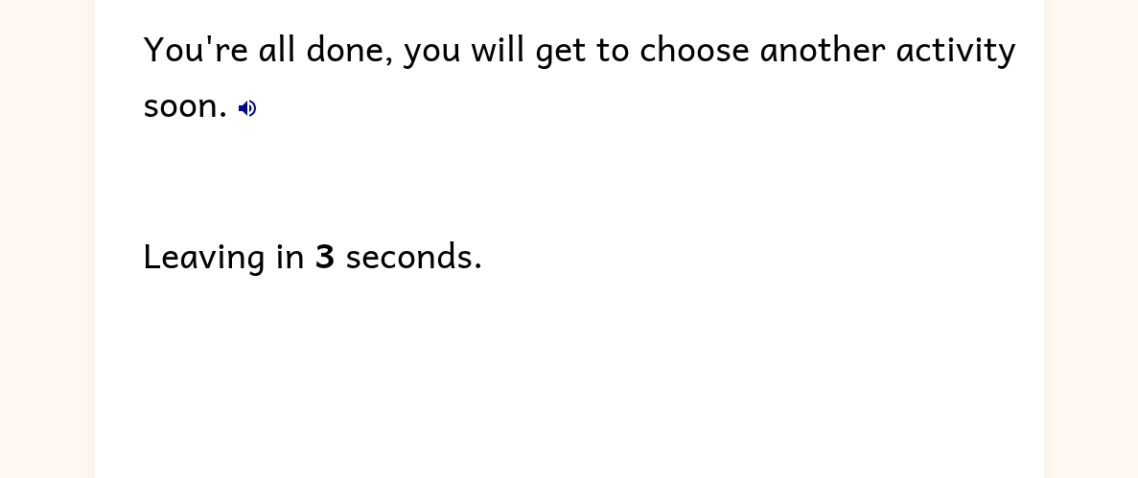
scroll to position [120, 0]
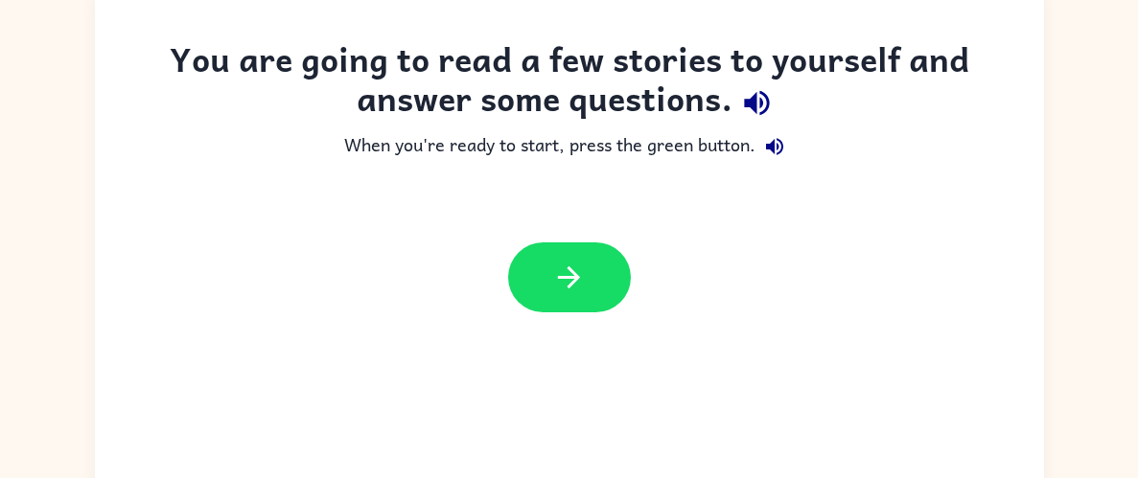
scroll to position [139, 0]
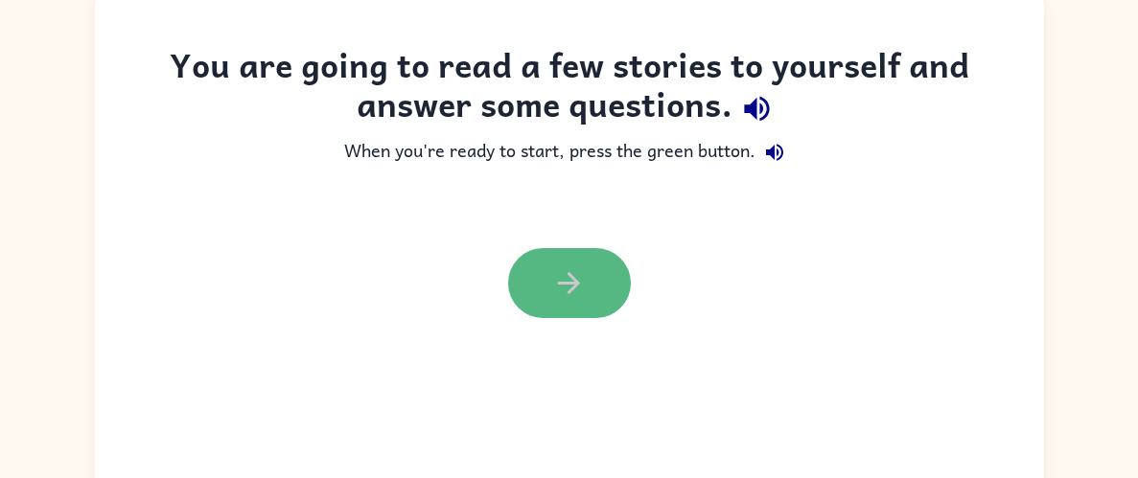
click at [569, 276] on icon "button" at bounding box center [569, 283] width 22 height 22
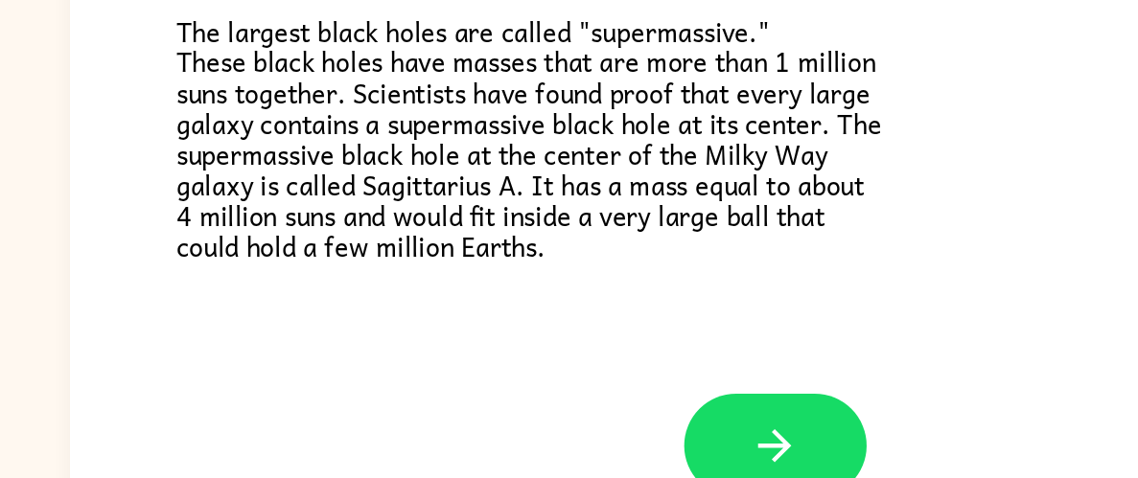
scroll to position [196, 0]
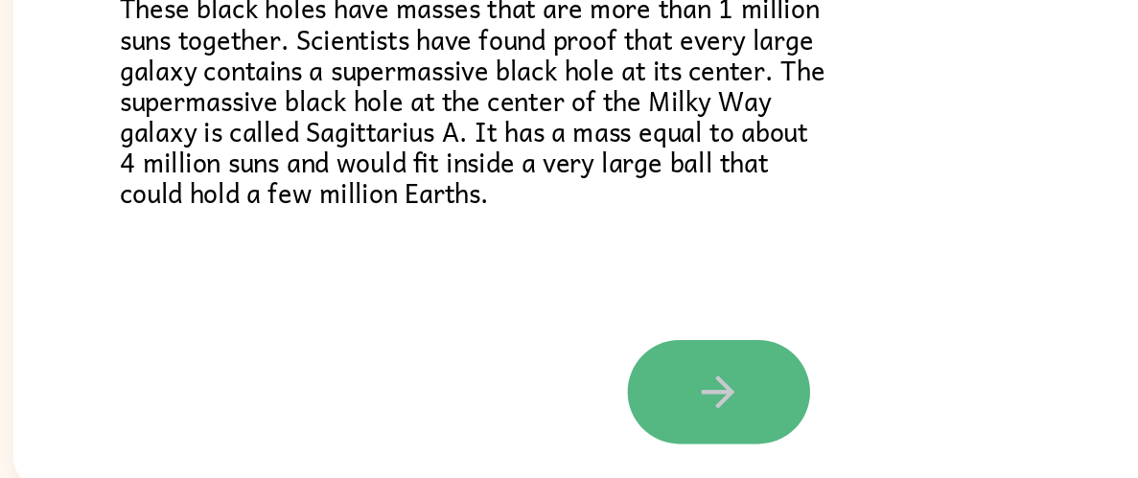
click at [559, 418] on icon "button" at bounding box center [569, 415] width 34 height 34
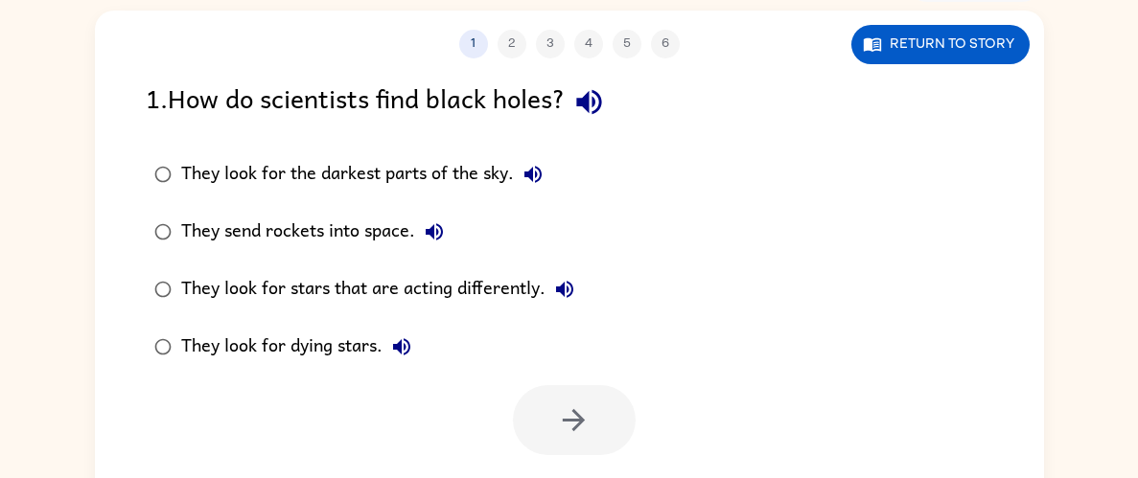
scroll to position [115, 0]
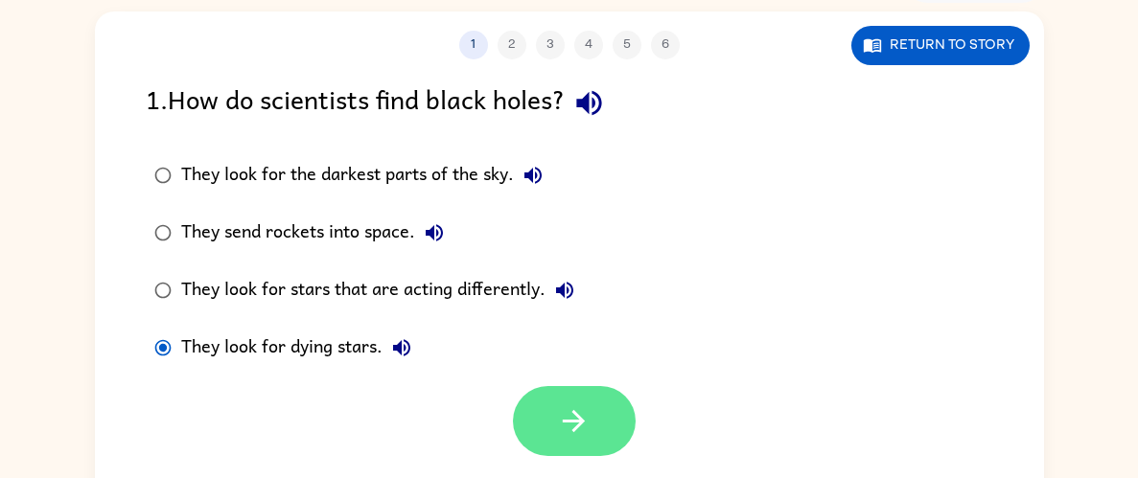
click at [535, 419] on button "button" at bounding box center [574, 421] width 123 height 70
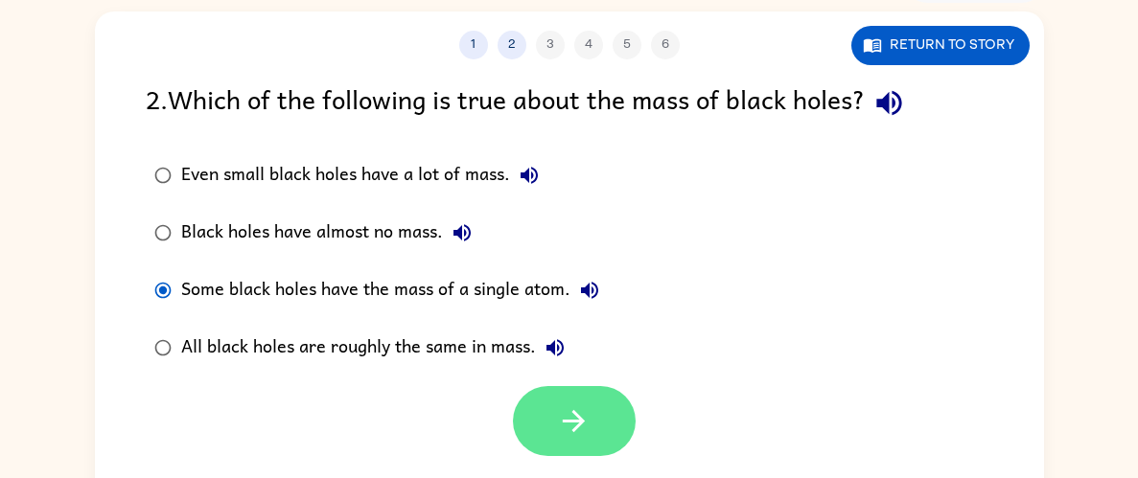
click at [559, 431] on icon "button" at bounding box center [574, 421] width 34 height 34
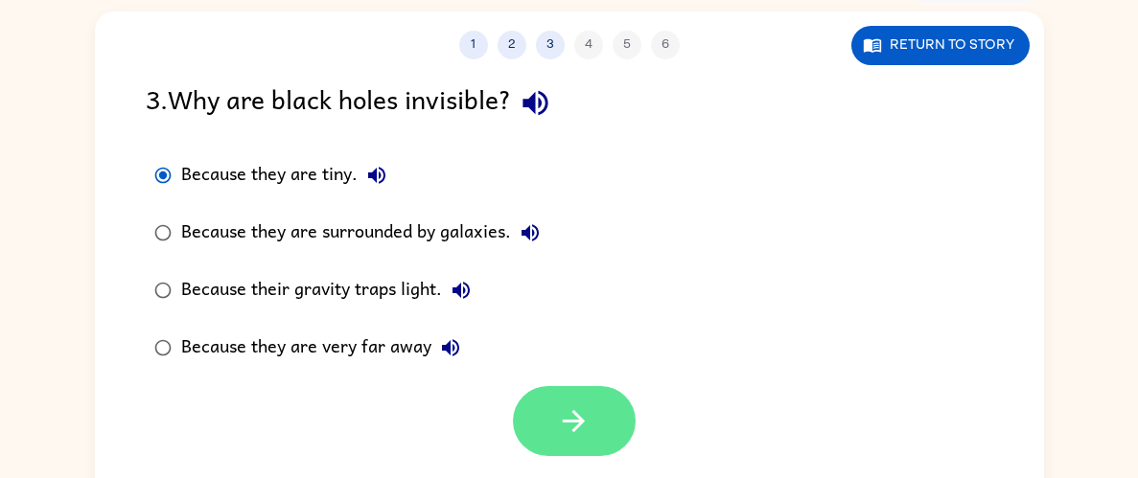
click at [538, 431] on button "button" at bounding box center [574, 421] width 123 height 70
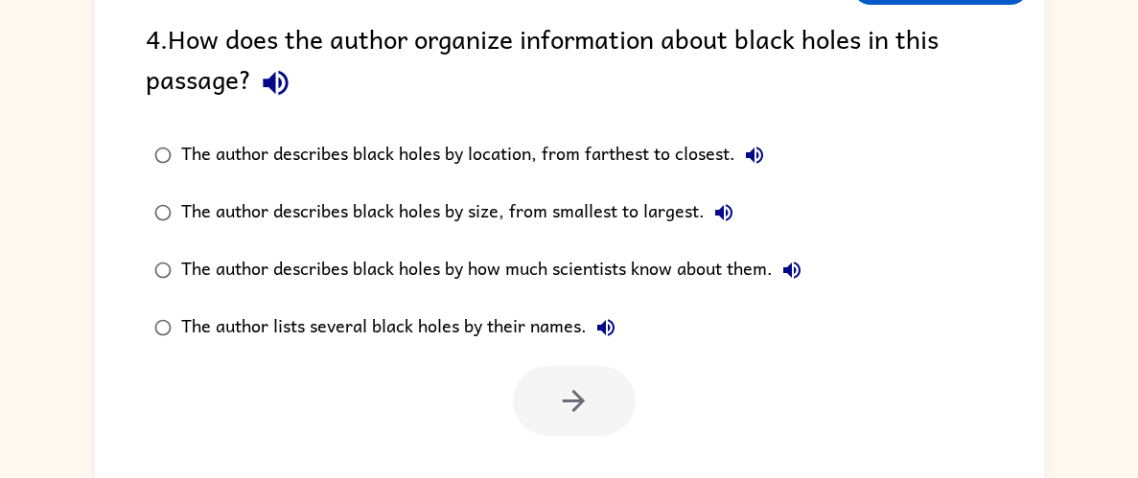
scroll to position [174, 0]
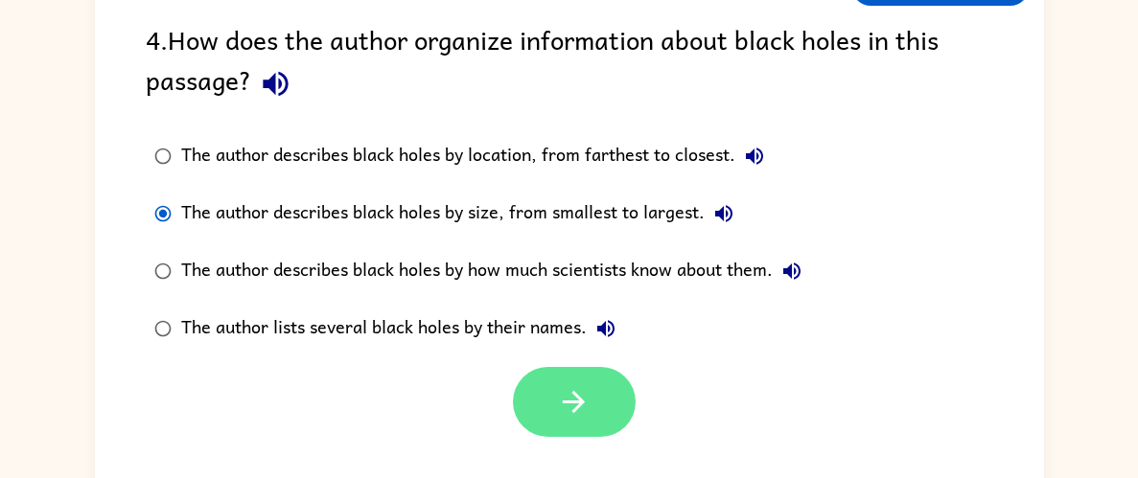
click at [541, 426] on button "button" at bounding box center [574, 402] width 123 height 70
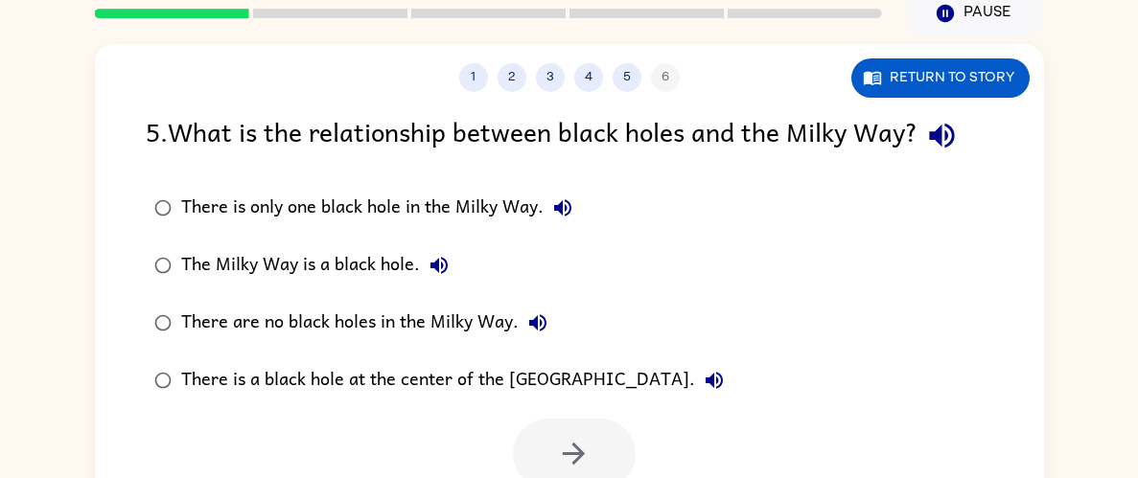
scroll to position [84, 0]
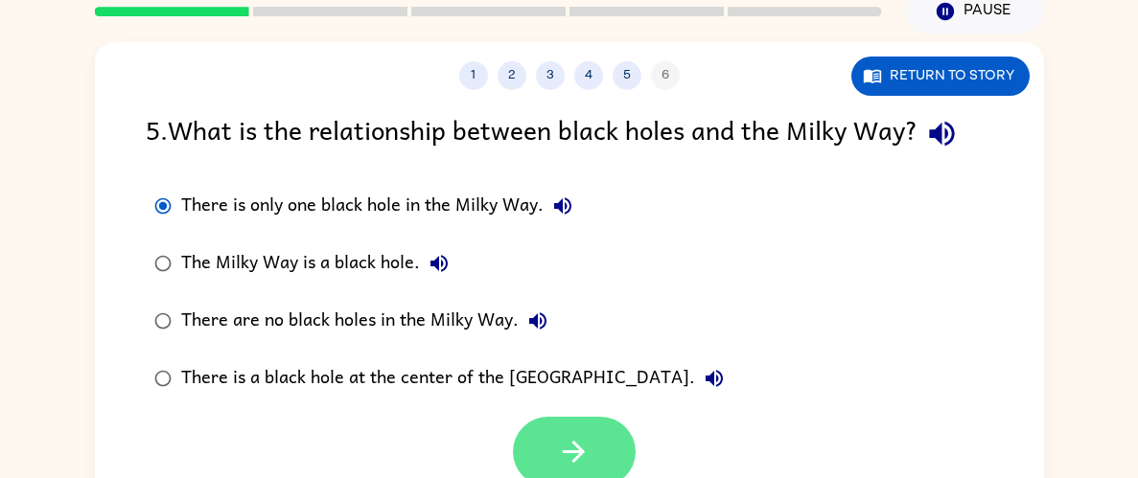
click at [532, 447] on button "button" at bounding box center [574, 452] width 123 height 70
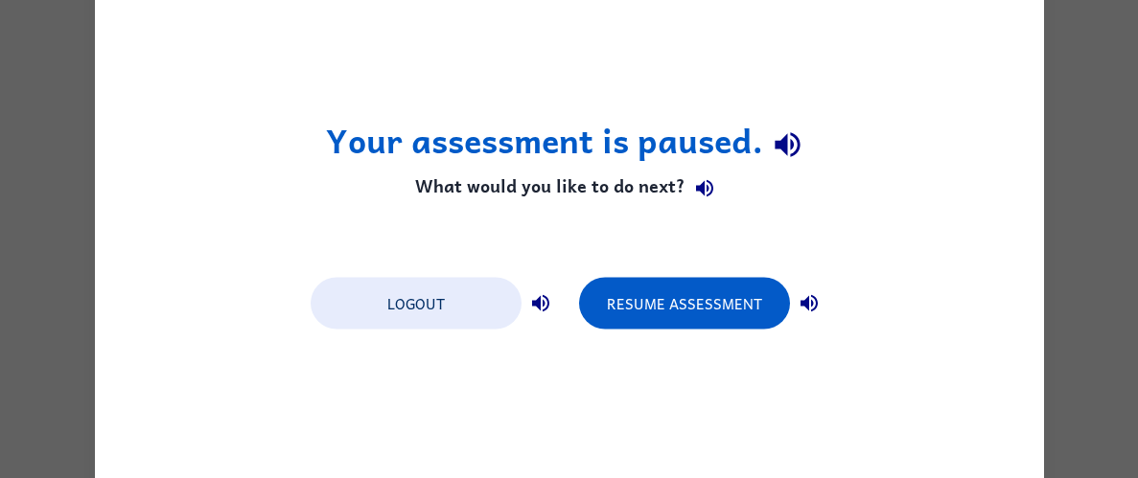
scroll to position [0, 0]
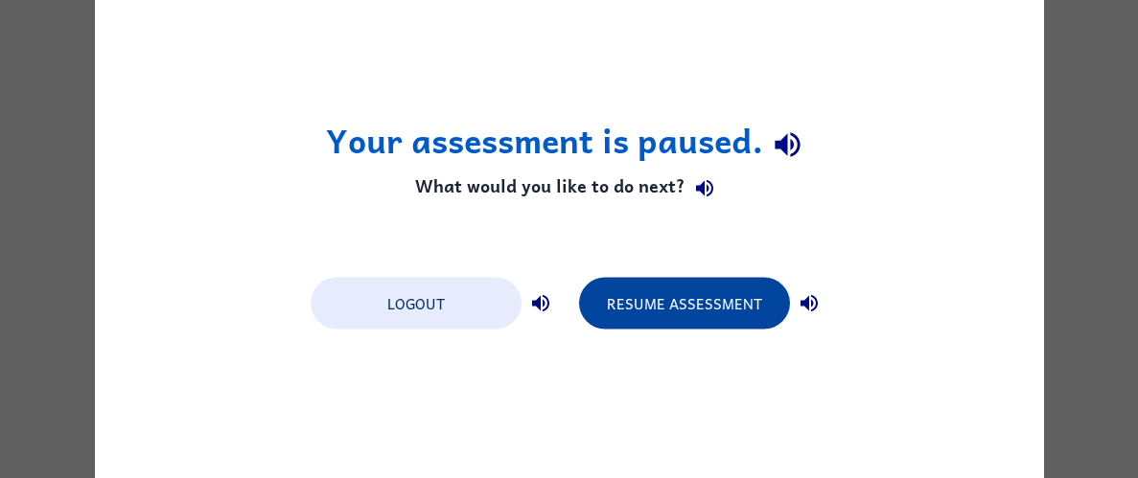
click at [743, 310] on button "Resume Assessment" at bounding box center [684, 303] width 211 height 52
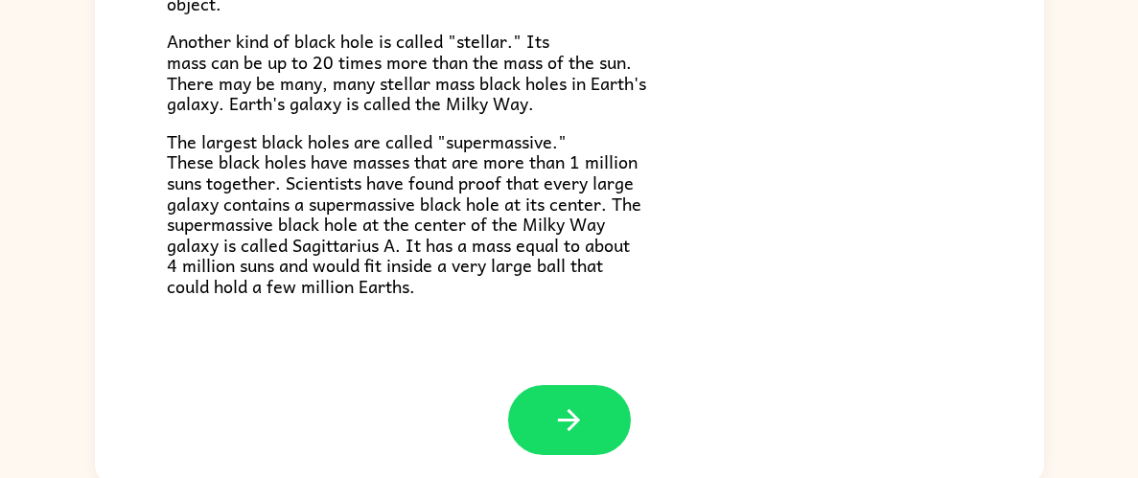
scroll to position [196, 0]
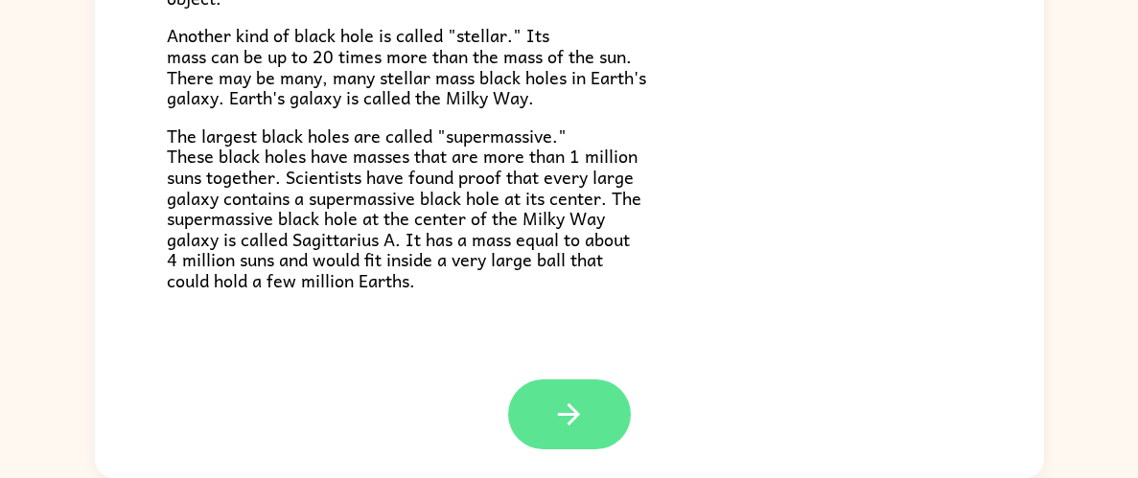
click at [609, 420] on button "button" at bounding box center [569, 414] width 123 height 70
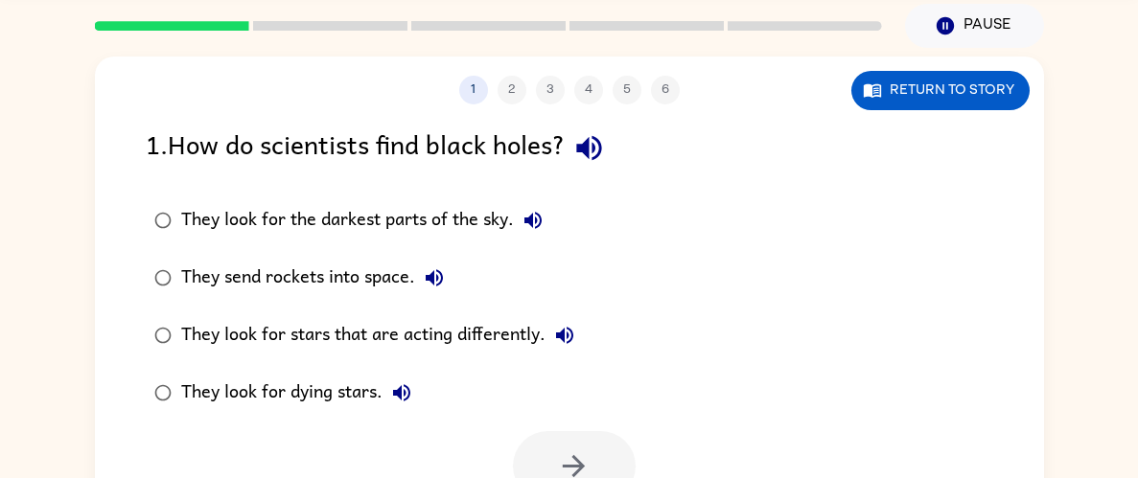
scroll to position [69, 0]
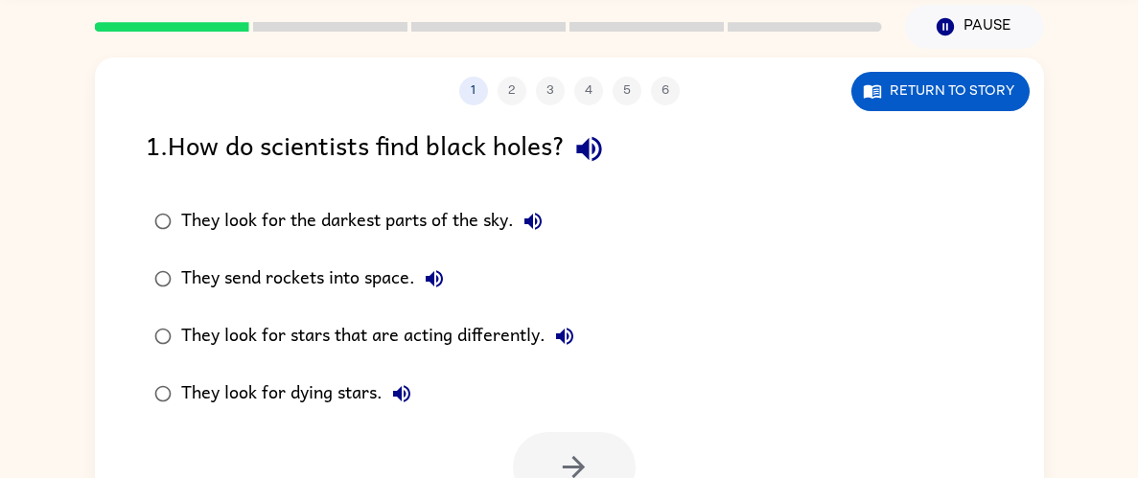
click at [515, 104] on div "1 2 3 4 5 6" at bounding box center [569, 91] width 949 height 29
click at [540, 95] on div "1 2 3 4 5 6" at bounding box center [569, 91] width 949 height 29
click at [602, 88] on div "1 2 3 4 5 6" at bounding box center [569, 91] width 949 height 29
click at [761, 340] on div "They look for the darkest parts of the sky. They send rockets into space. They …" at bounding box center [595, 308] width 898 height 230
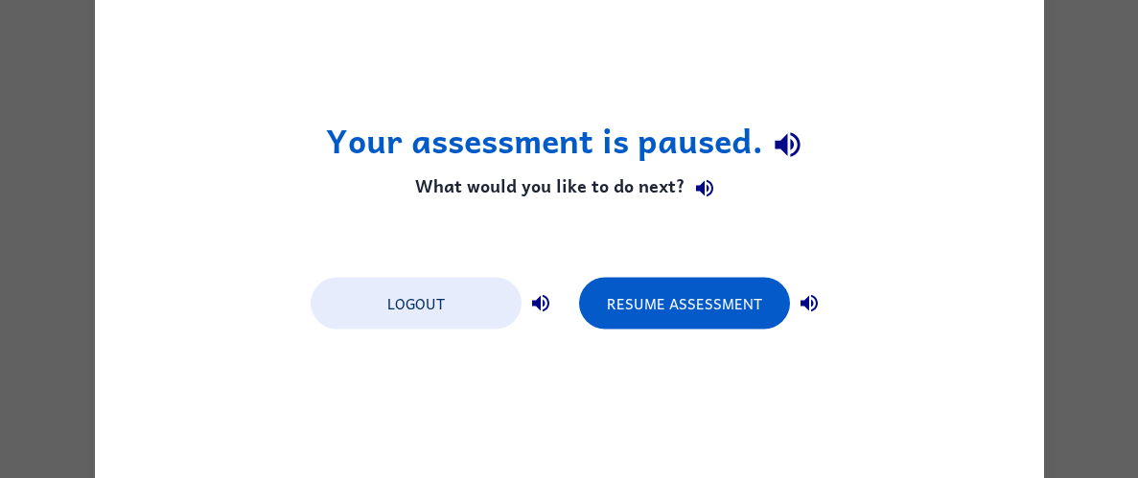
scroll to position [0, 0]
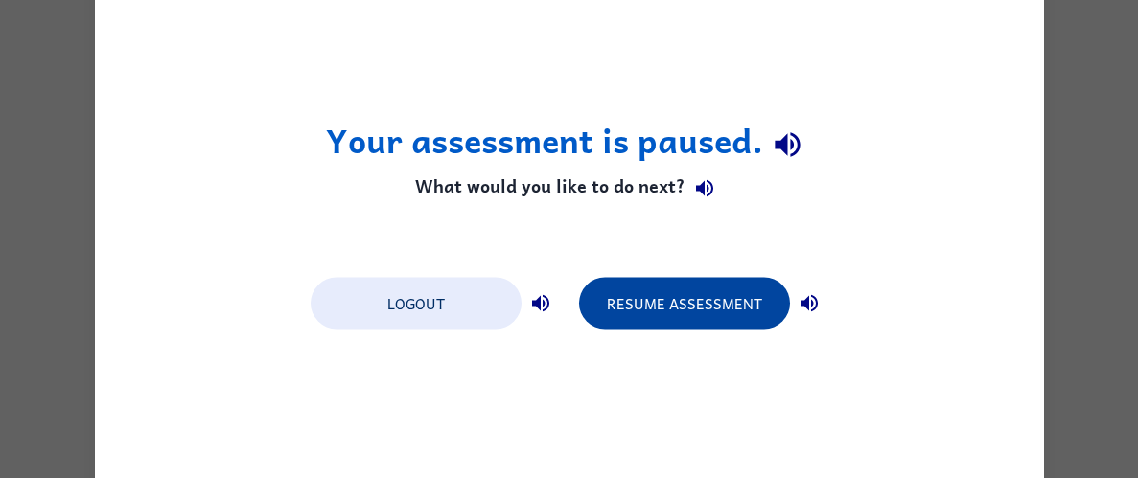
click at [659, 319] on button "Resume Assessment" at bounding box center [684, 303] width 211 height 52
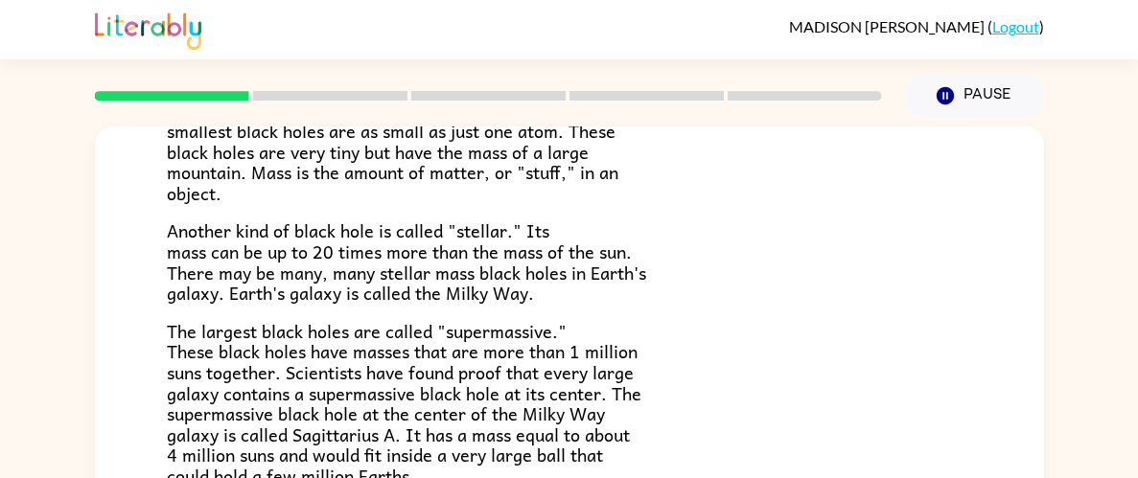
scroll to position [196, 0]
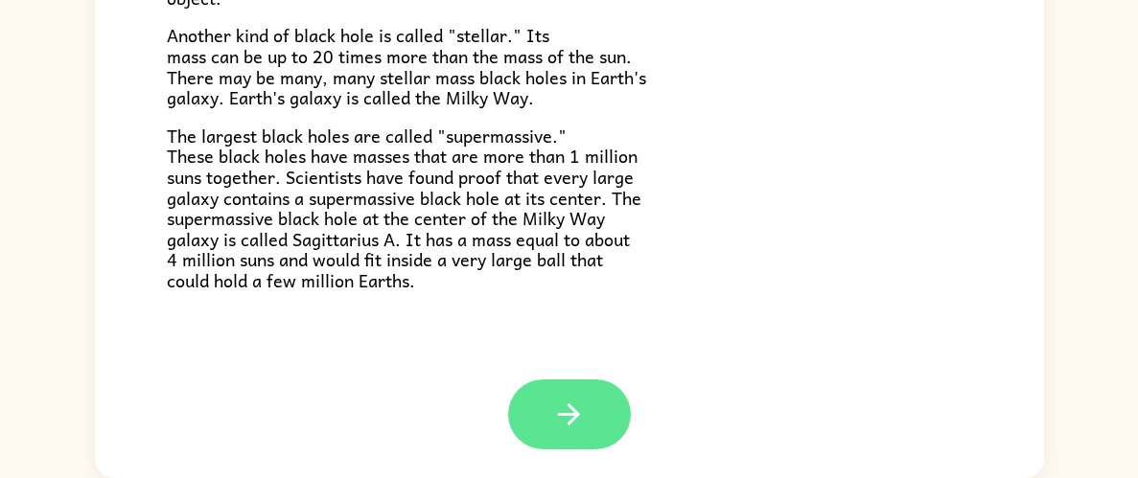
click at [609, 409] on button "button" at bounding box center [569, 414] width 123 height 70
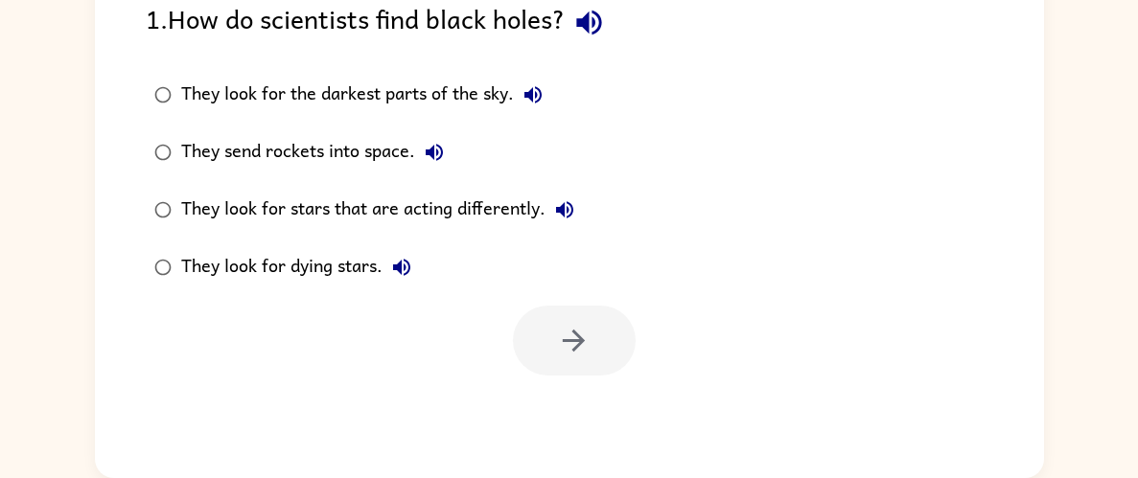
scroll to position [0, 0]
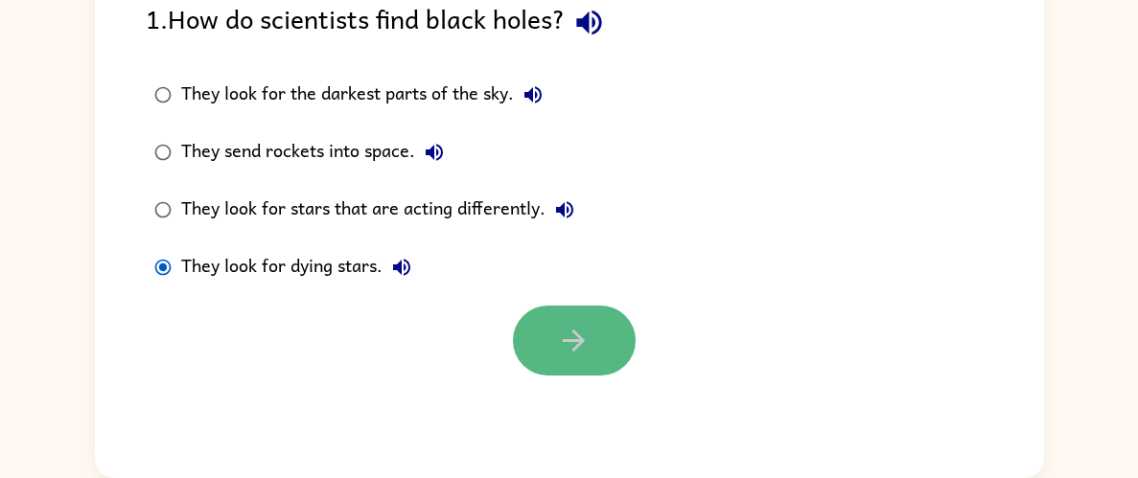
click at [559, 344] on icon "button" at bounding box center [574, 341] width 34 height 34
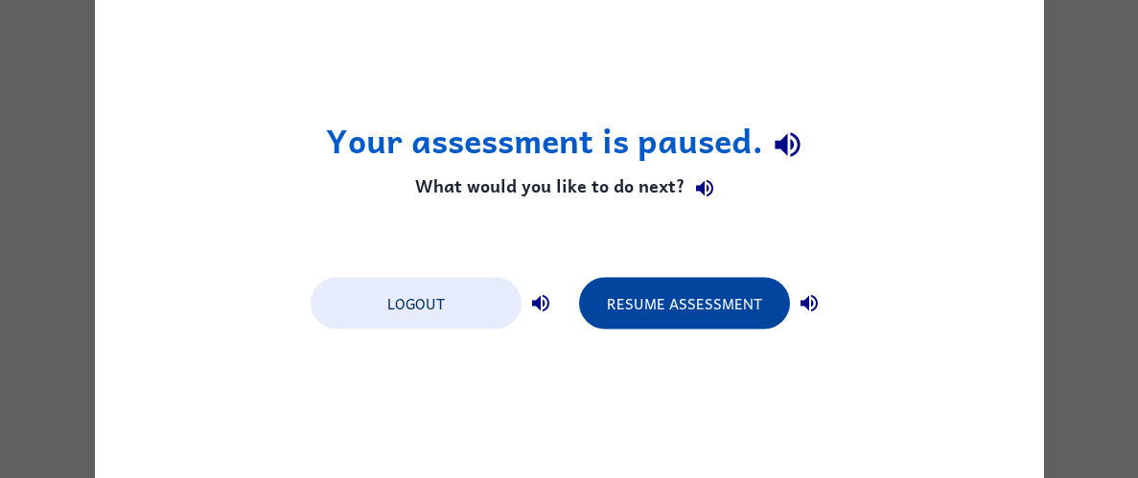
click at [630, 308] on button "Resume Assessment" at bounding box center [684, 303] width 211 height 52
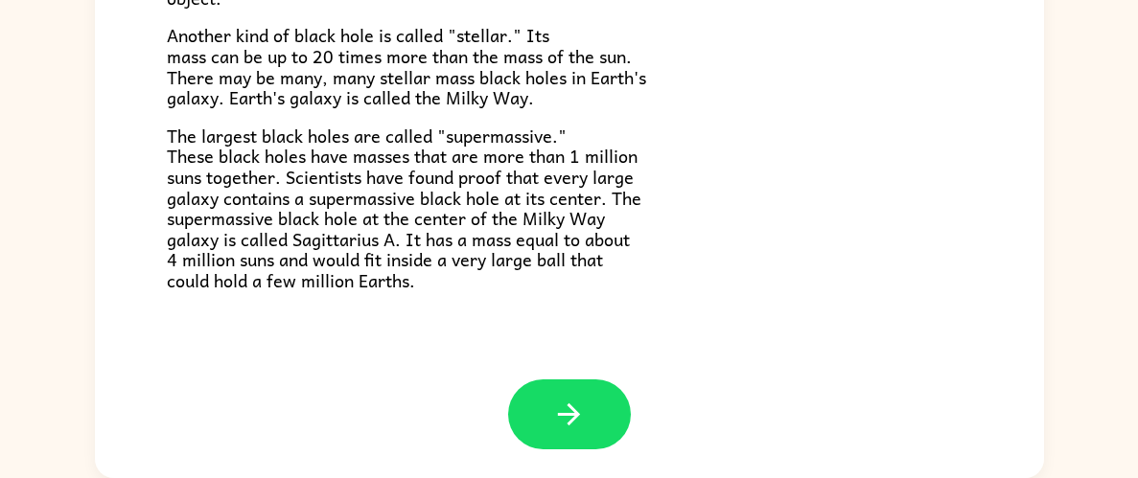
scroll to position [192, 0]
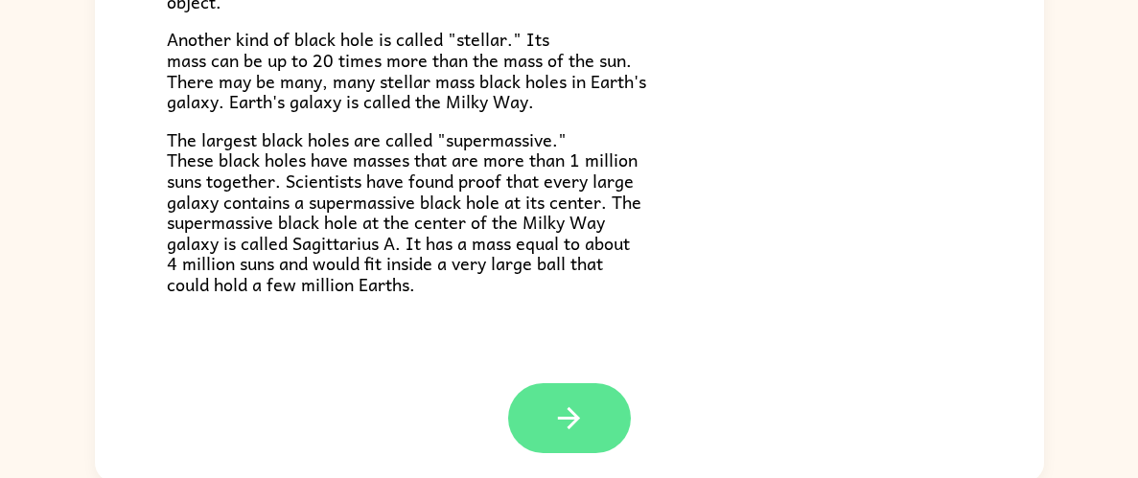
click at [565, 425] on icon "button" at bounding box center [569, 419] width 34 height 34
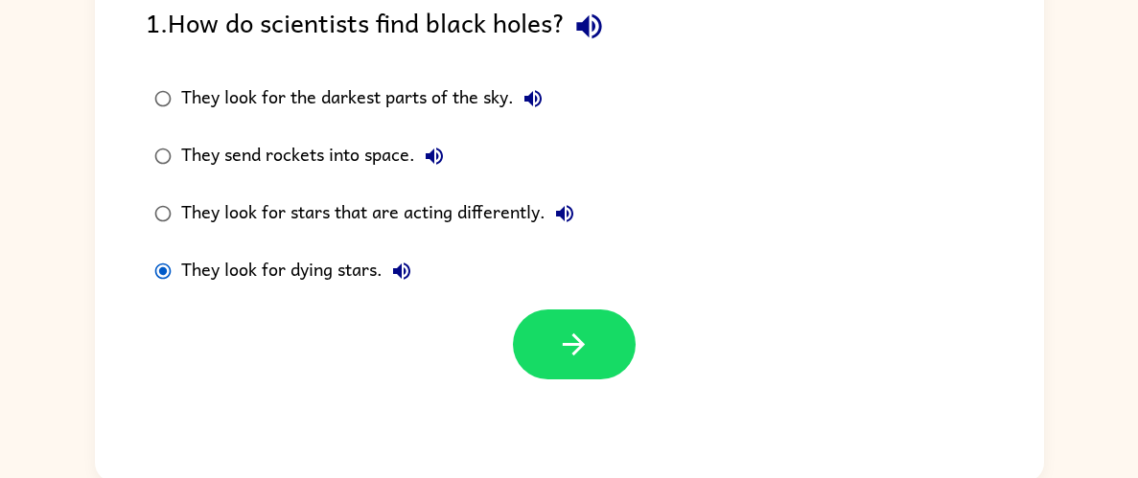
click at [573, 389] on div "1 2 3 4 5 6 Return to story 1 . How do scientists find black holes? They look f…" at bounding box center [569, 208] width 949 height 547
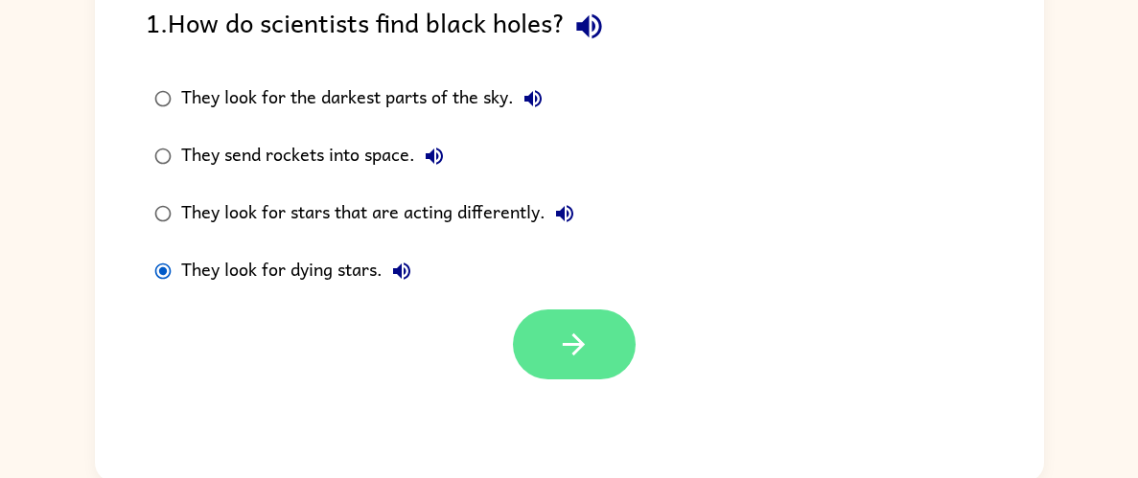
click at [572, 313] on button "button" at bounding box center [574, 345] width 123 height 70
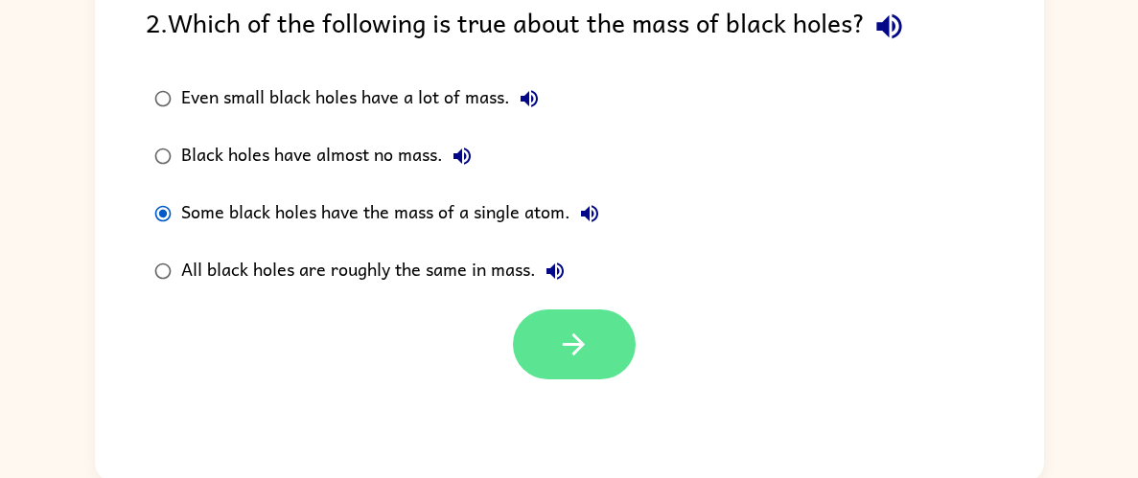
click at [549, 339] on button "button" at bounding box center [574, 345] width 123 height 70
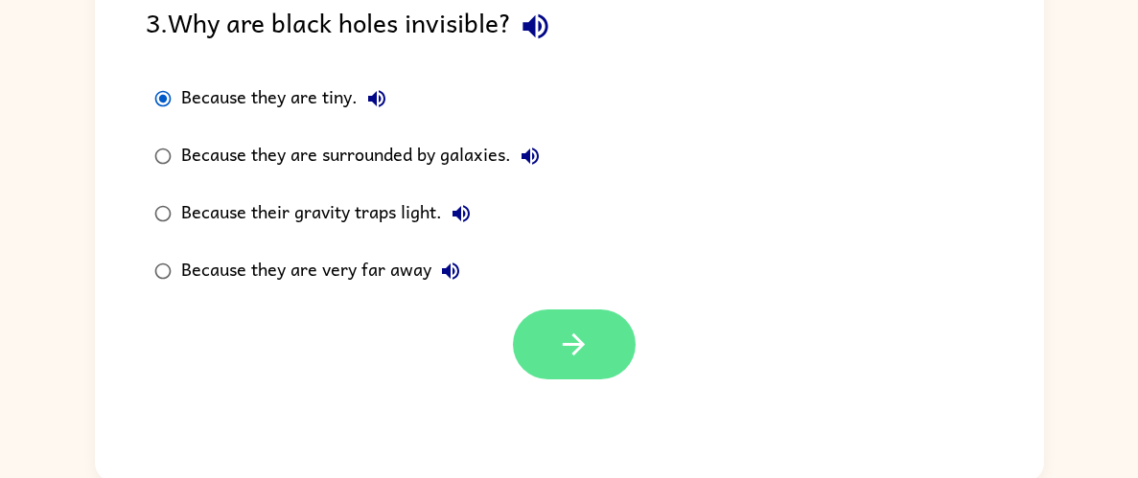
click at [565, 334] on icon "button" at bounding box center [574, 345] width 34 height 34
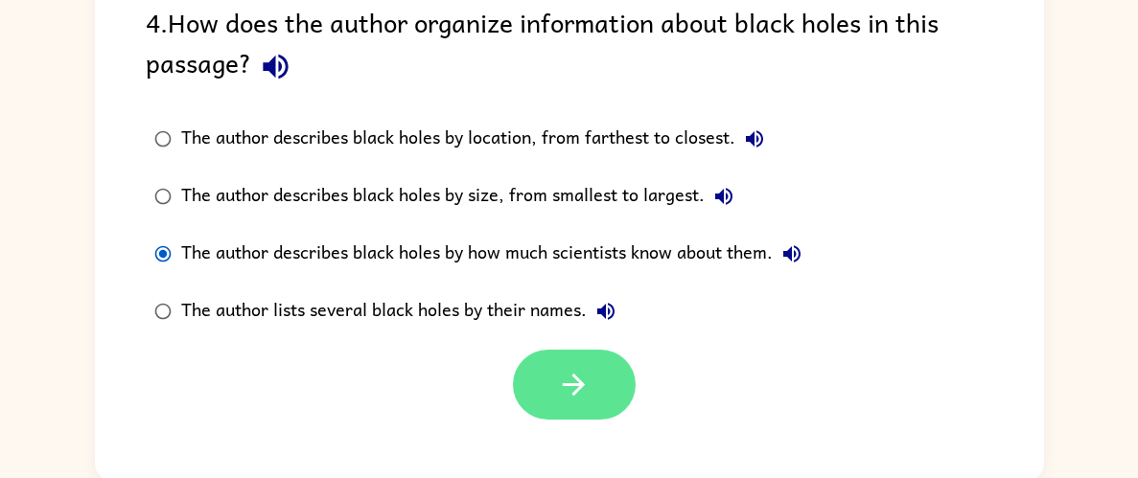
click at [554, 390] on button "button" at bounding box center [574, 385] width 123 height 70
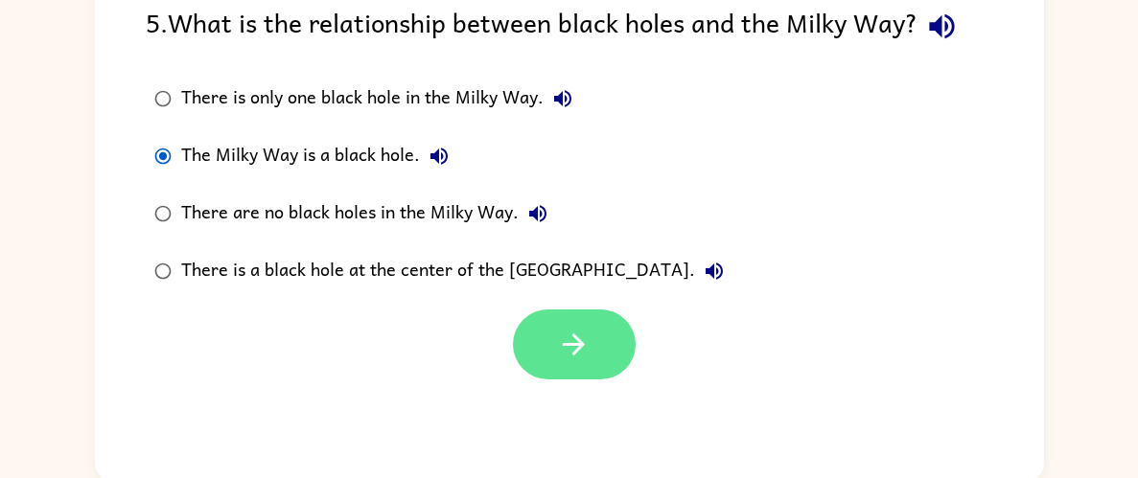
click at [599, 351] on button "button" at bounding box center [574, 345] width 123 height 70
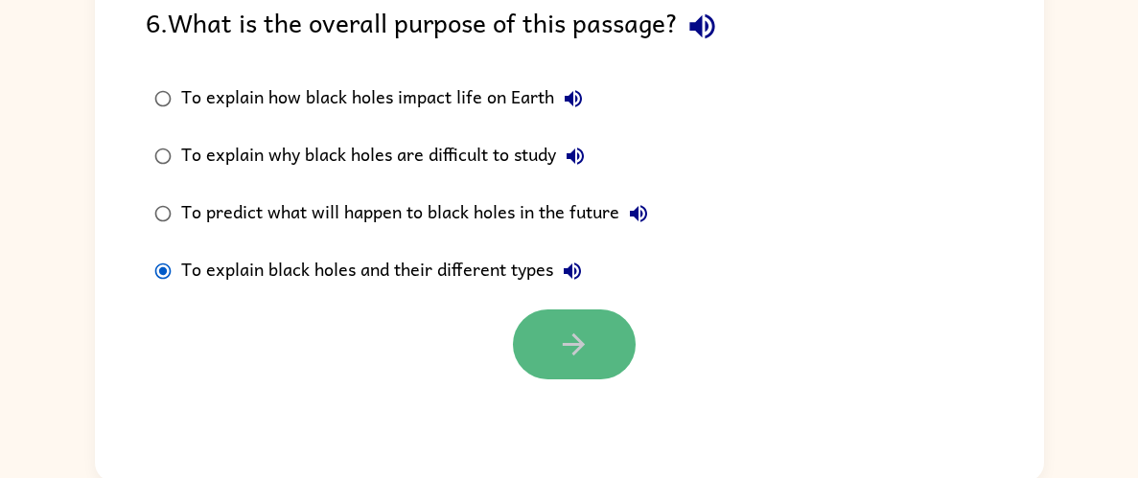
click at [567, 376] on button "button" at bounding box center [574, 345] width 123 height 70
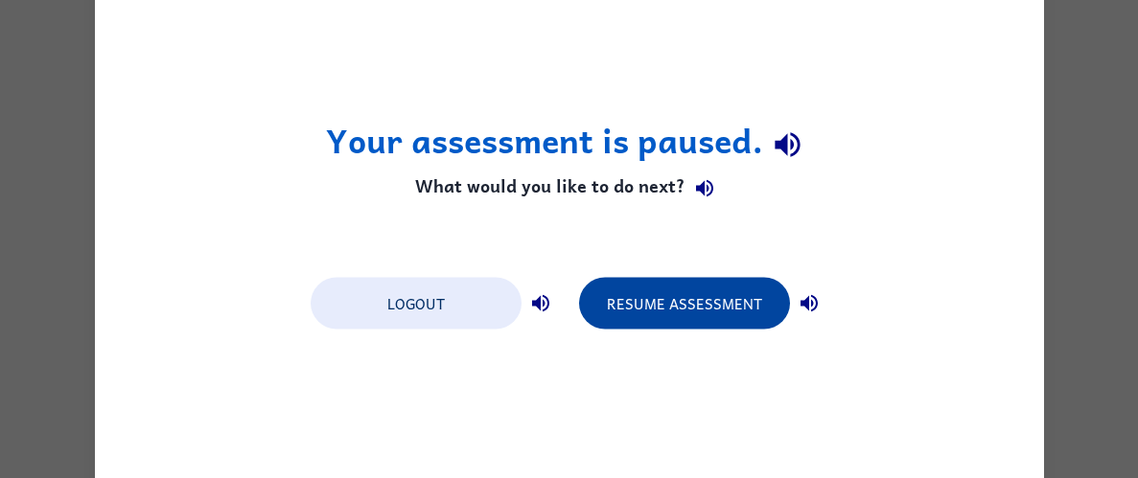
click at [661, 321] on button "Resume Assessment" at bounding box center [684, 303] width 211 height 52
click at [699, 322] on button "Resume Assessment" at bounding box center [684, 303] width 211 height 52
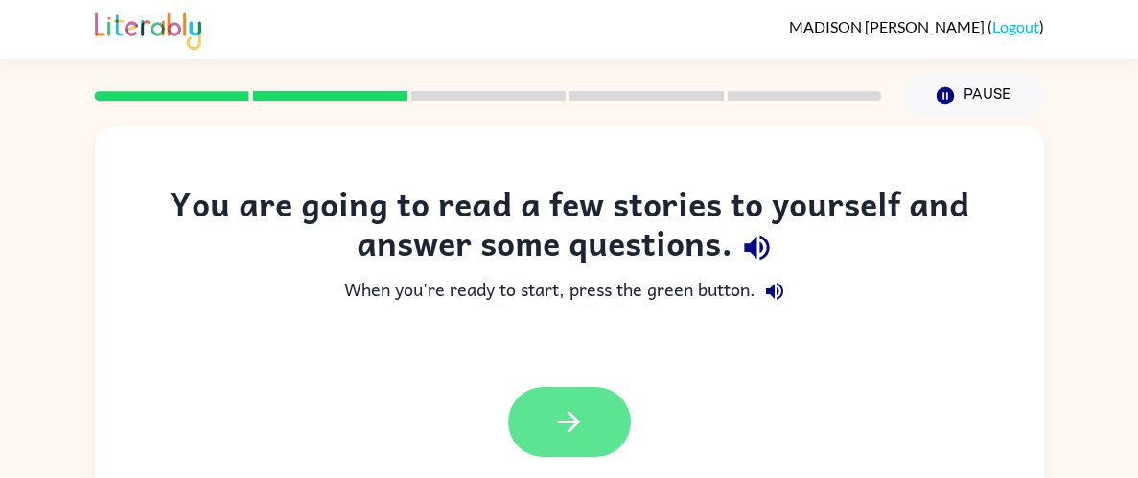
click at [588, 432] on button "button" at bounding box center [569, 422] width 123 height 70
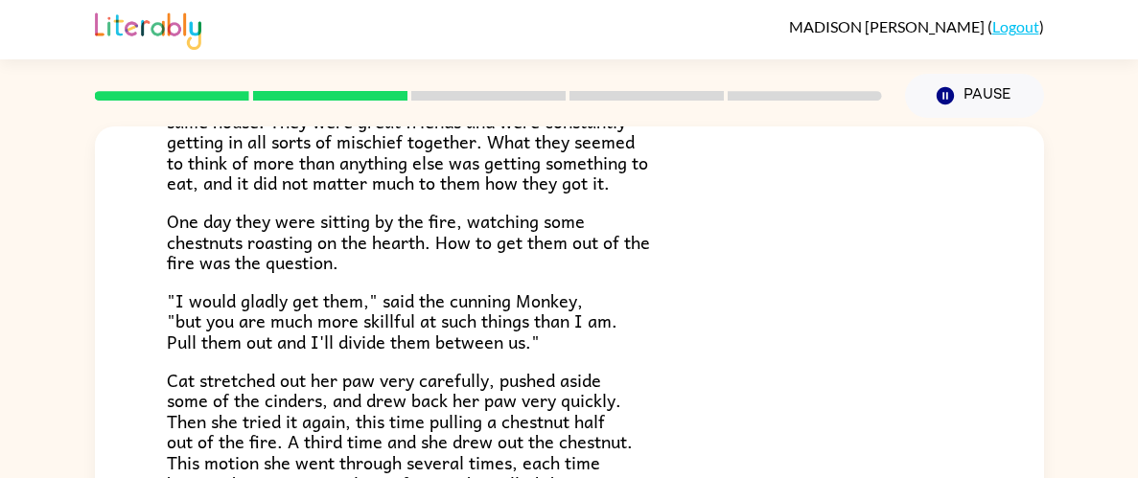
scroll to position [204, 0]
